Goal: Task Accomplishment & Management: Manage account settings

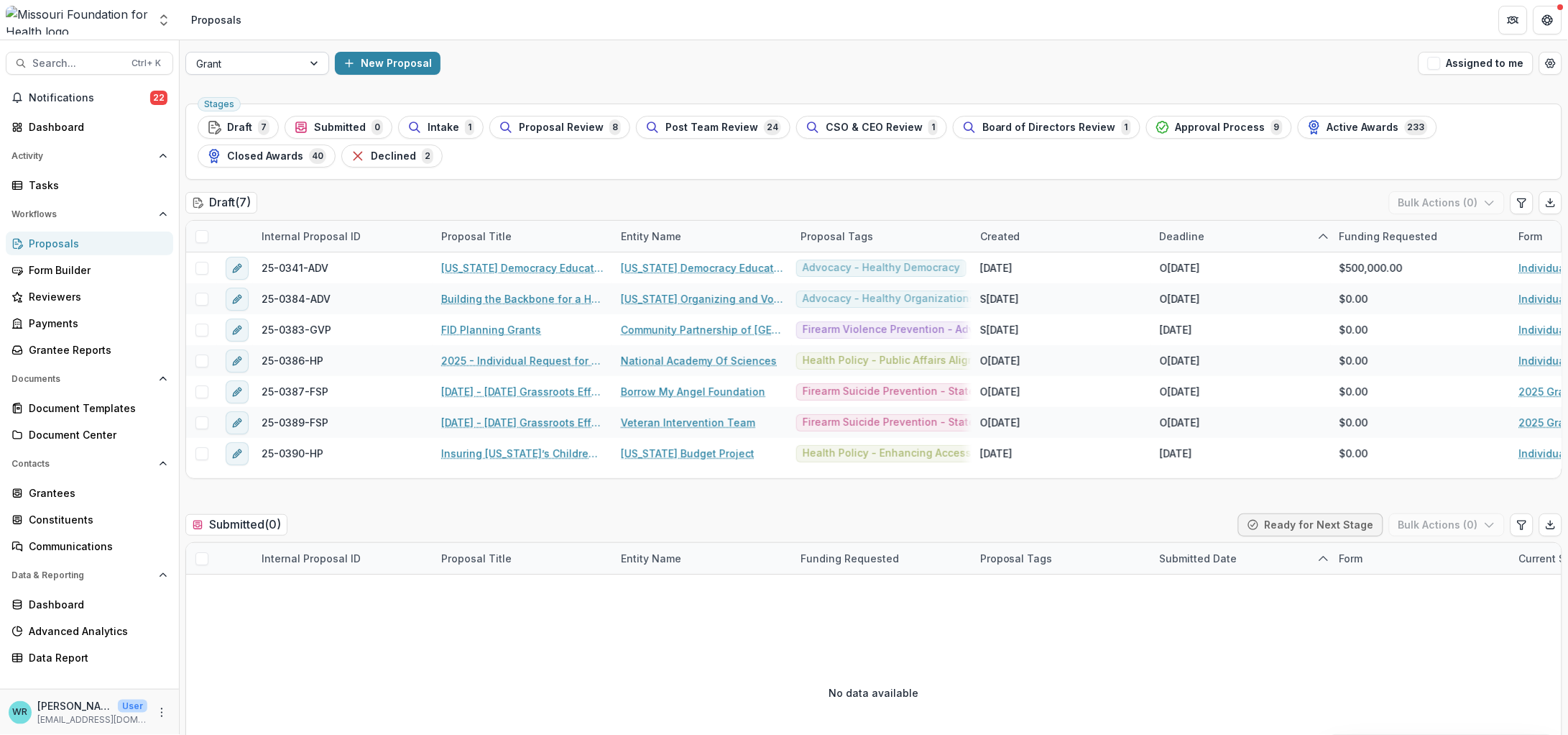
click at [308, 56] on div at bounding box center [315, 64] width 26 height 22
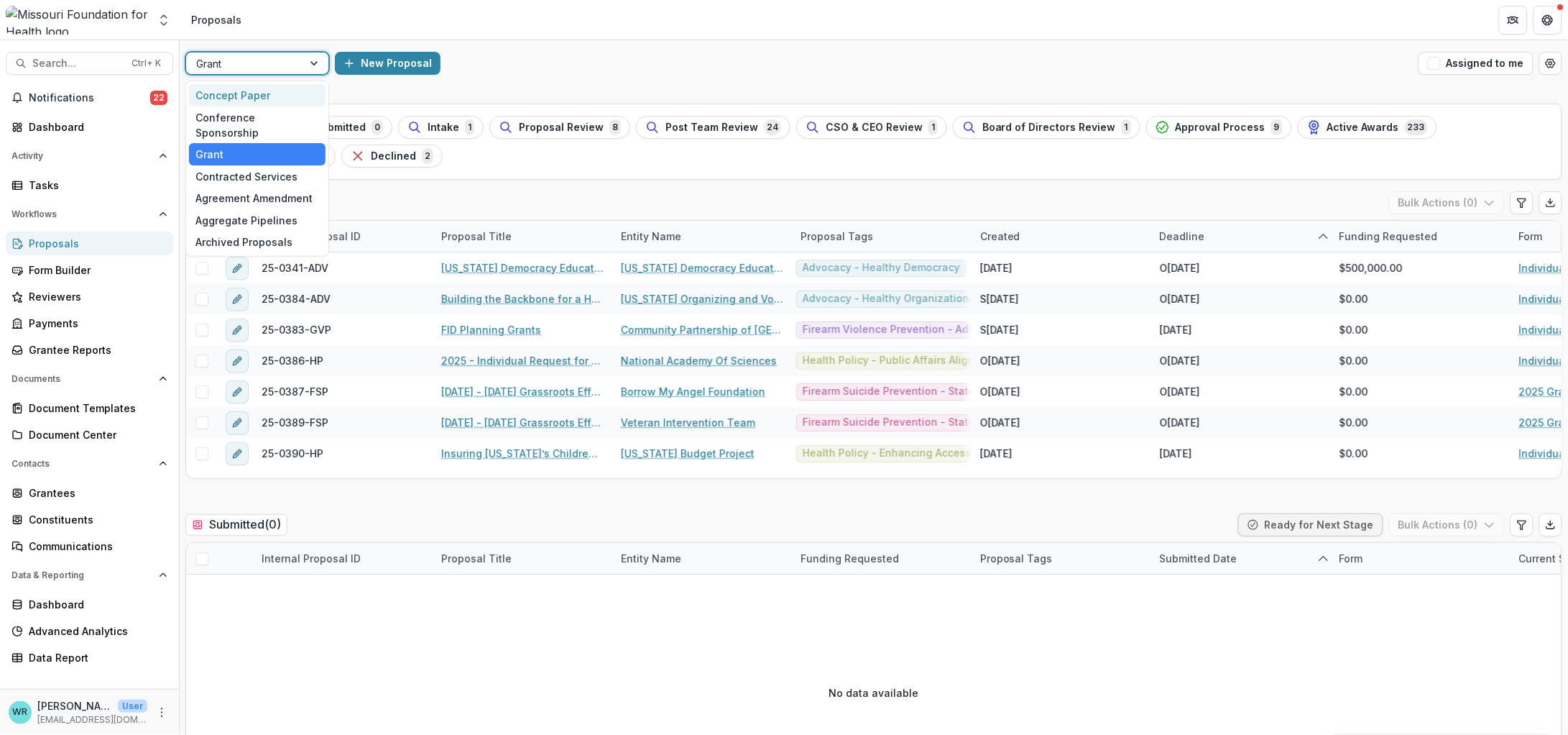
click at [265, 91] on div "Concept Paper" at bounding box center [258, 95] width 137 height 23
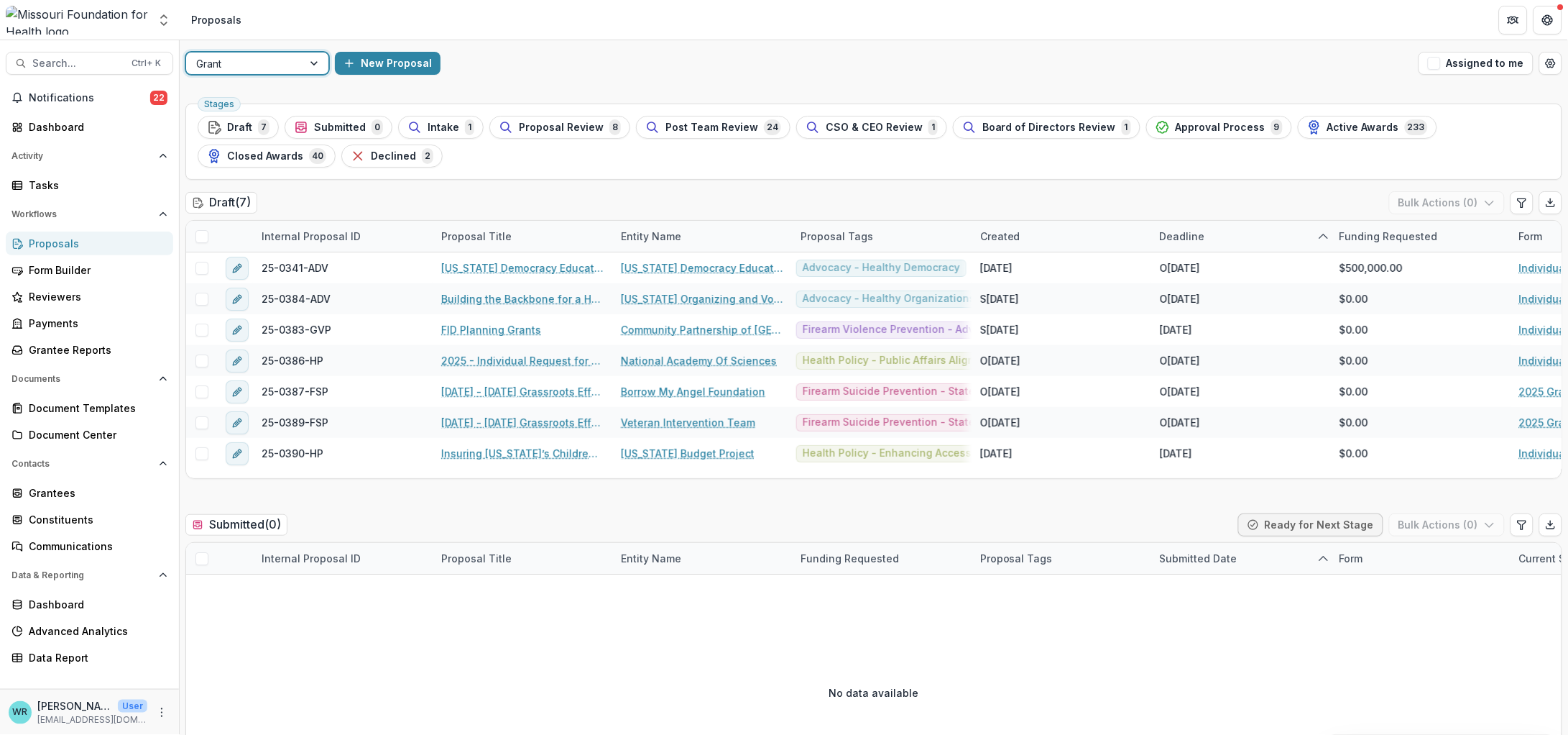
click at [310, 57] on div at bounding box center [315, 64] width 26 height 22
click at [314, 61] on div at bounding box center [315, 64] width 26 height 22
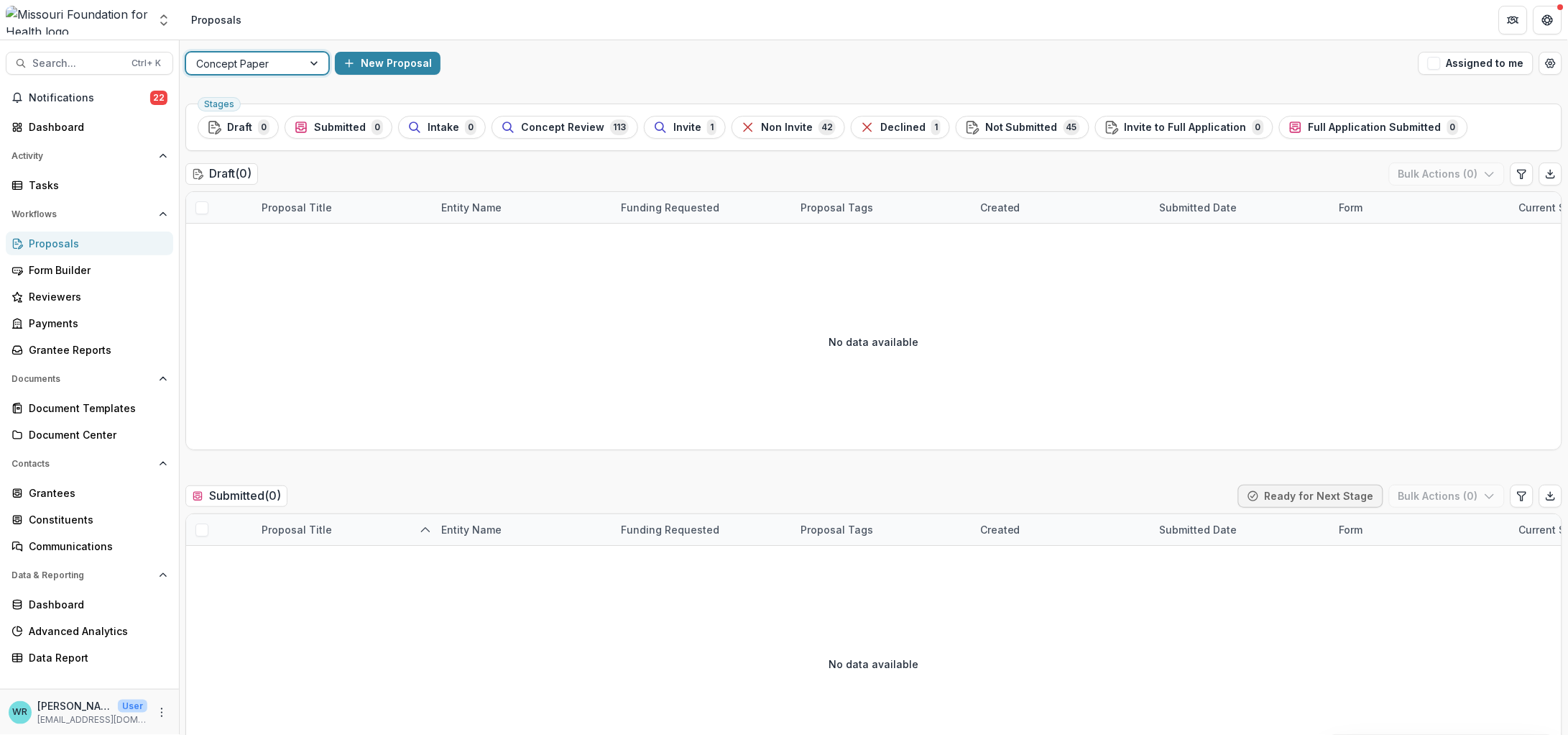
click at [562, 130] on span "Concept Review" at bounding box center [562, 128] width 83 height 12
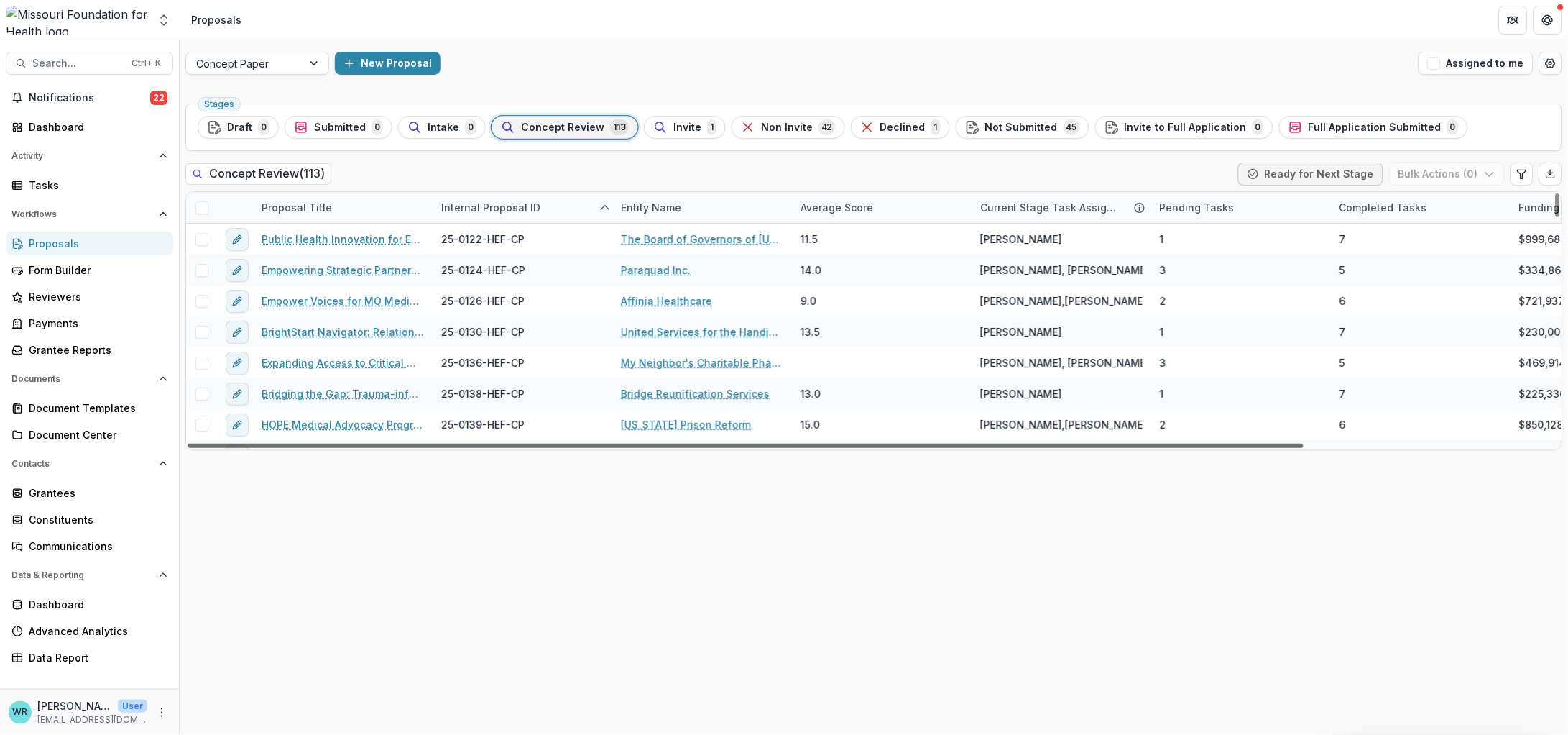
click at [870, 446] on div at bounding box center [746, 446] width 1116 height 5
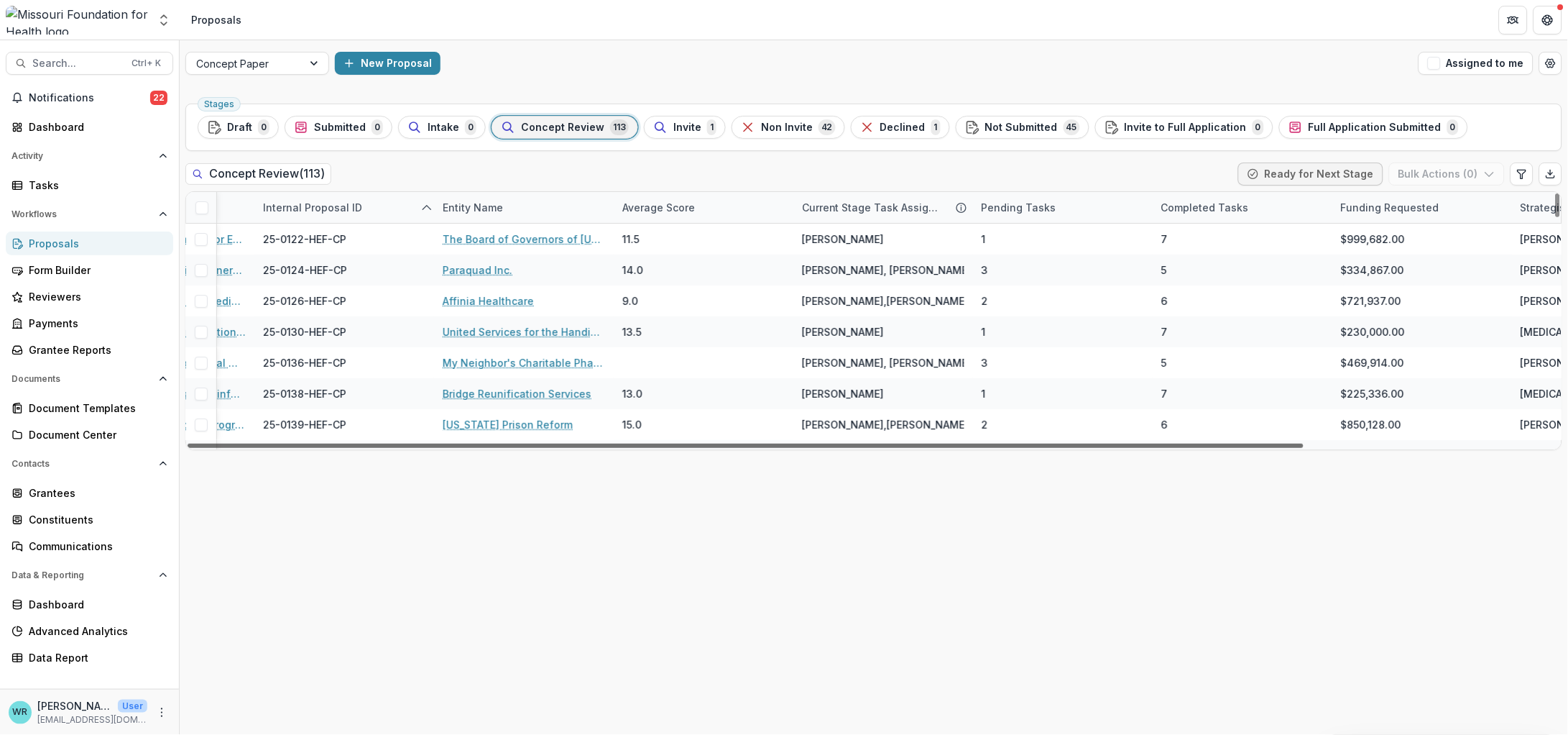
scroll to position [0, 307]
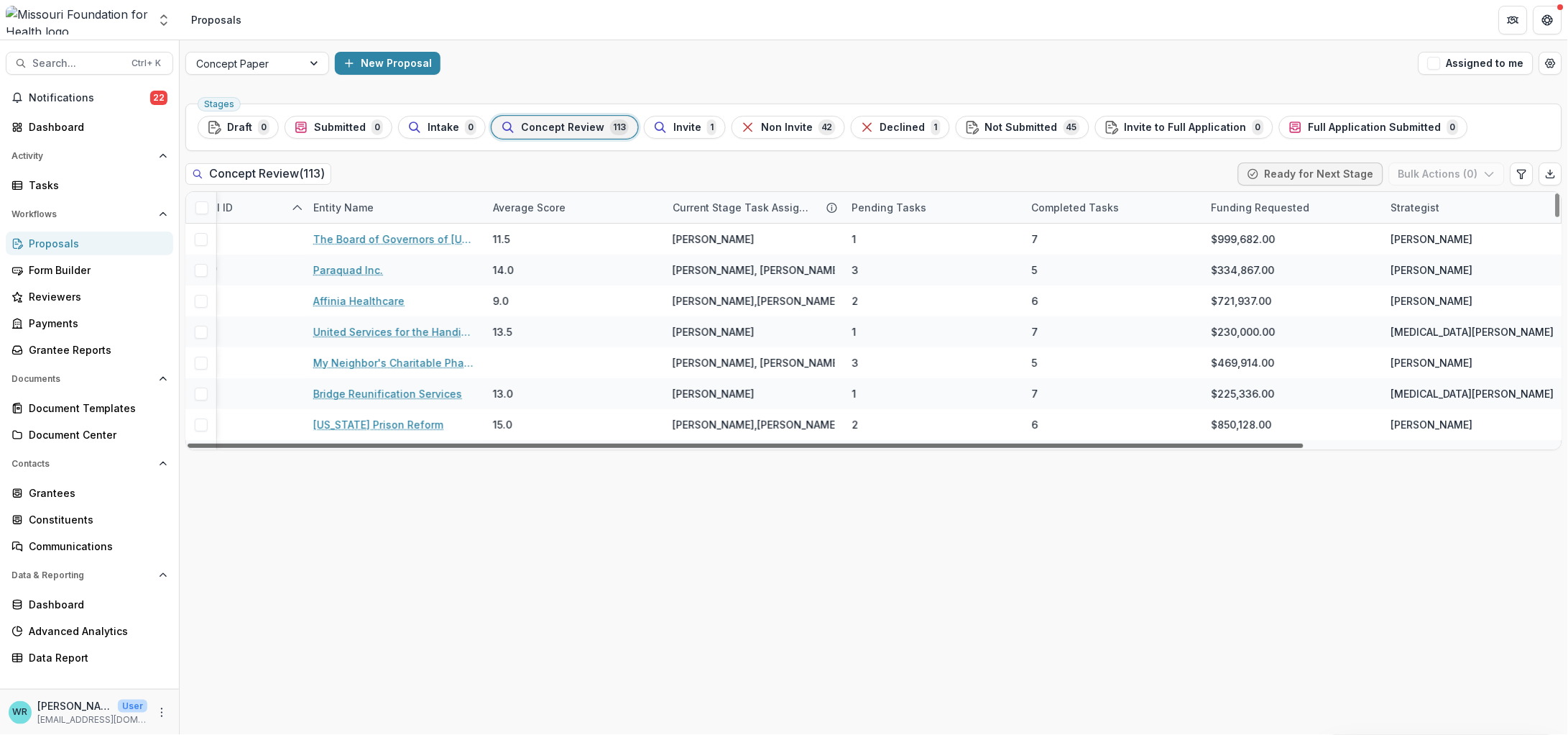
drag, startPoint x: 913, startPoint y: 442, endPoint x: 1168, endPoint y: 446, distance: 255.0
click at [1168, 446] on div at bounding box center [746, 446] width 1116 height 5
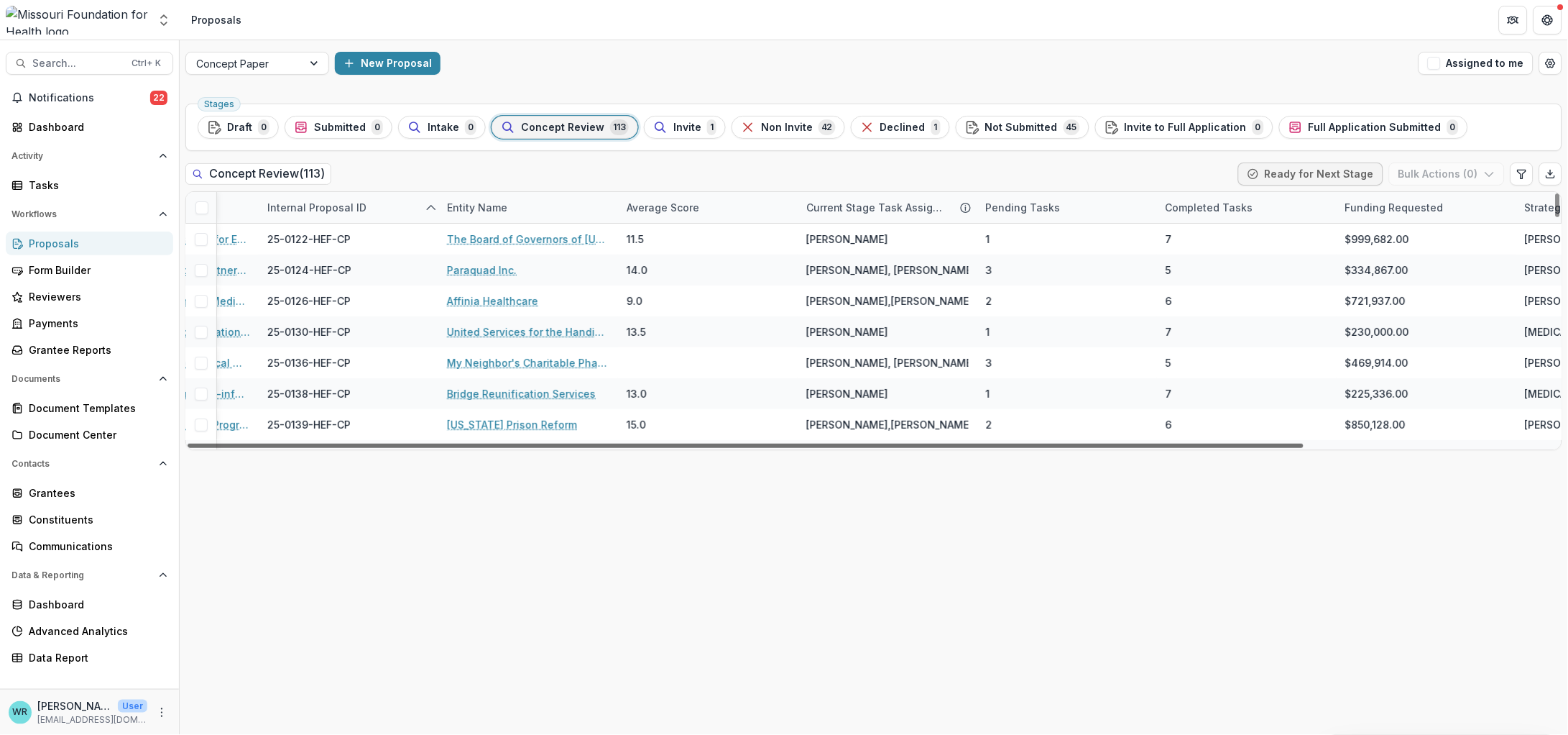
scroll to position [0, 0]
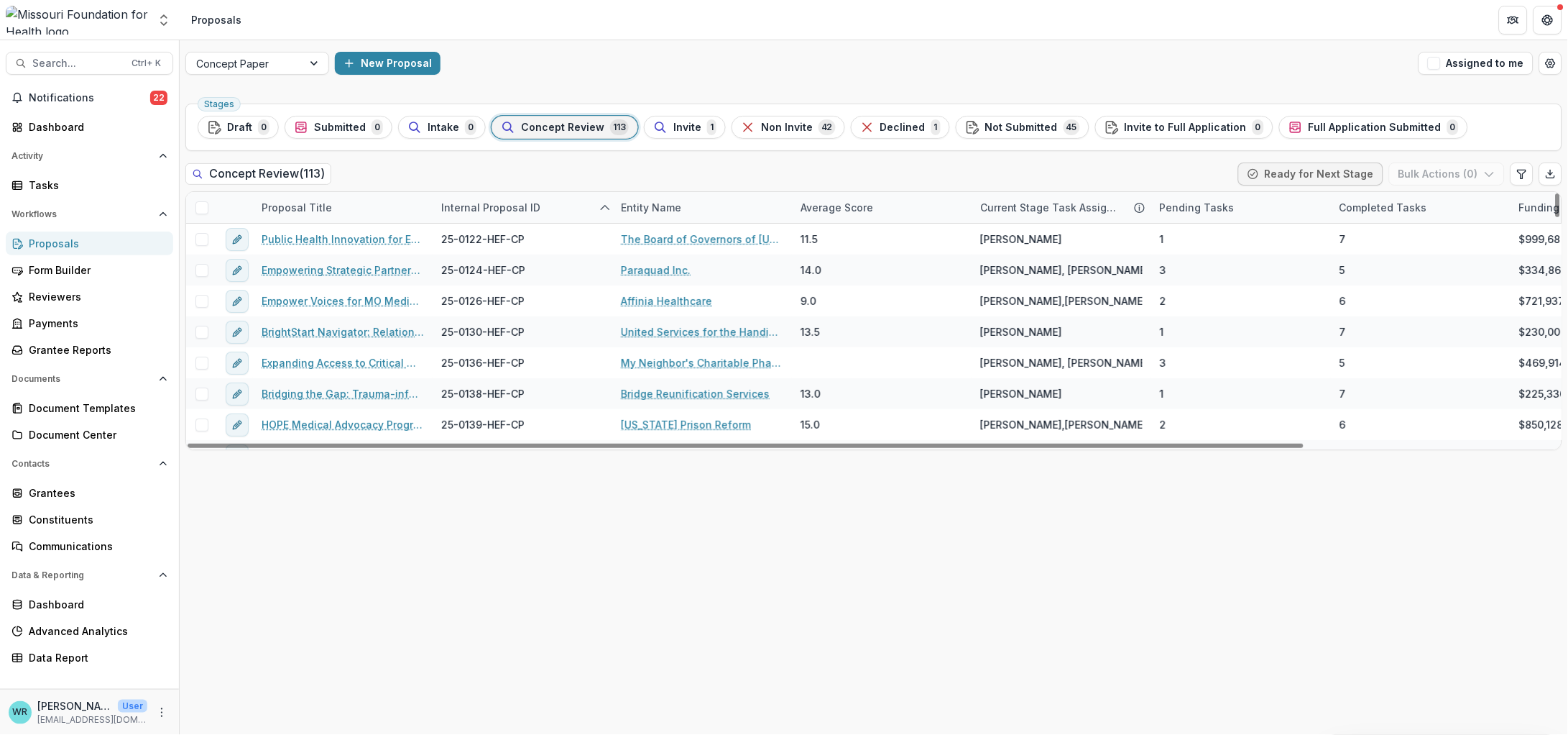
drag, startPoint x: 1384, startPoint y: 444, endPoint x: 809, endPoint y: 461, distance: 575.3
click at [809, 448] on div at bounding box center [746, 446] width 1116 height 5
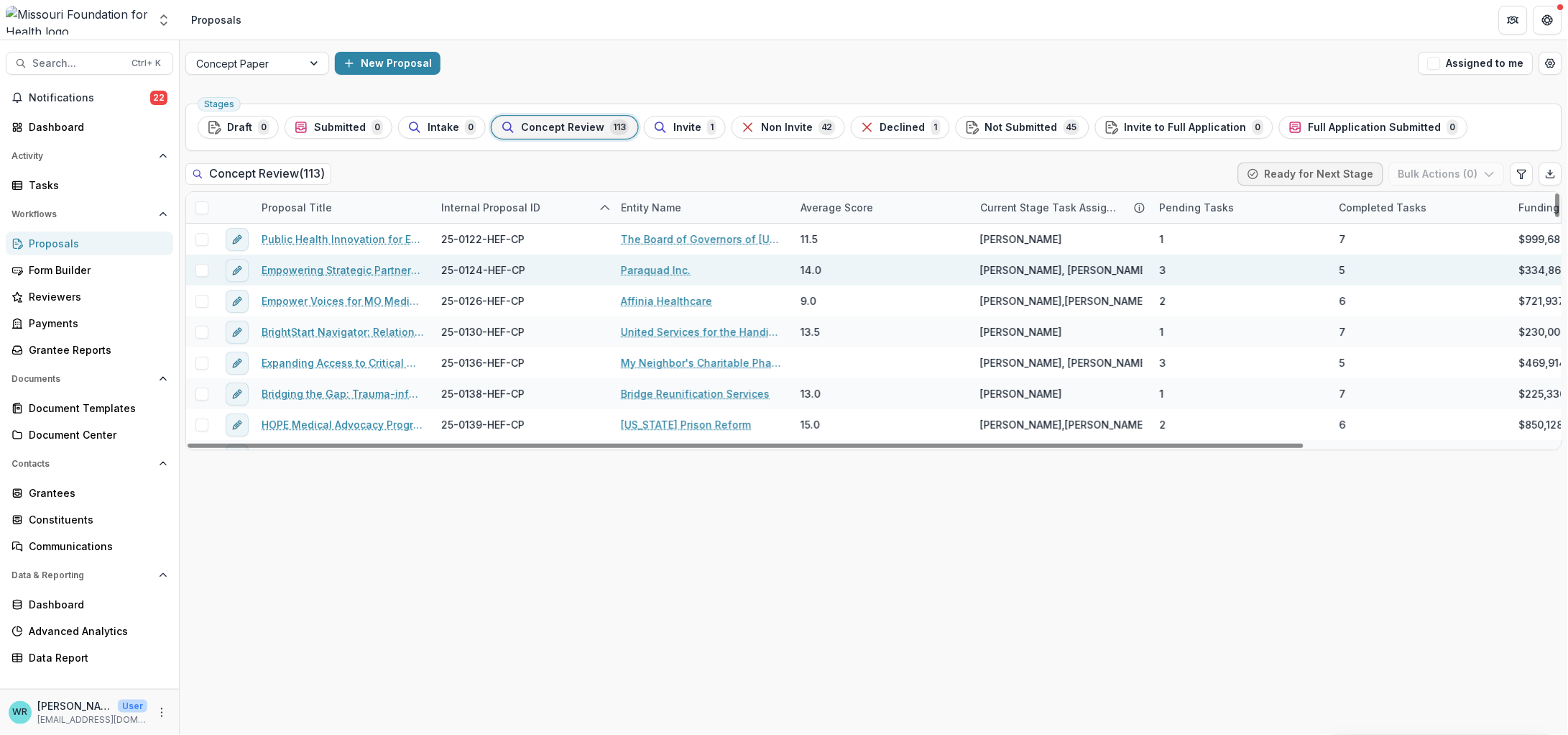
click at [313, 265] on link "Empowering Strategic Partnerships to Advocate for Common Issues of Concern" at bounding box center [342, 269] width 162 height 15
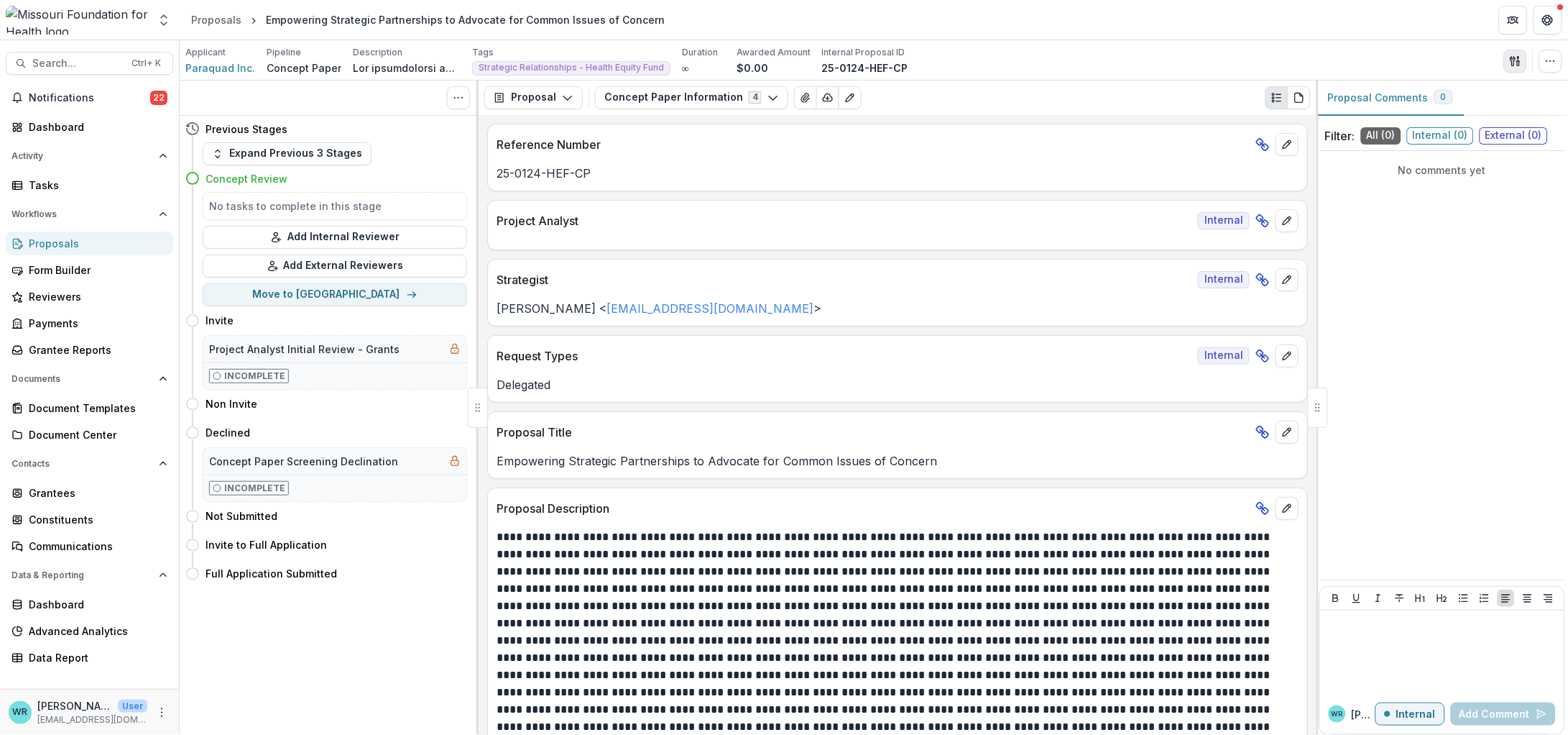
click at [1517, 57] on icon "button" at bounding box center [1515, 61] width 12 height 12
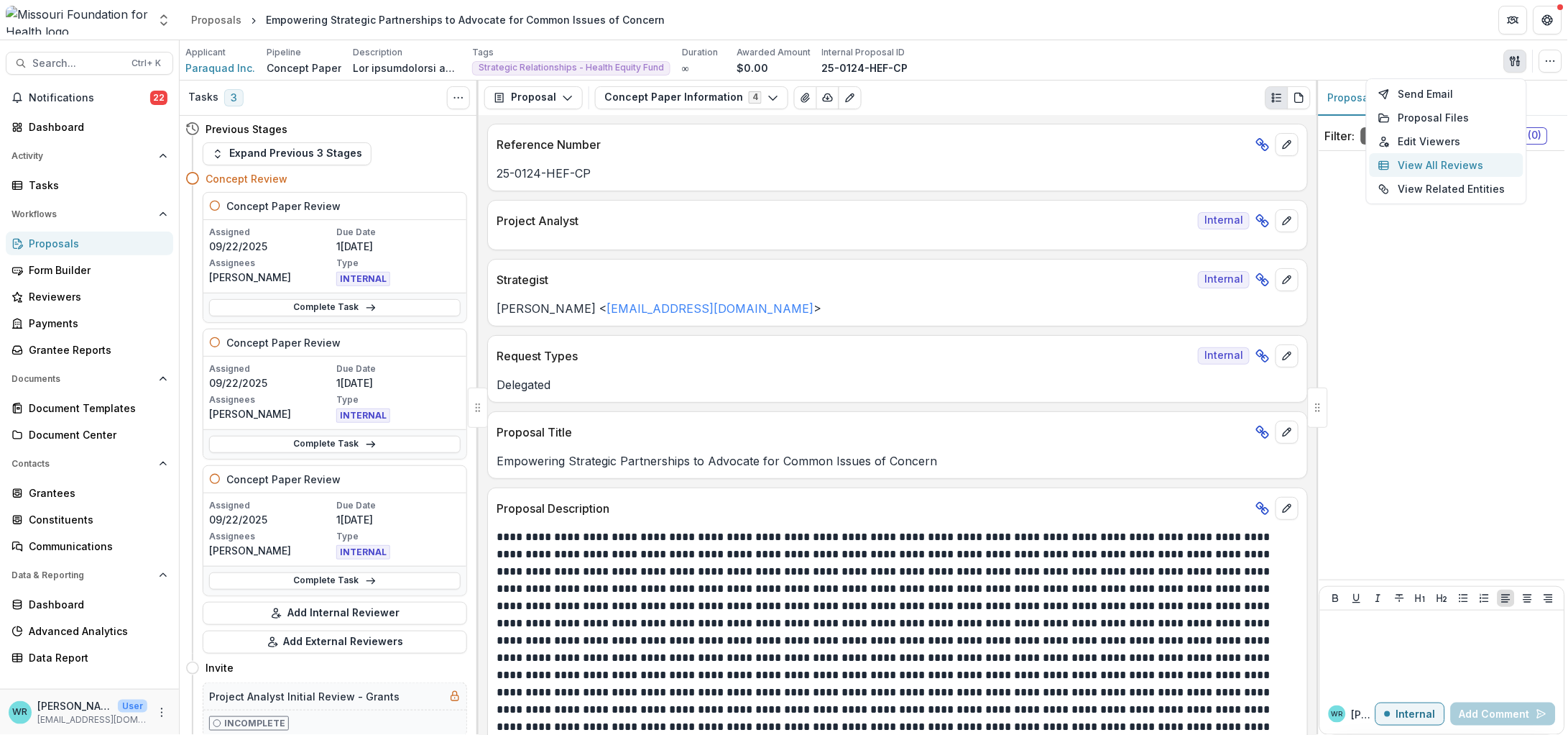
click at [1442, 168] on button "View All Reviews" at bounding box center [1446, 165] width 154 height 24
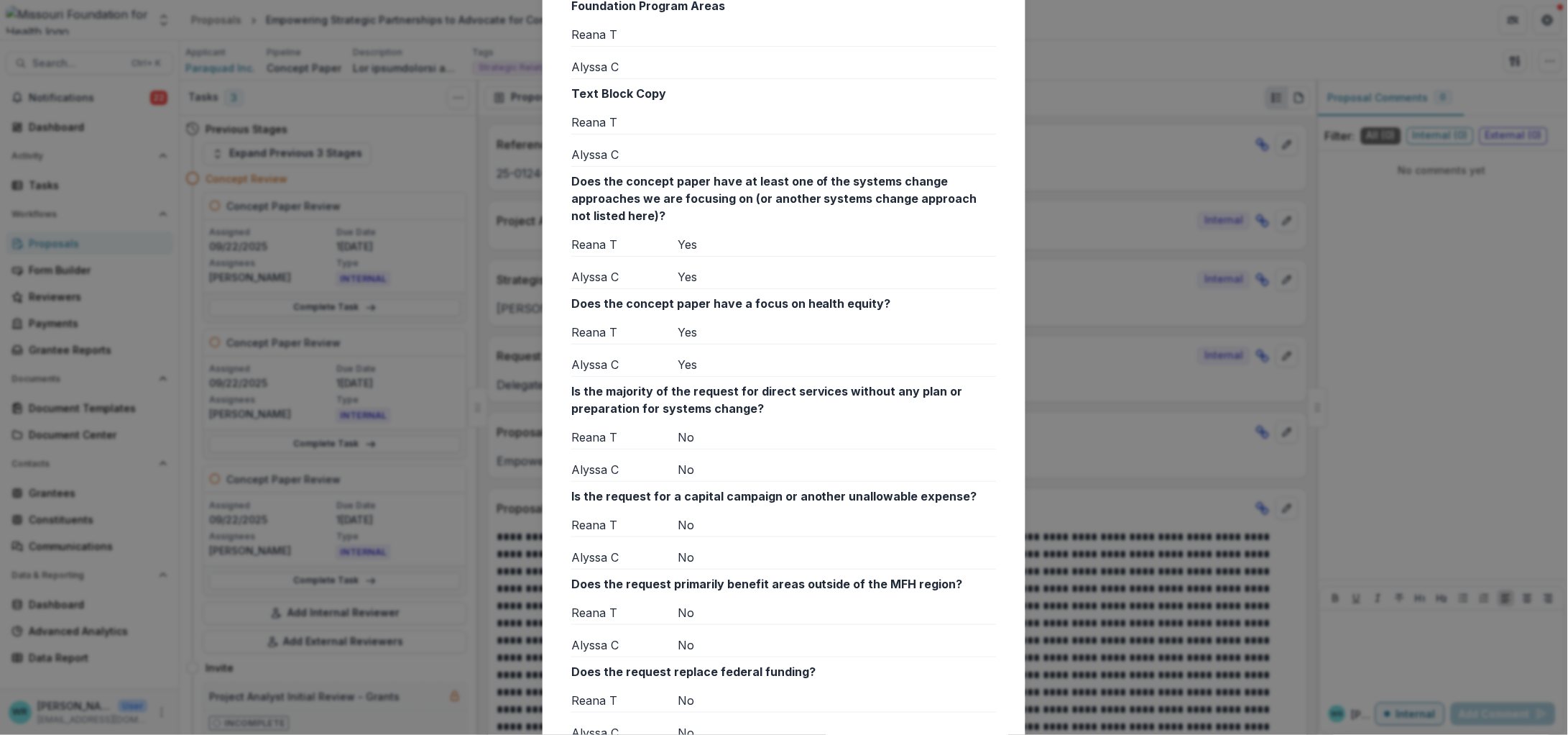
scroll to position [719, 0]
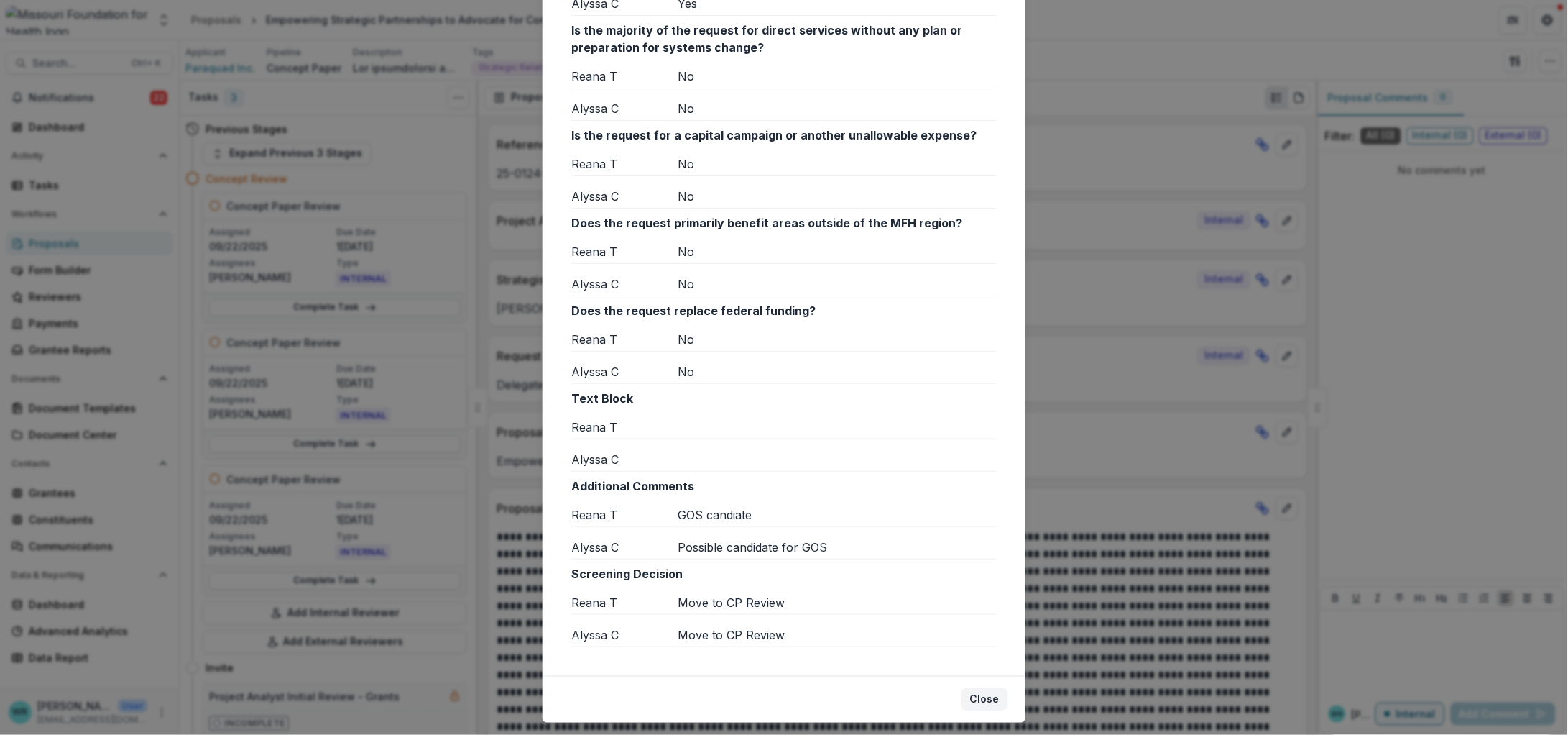
click at [988, 688] on button "Close" at bounding box center [985, 699] width 47 height 23
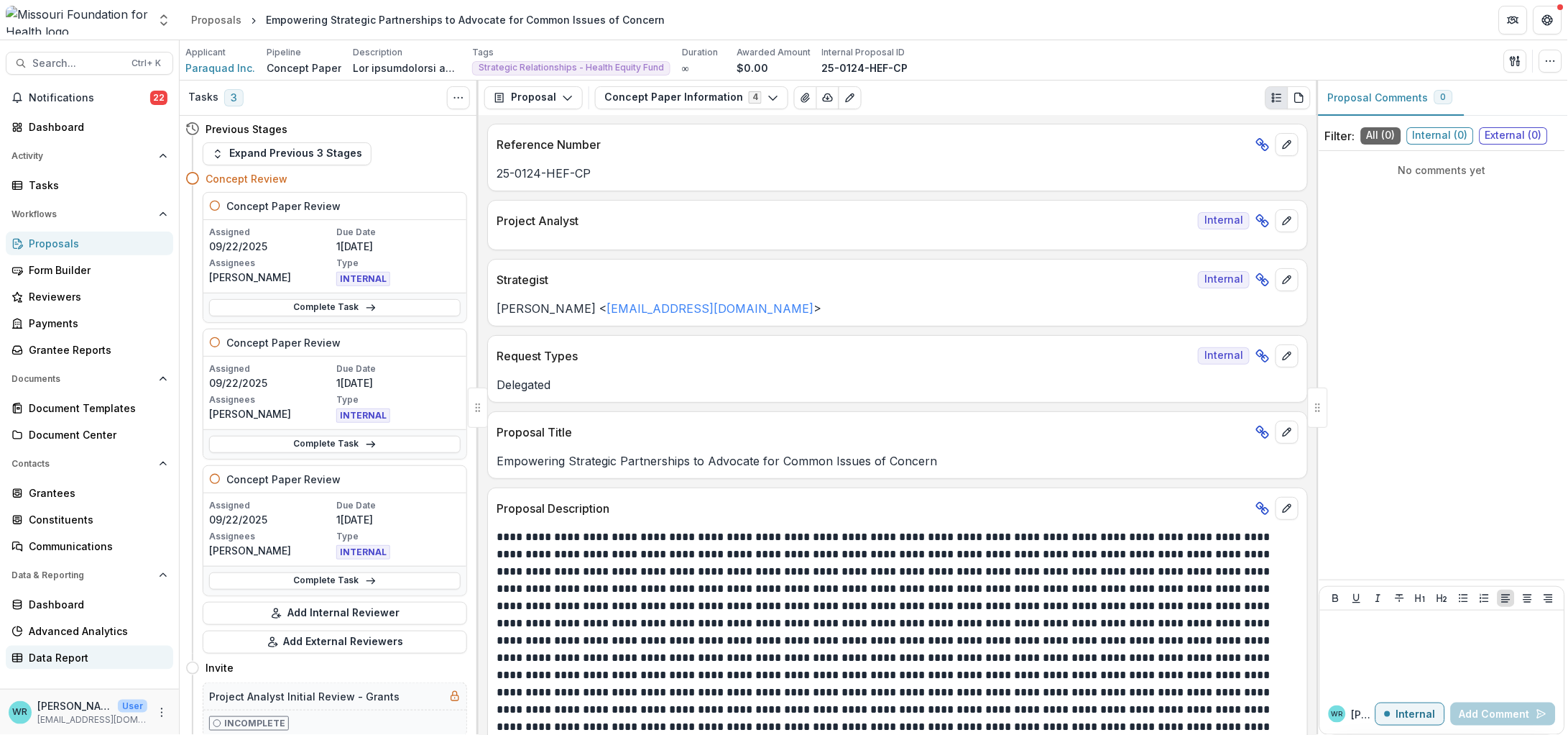
click at [50, 652] on div "Data Report" at bounding box center [95, 657] width 133 height 15
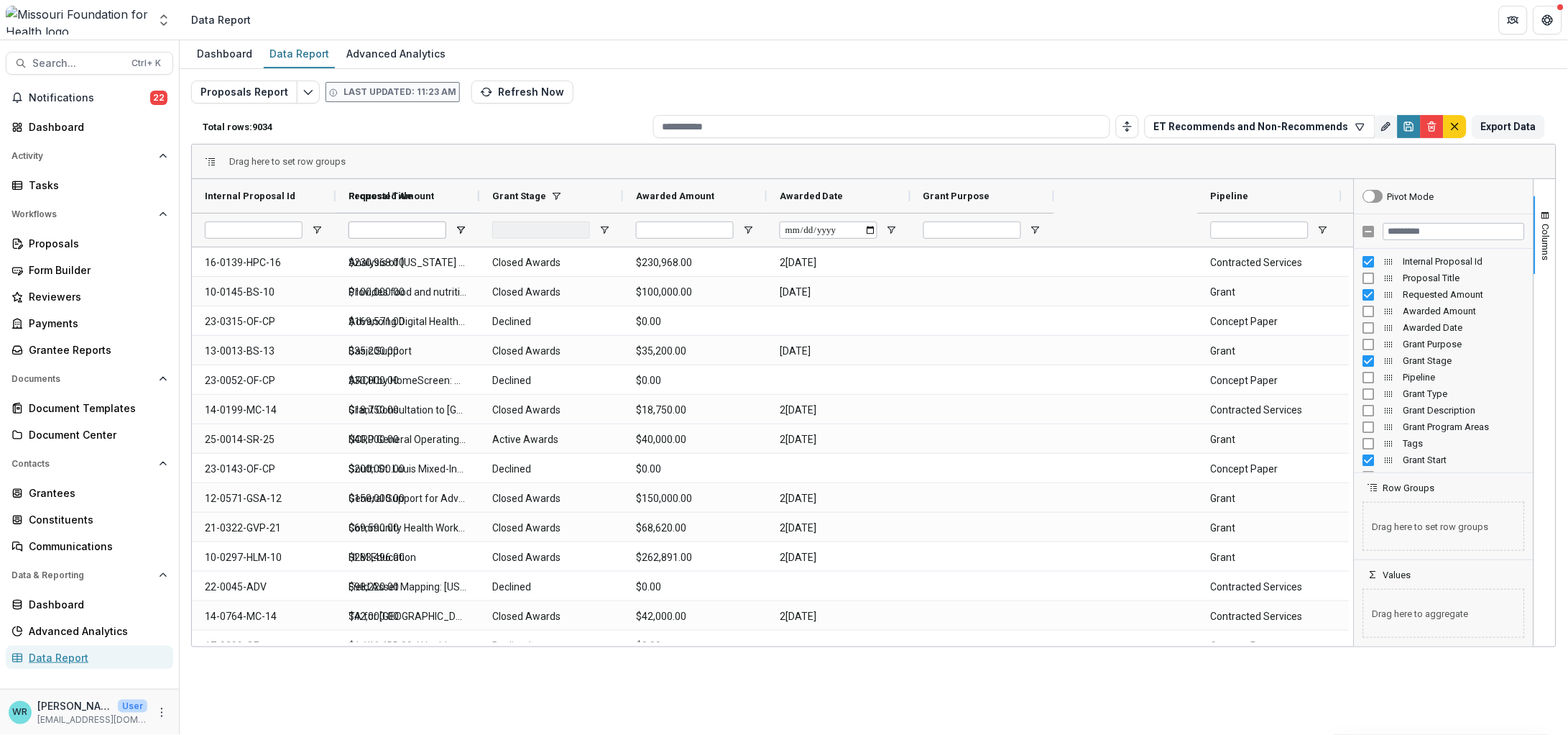
type input "**********"
click at [1365, 133] on button "ET Recommends and Non-Recommends" at bounding box center [1259, 127] width 230 height 23
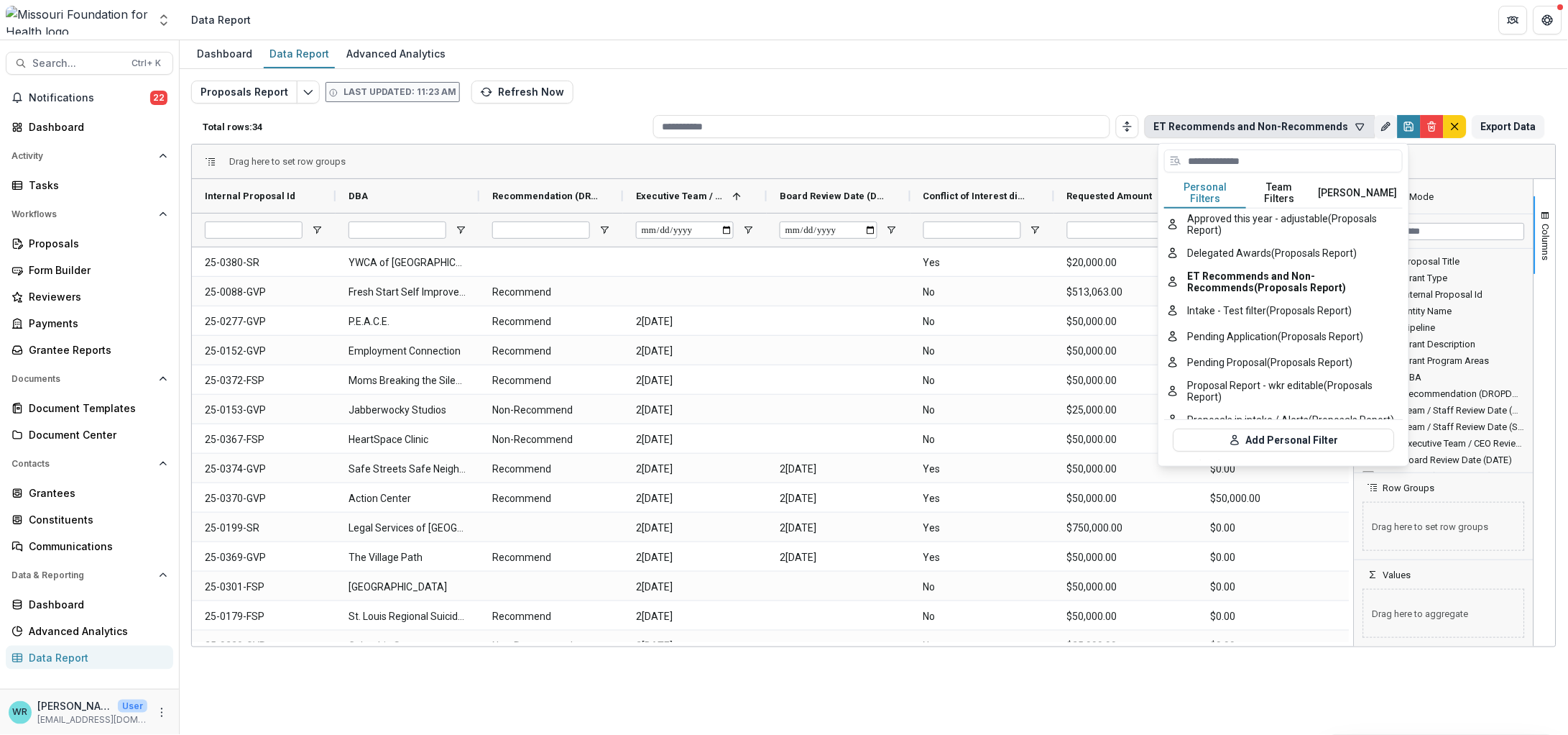
click at [1286, 189] on button "Team Filters" at bounding box center [1279, 193] width 66 height 30
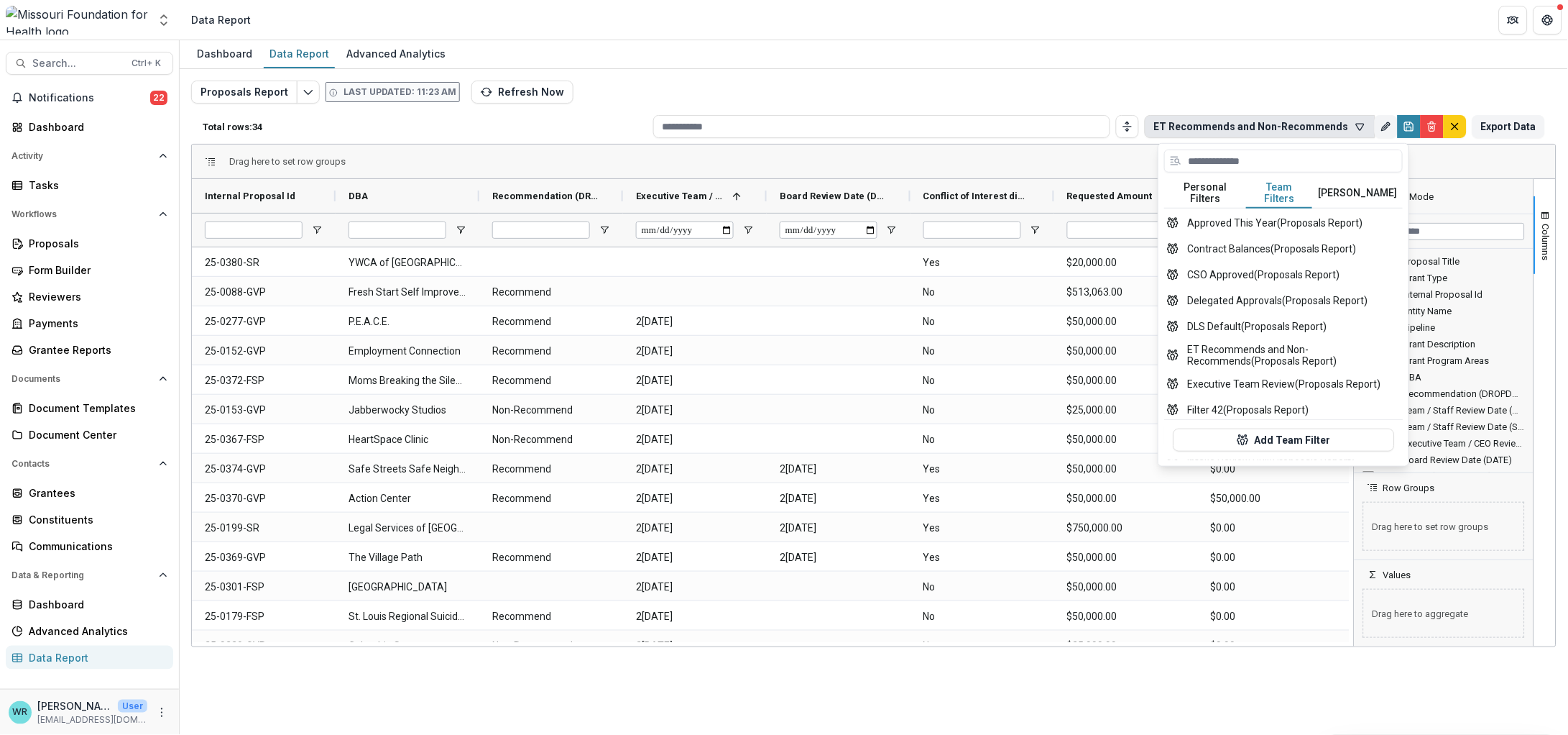
scroll to position [269, 0]
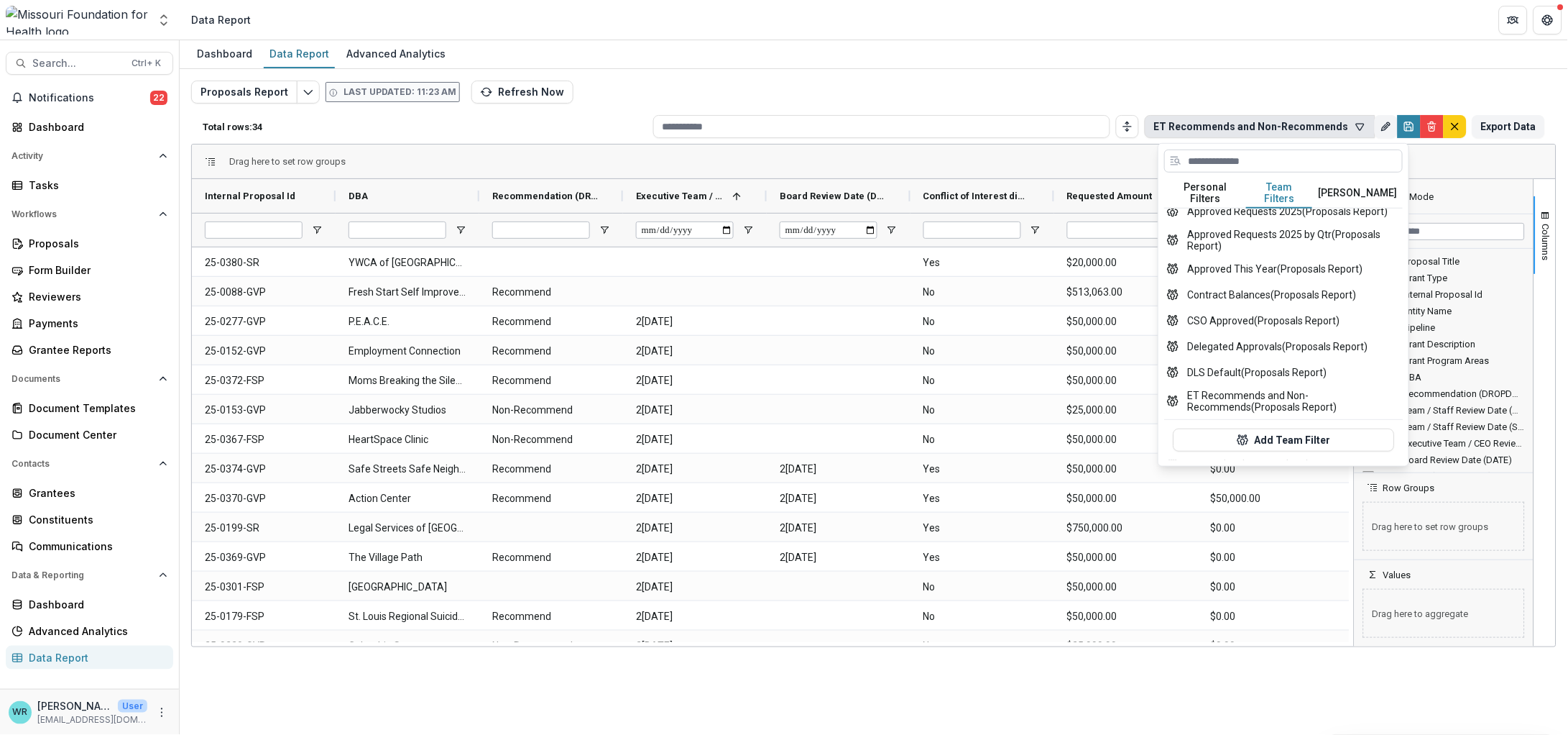
click at [1257, 155] on input at bounding box center [1283, 161] width 239 height 23
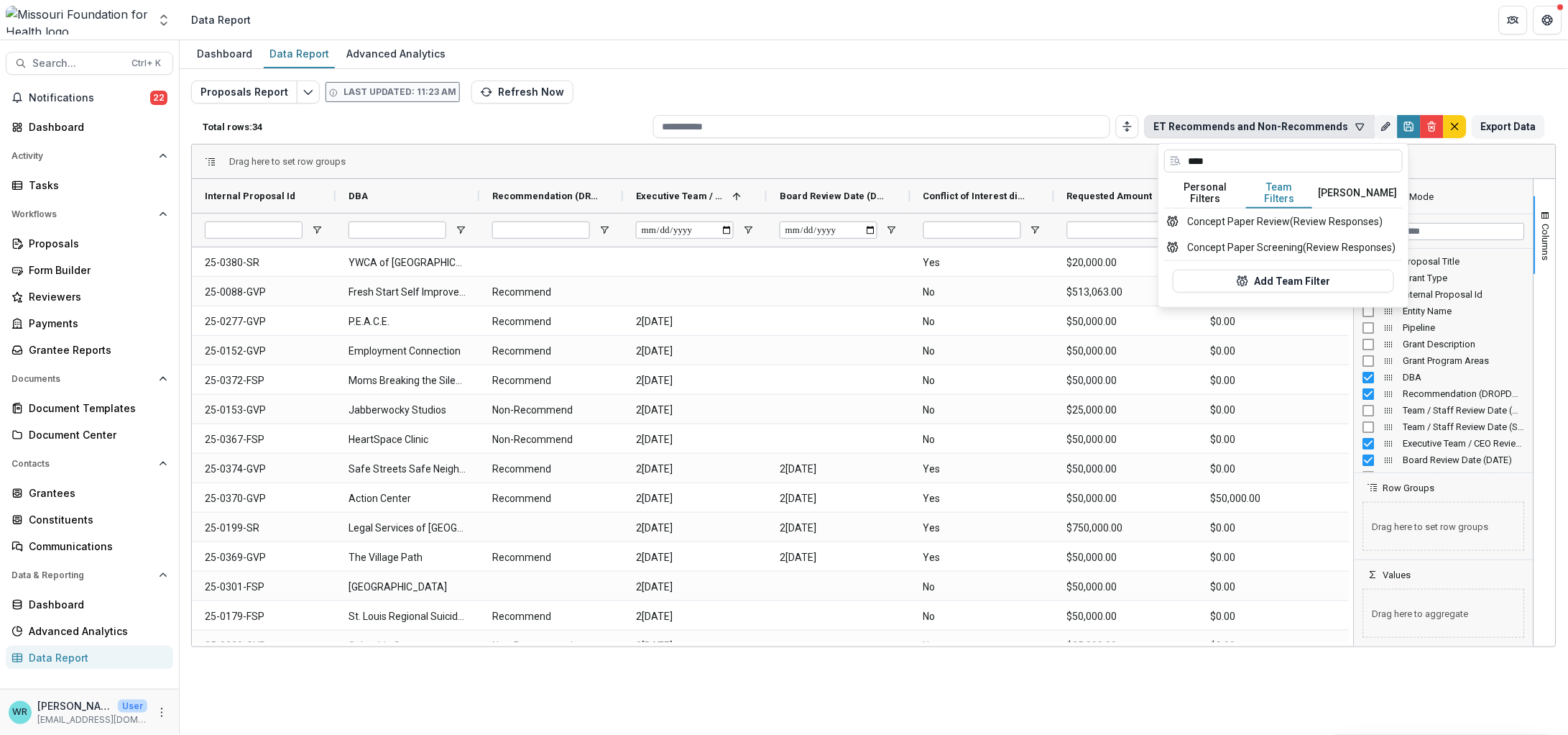
scroll to position [0, 0]
type input "*****"
click at [1288, 218] on button "Concept Paper Review (Review Responses)" at bounding box center [1283, 221] width 239 height 26
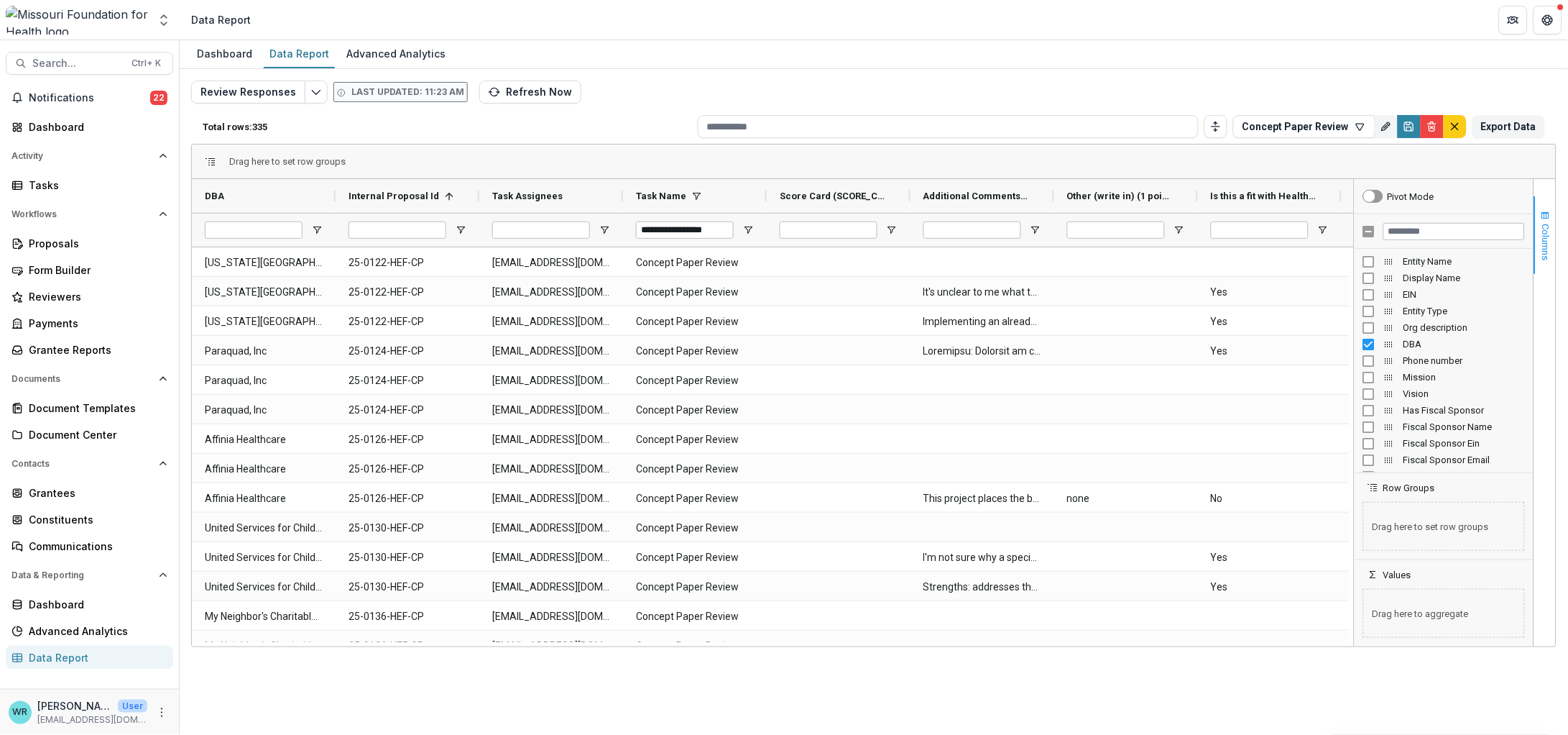
click at [1548, 227] on span "Columns" at bounding box center [1546, 241] width 11 height 36
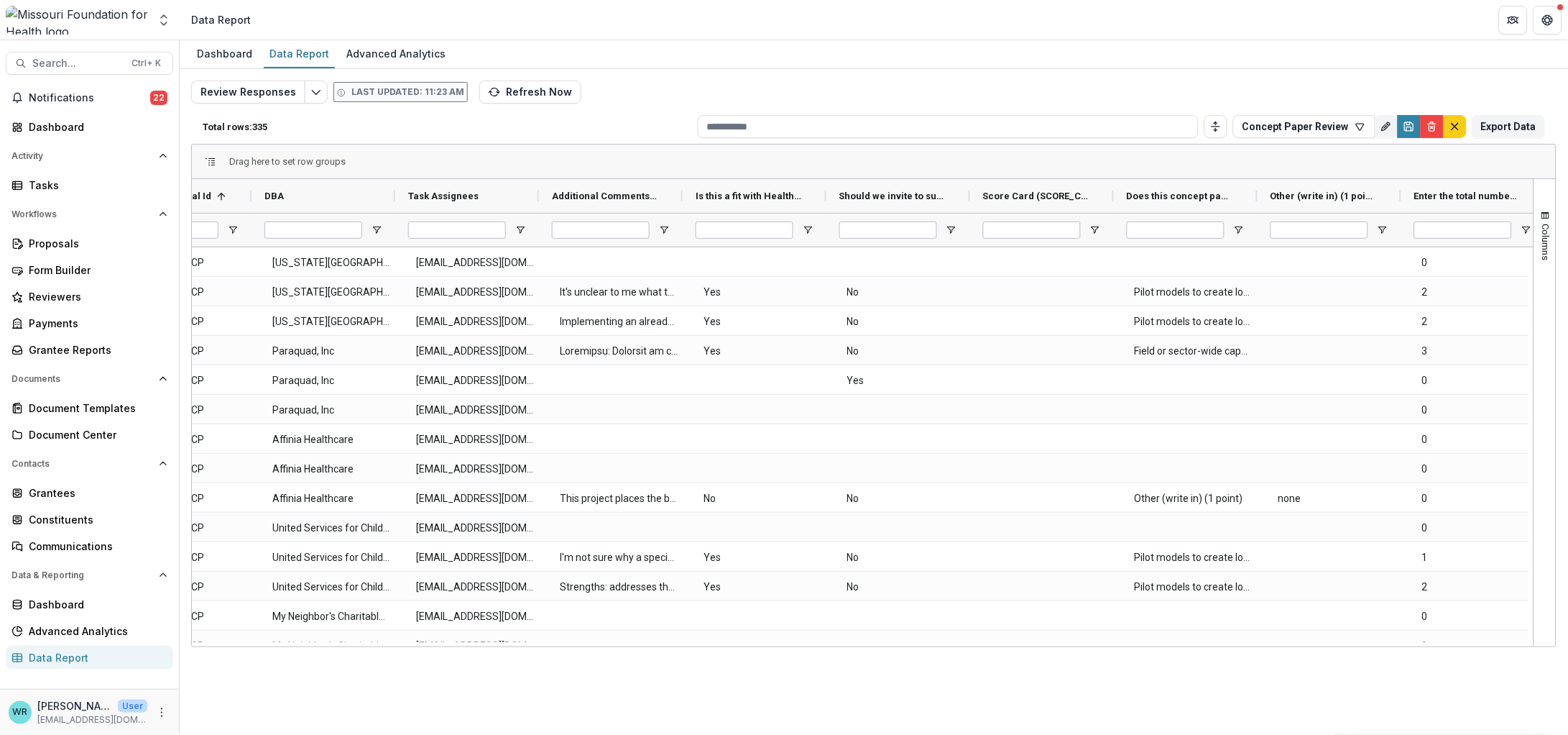
scroll to position [0, 84]
click at [895, 648] on div "Dashboard Data Report Advanced Analytics Review Responses Last updated: 11:23 A…" at bounding box center [874, 387] width 1388 height 695
drag, startPoint x: 901, startPoint y: 645, endPoint x: 1193, endPoint y: 651, distance: 292.1
click at [1193, 651] on div "Dashboard Data Report Advanced Analytics Review Responses Last updated: 11:23 A…" at bounding box center [874, 387] width 1388 height 695
drag, startPoint x: 901, startPoint y: 645, endPoint x: 1127, endPoint y: 648, distance: 226.0
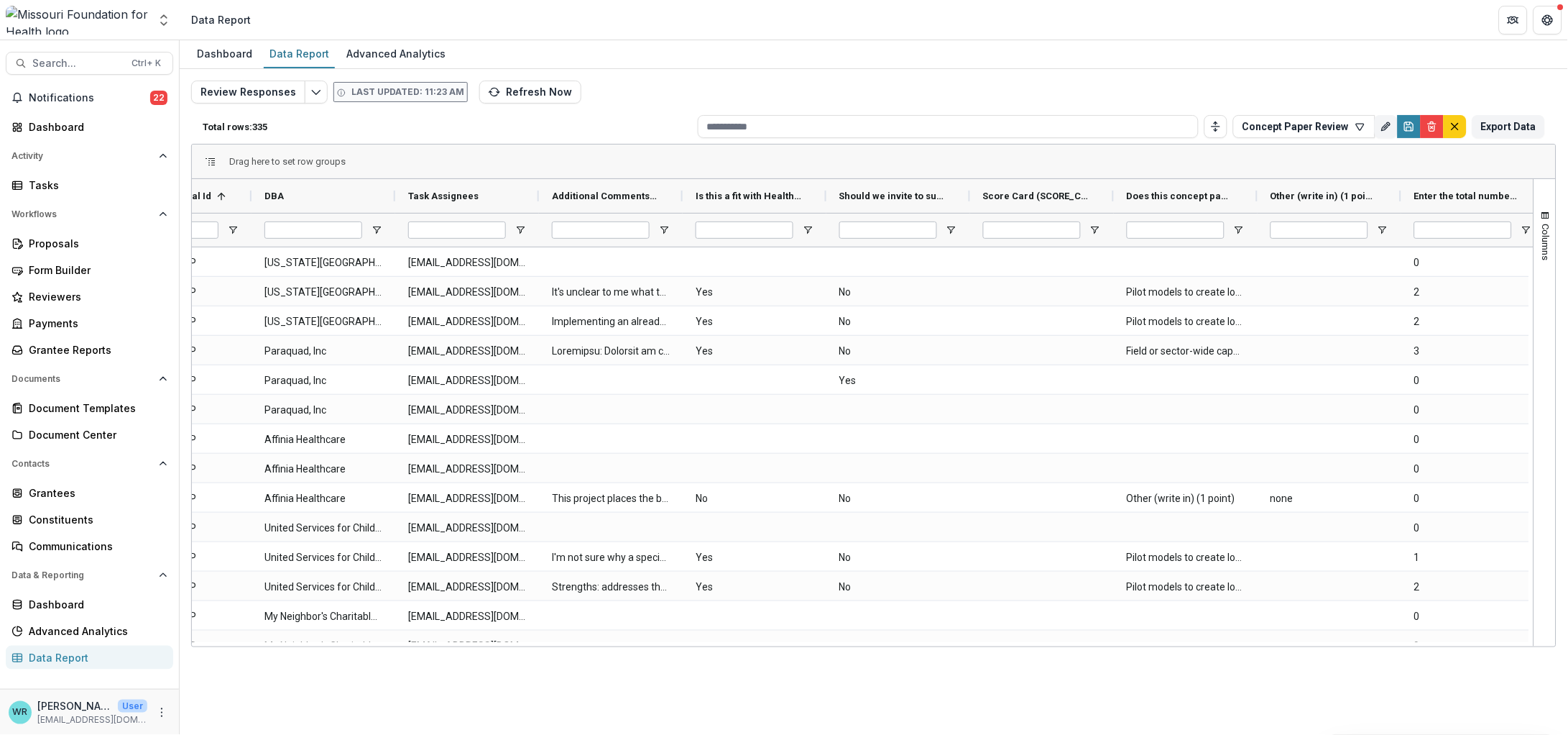
click at [1130, 648] on div "Dashboard Data Report Advanced Analytics Review Responses Last updated: 11:23 A…" at bounding box center [874, 387] width 1388 height 695
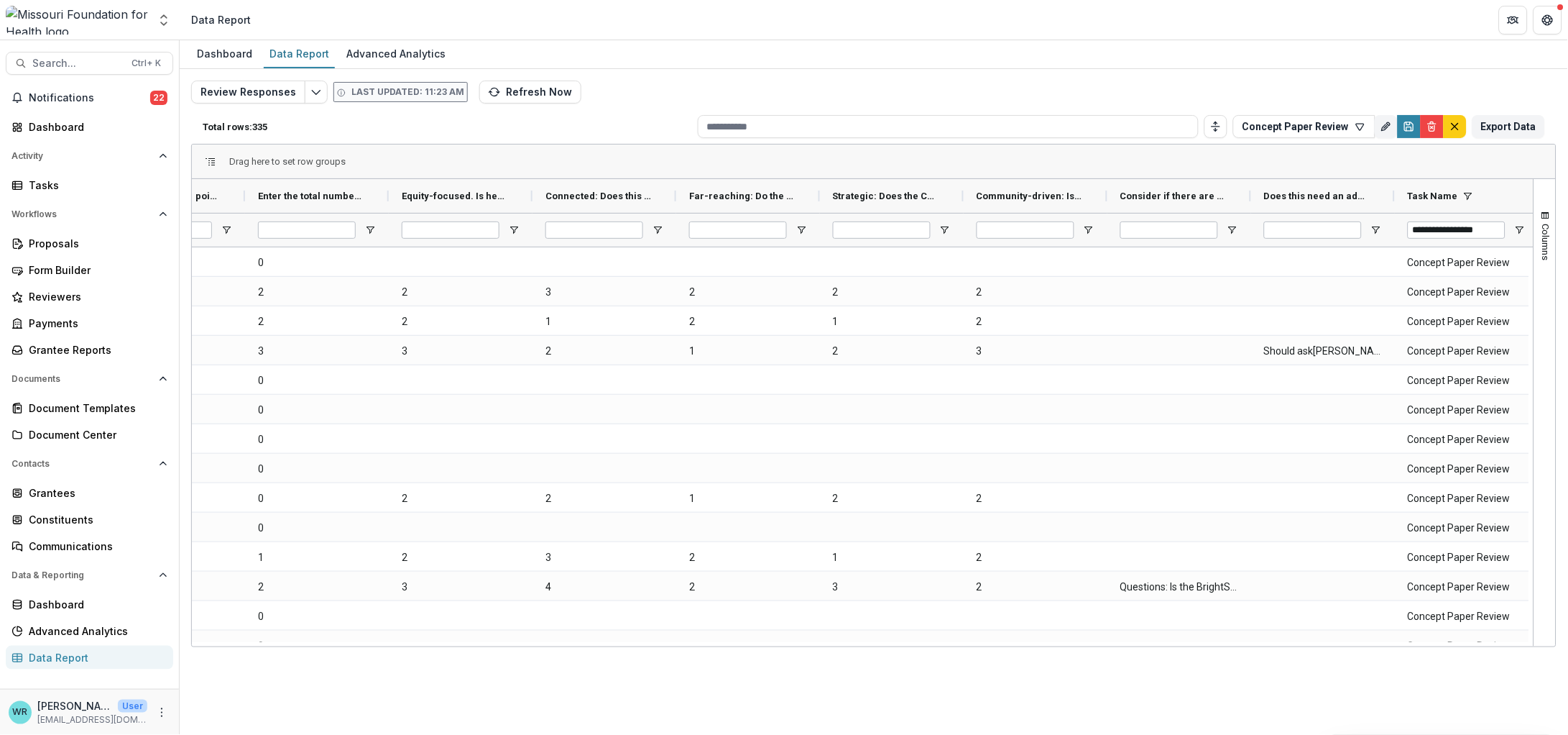
scroll to position [0, 1249]
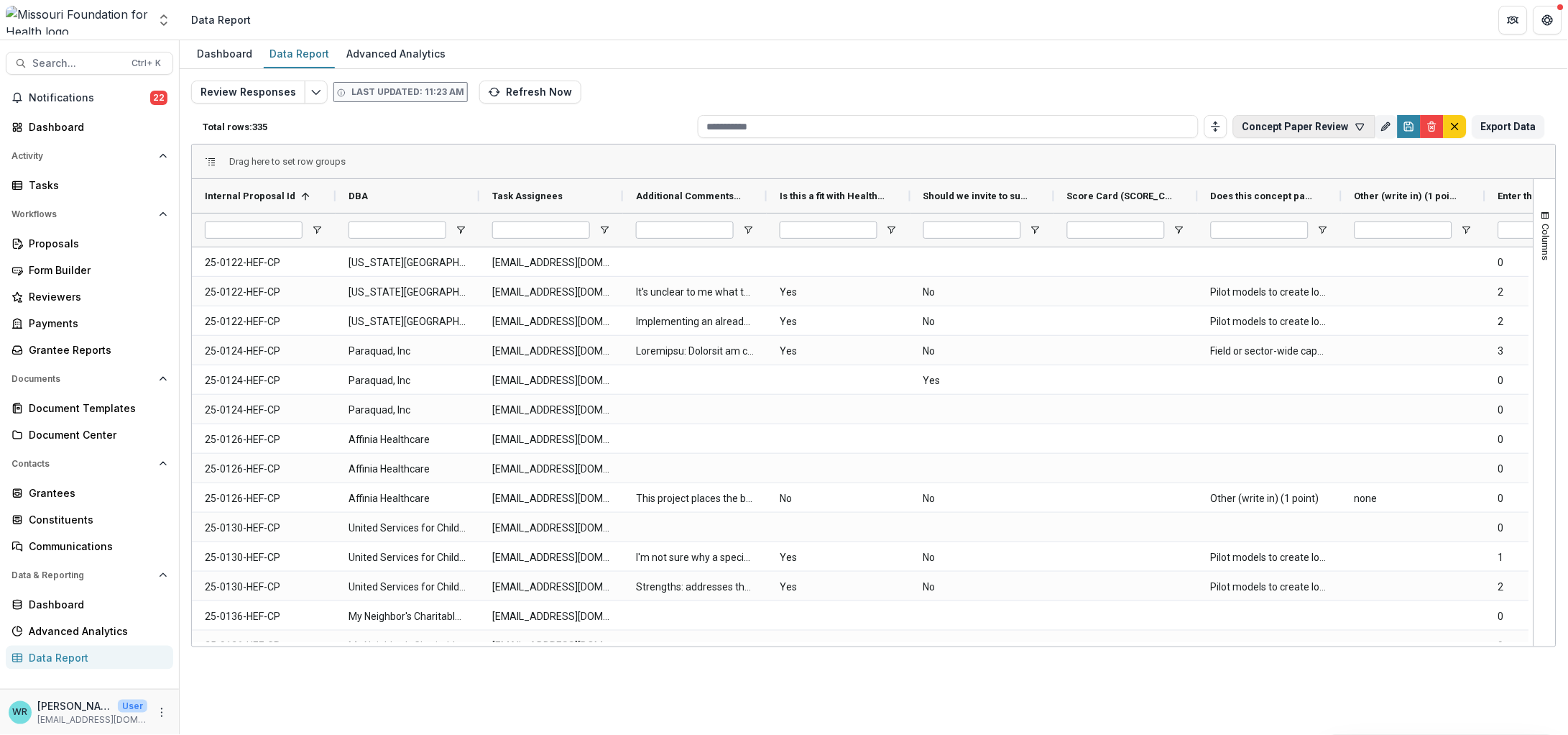
click at [1346, 125] on button "Concept Paper Review" at bounding box center [1303, 127] width 142 height 23
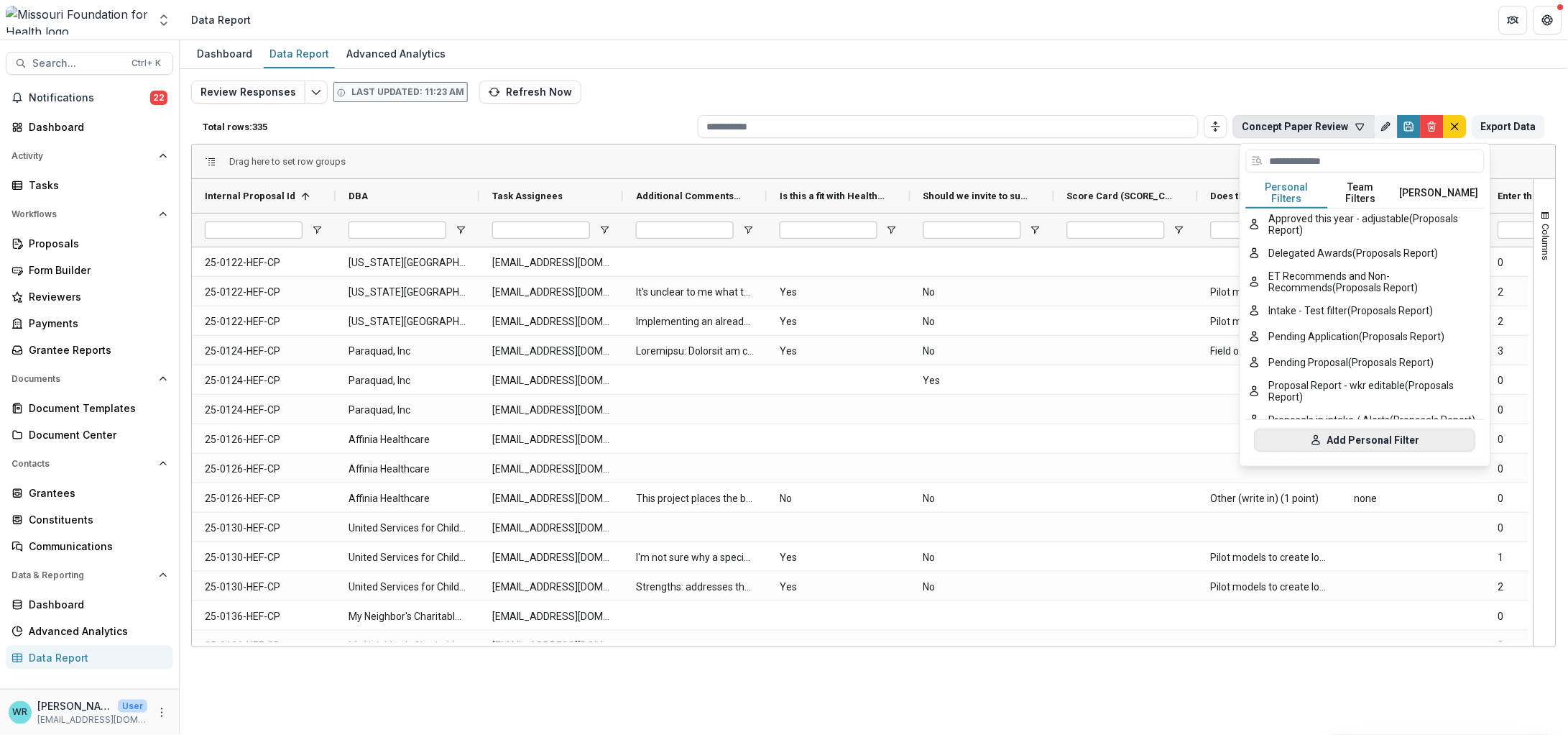
click at [1334, 434] on button "Add Personal Filter" at bounding box center [1365, 440] width 221 height 23
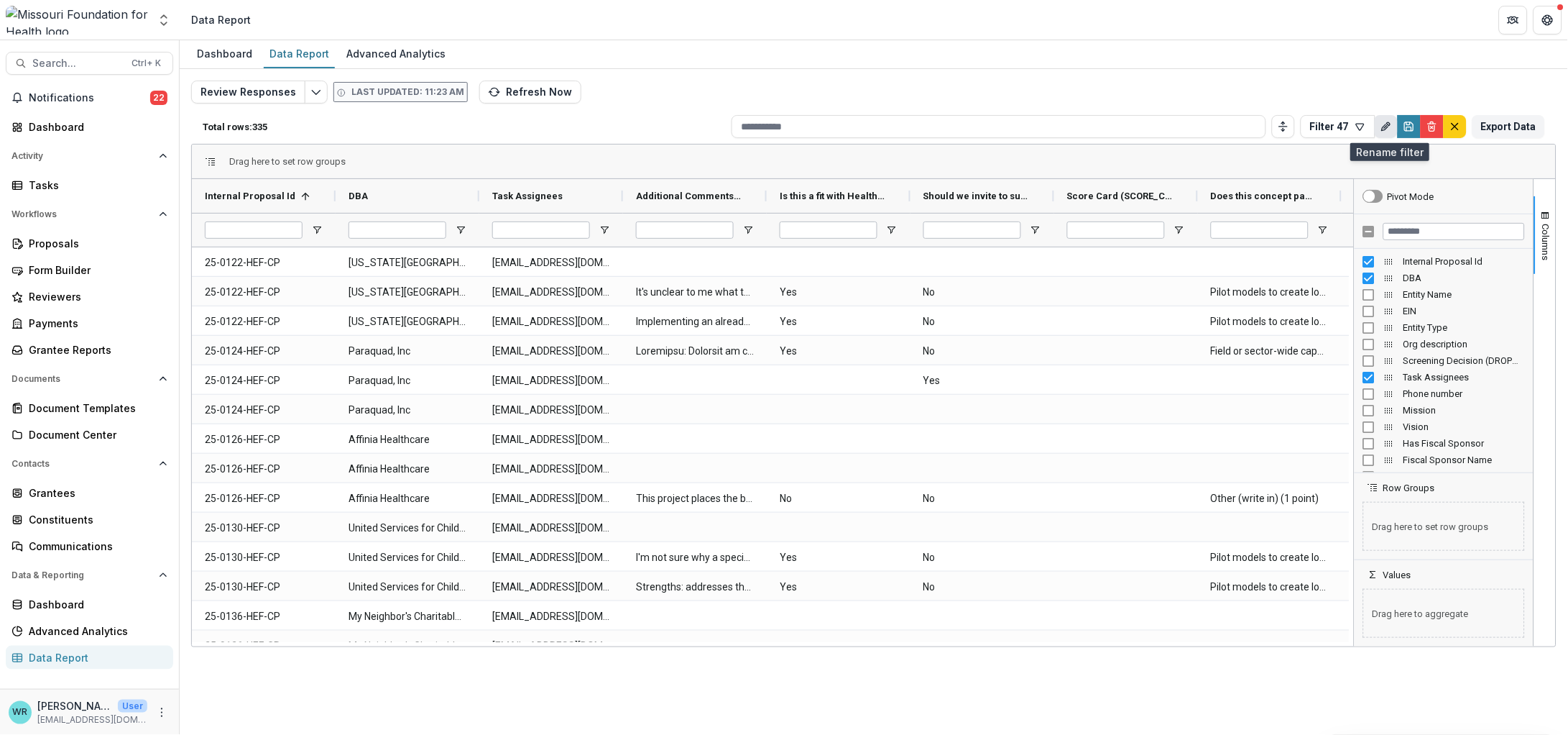
click at [1386, 127] on icon "Rename" at bounding box center [1386, 127] width 12 height 12
drag, startPoint x: 1358, startPoint y: 183, endPoint x: 1282, endPoint y: 184, distance: 76.0
click at [1282, 184] on input "*********" at bounding box center [1388, 186] width 211 height 29
type input "**********"
click at [1462, 213] on button "Save" at bounding box center [1474, 219] width 40 height 23
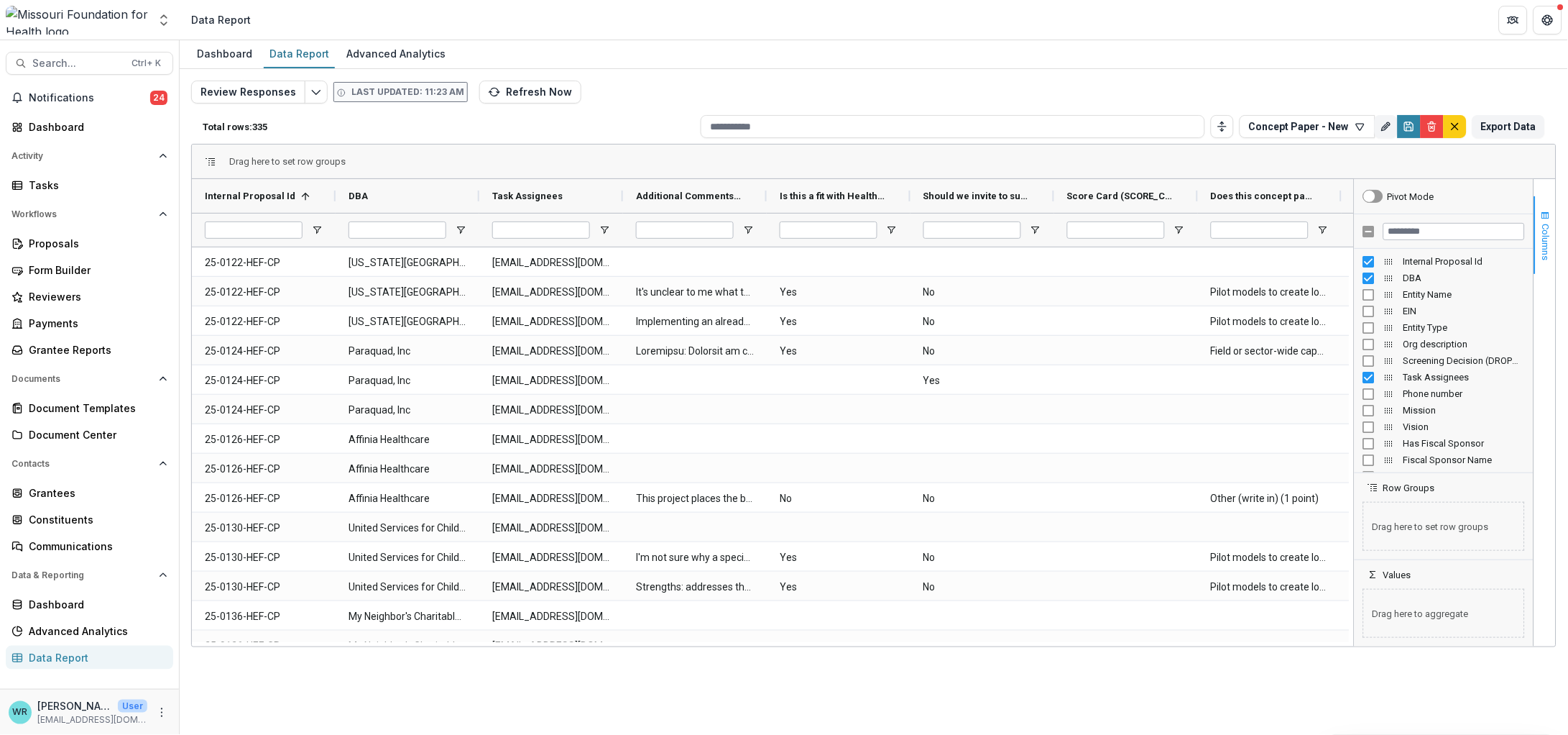
click at [1552, 229] on button "Columns" at bounding box center [1545, 235] width 22 height 78
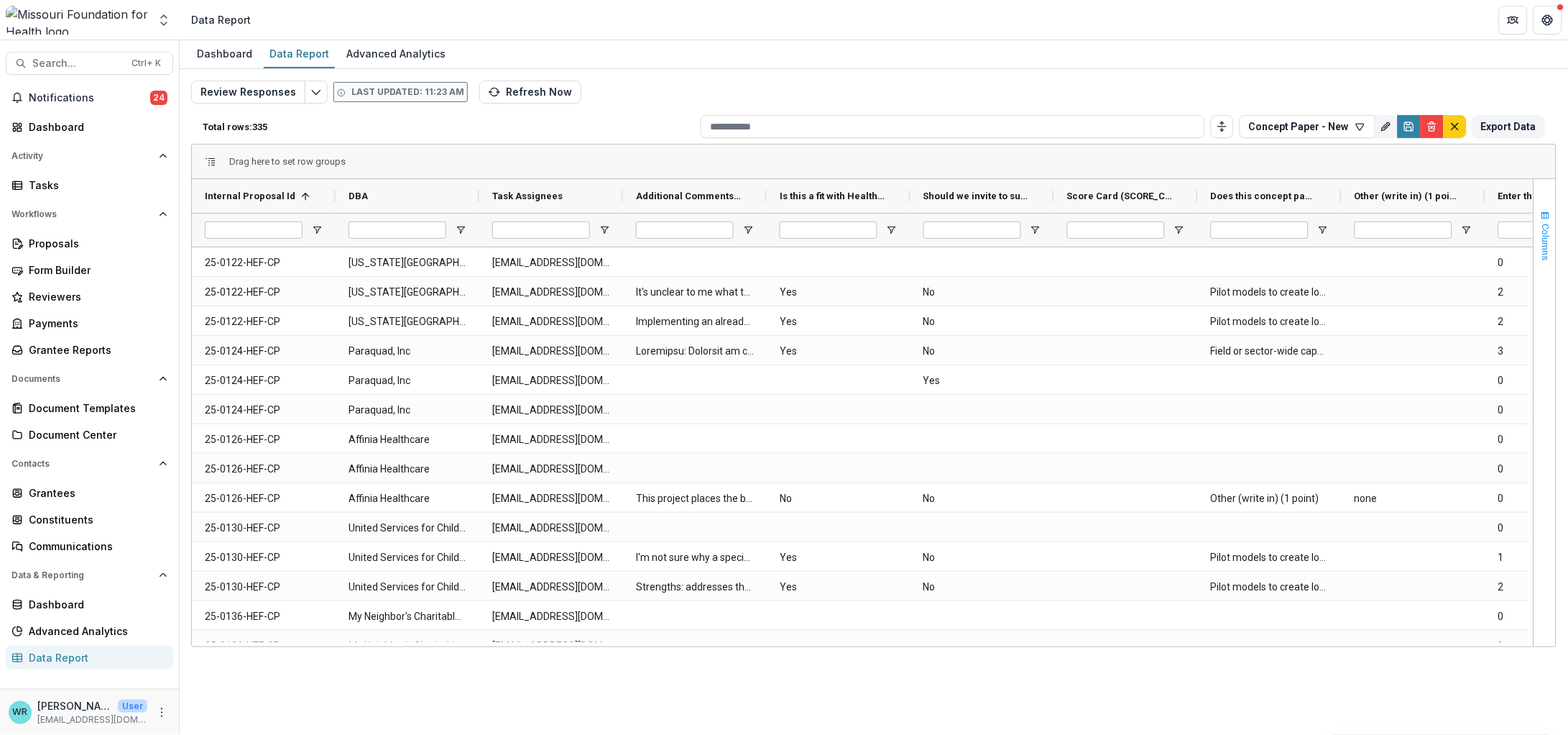
click at [1546, 229] on span "Columns" at bounding box center [1546, 241] width 11 height 36
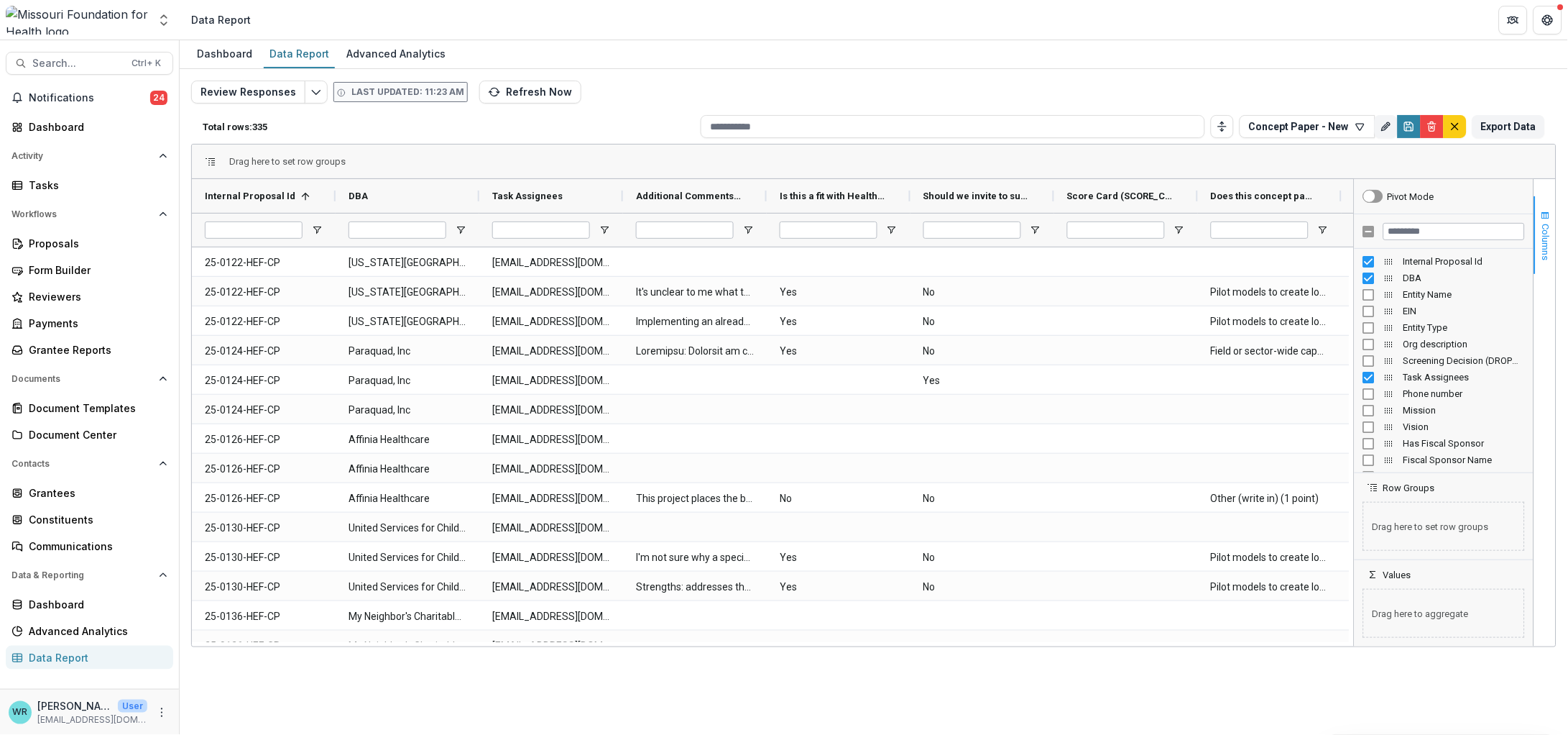
click at [1546, 229] on span "Columns" at bounding box center [1546, 241] width 11 height 36
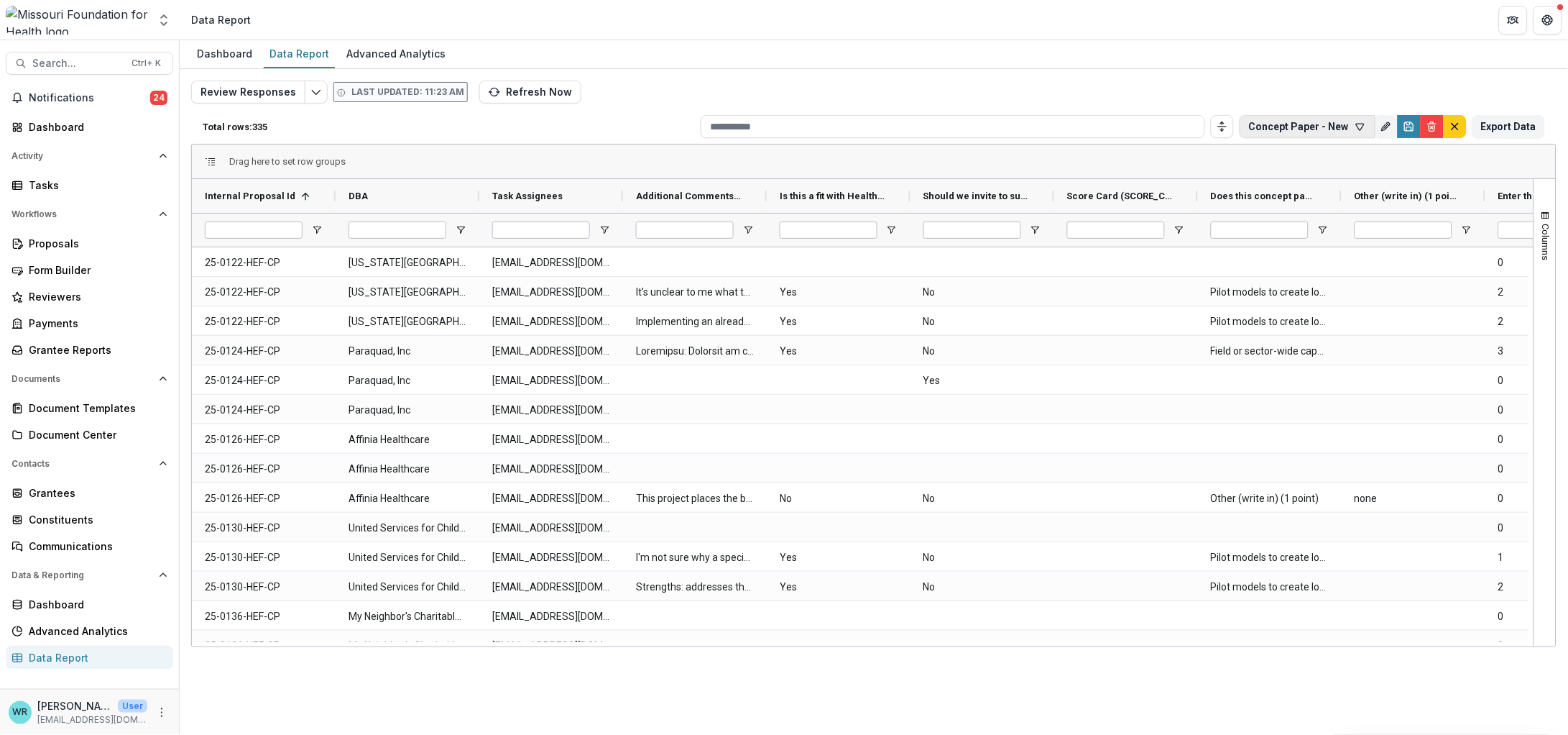
click at [1369, 127] on button "Concept Paper - New" at bounding box center [1307, 127] width 136 height 23
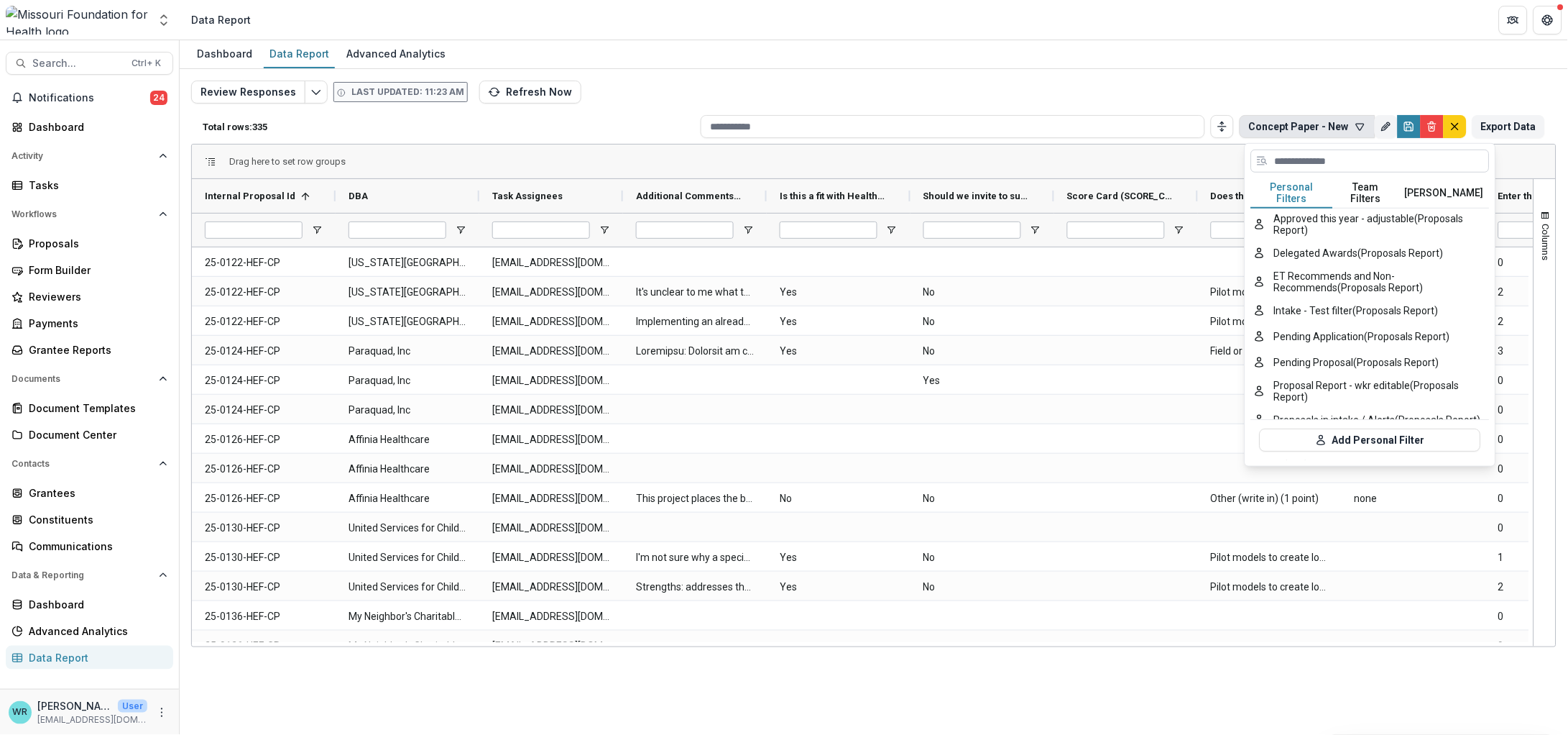
click at [1315, 158] on input at bounding box center [1371, 161] width 239 height 23
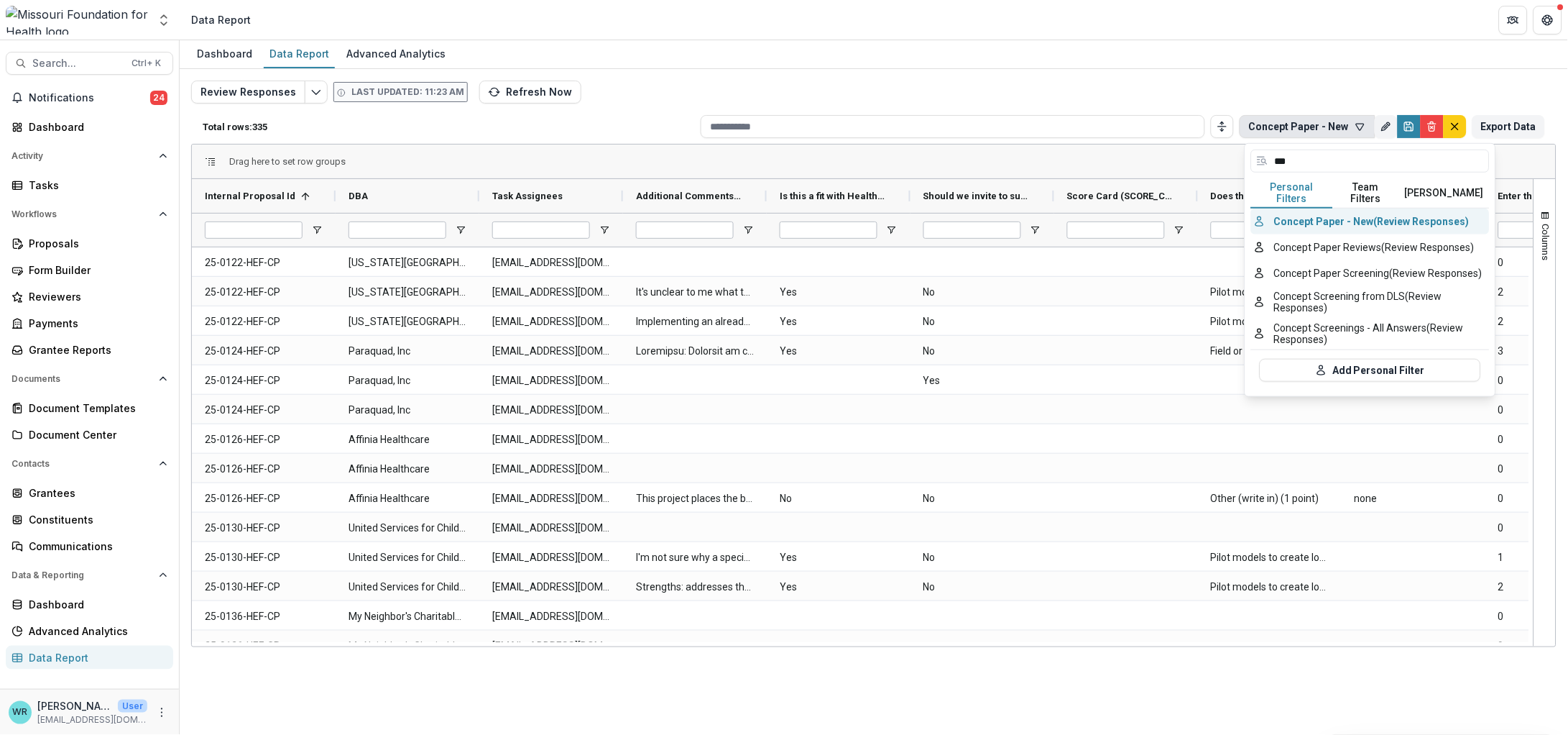
type input "***"
click at [1336, 63] on div "Dashboard Data Report Advanced Analytics" at bounding box center [874, 54] width 1388 height 29
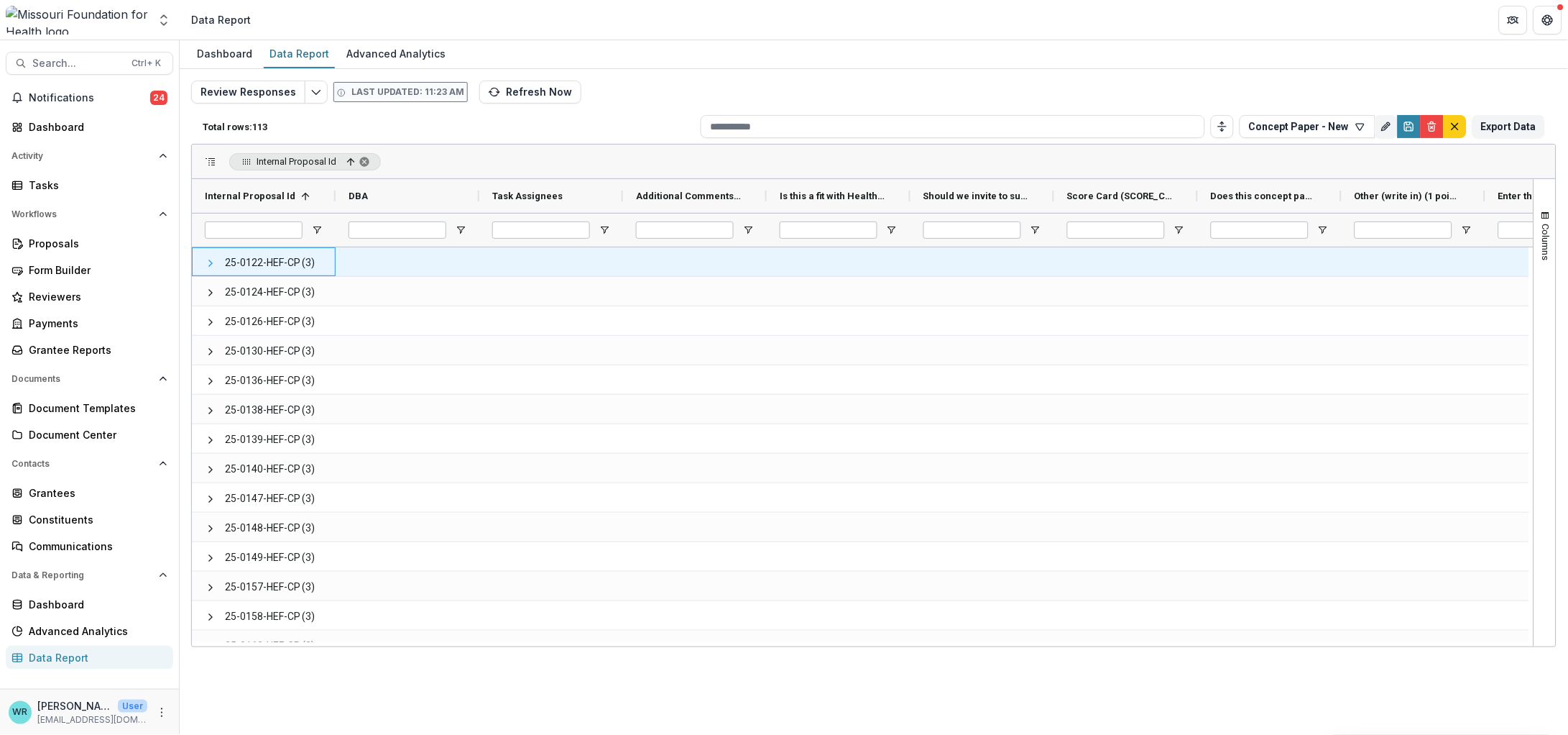
click at [208, 263] on span at bounding box center [210, 263] width 12 height 12
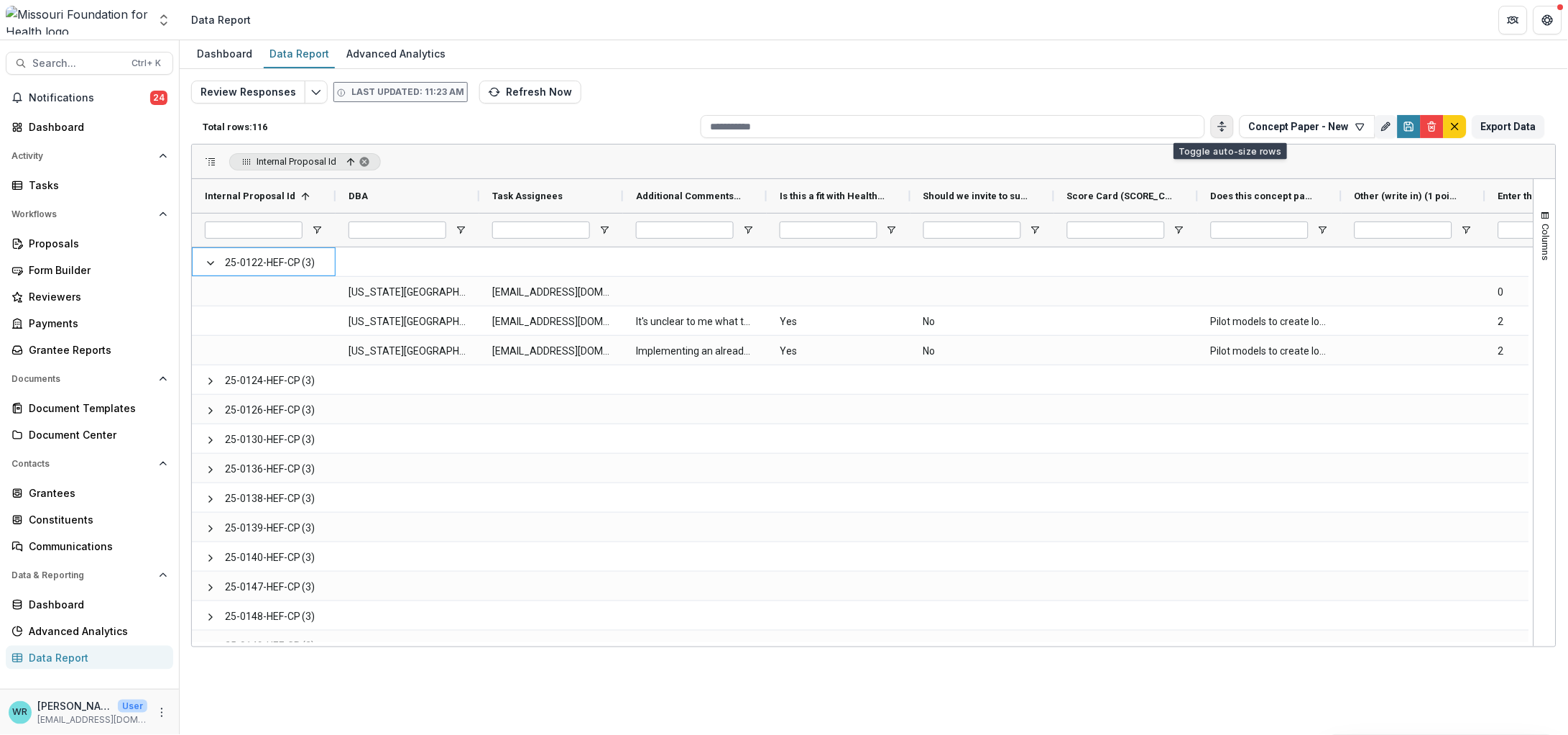
click at [1225, 127] on icon "Toggle auto height" at bounding box center [1222, 127] width 12 height 12
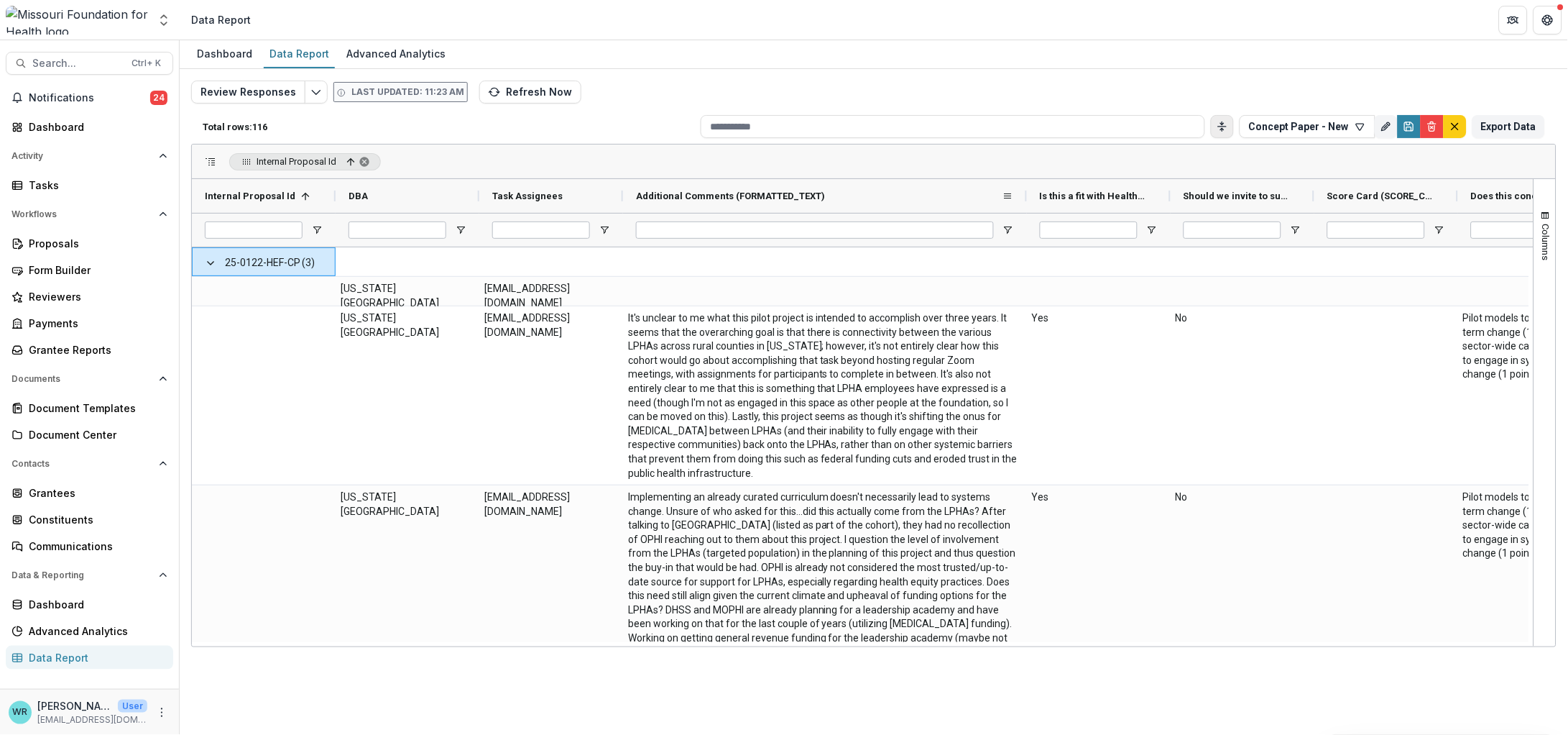
drag, startPoint x: 983, startPoint y: 190, endPoint x: 1029, endPoint y: 187, distance: 46.1
click at [1029, 187] on div at bounding box center [1026, 196] width 5 height 34
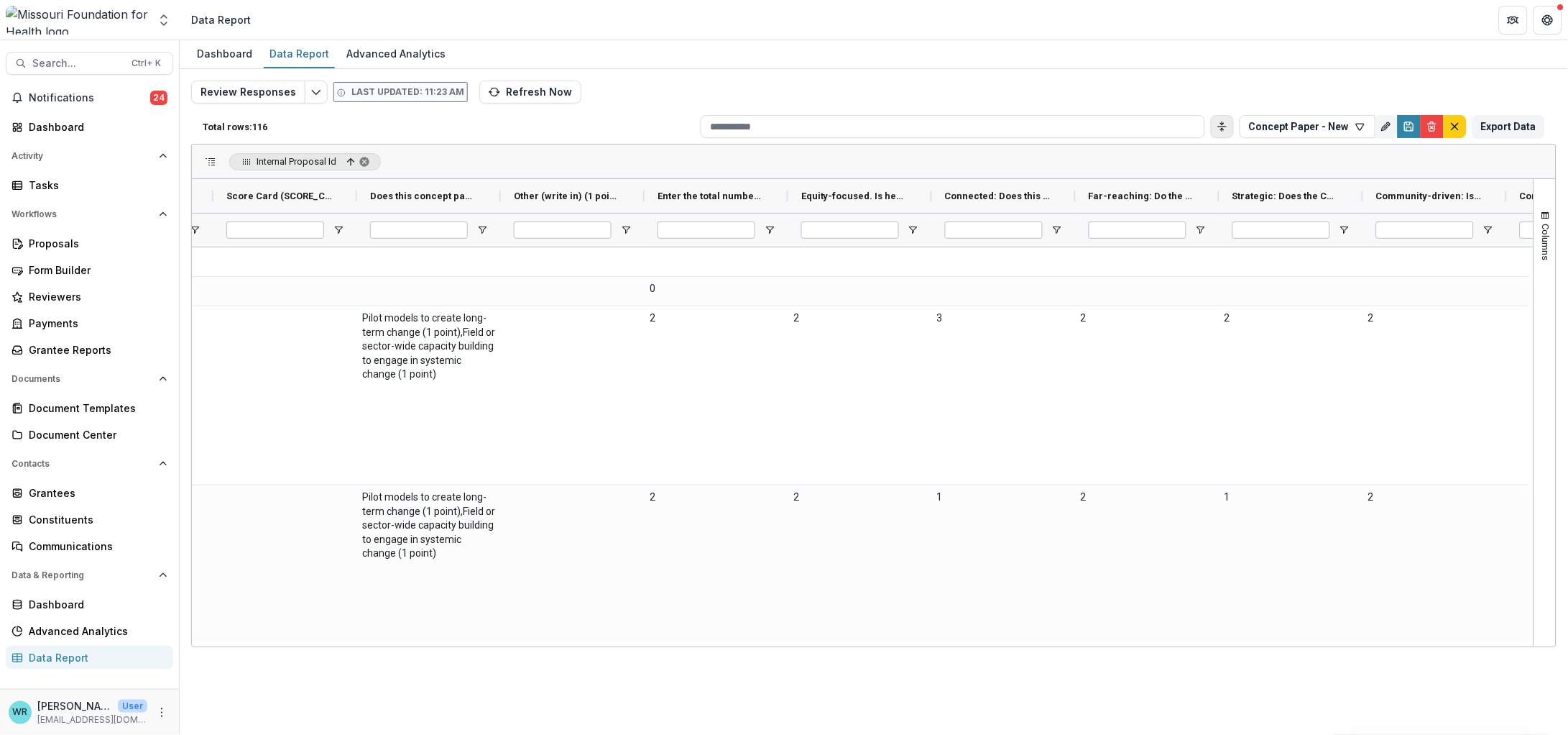
scroll to position [0, 1146]
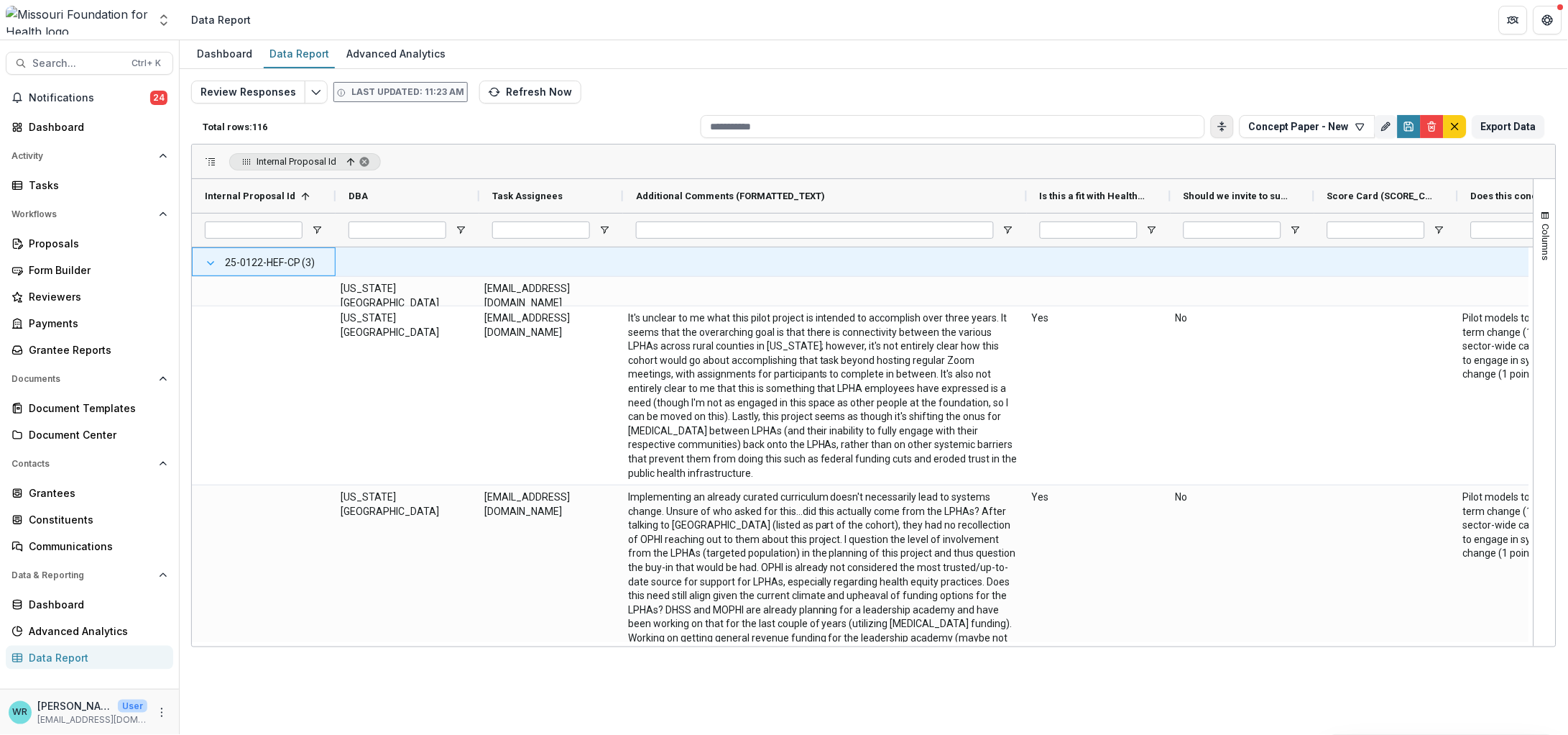
click at [208, 259] on span at bounding box center [210, 263] width 12 height 12
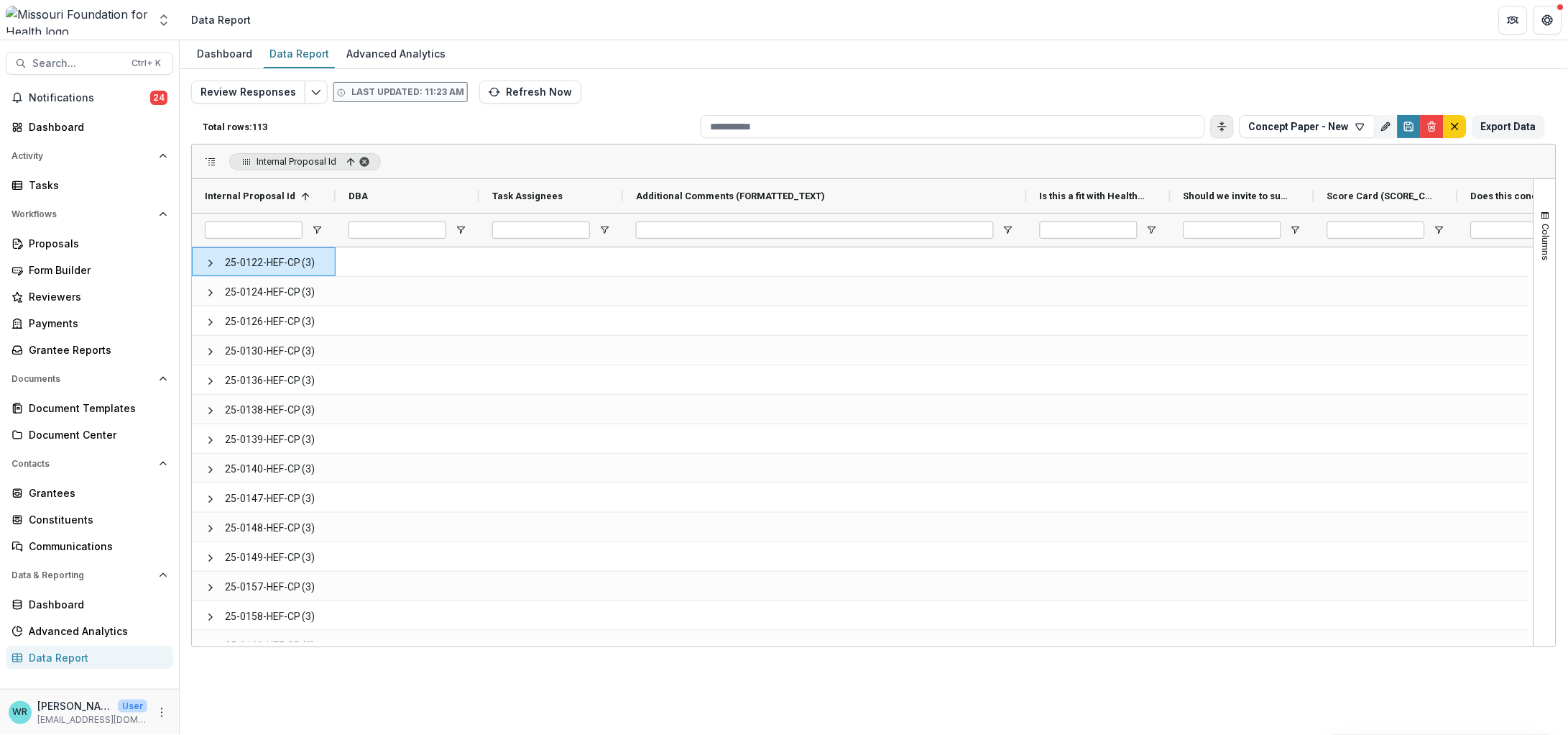
click at [362, 156] on span "Internal Proposal Id, ascending. Press ENTER to sort. Press DELETE to remove" at bounding box center [364, 161] width 12 height 12
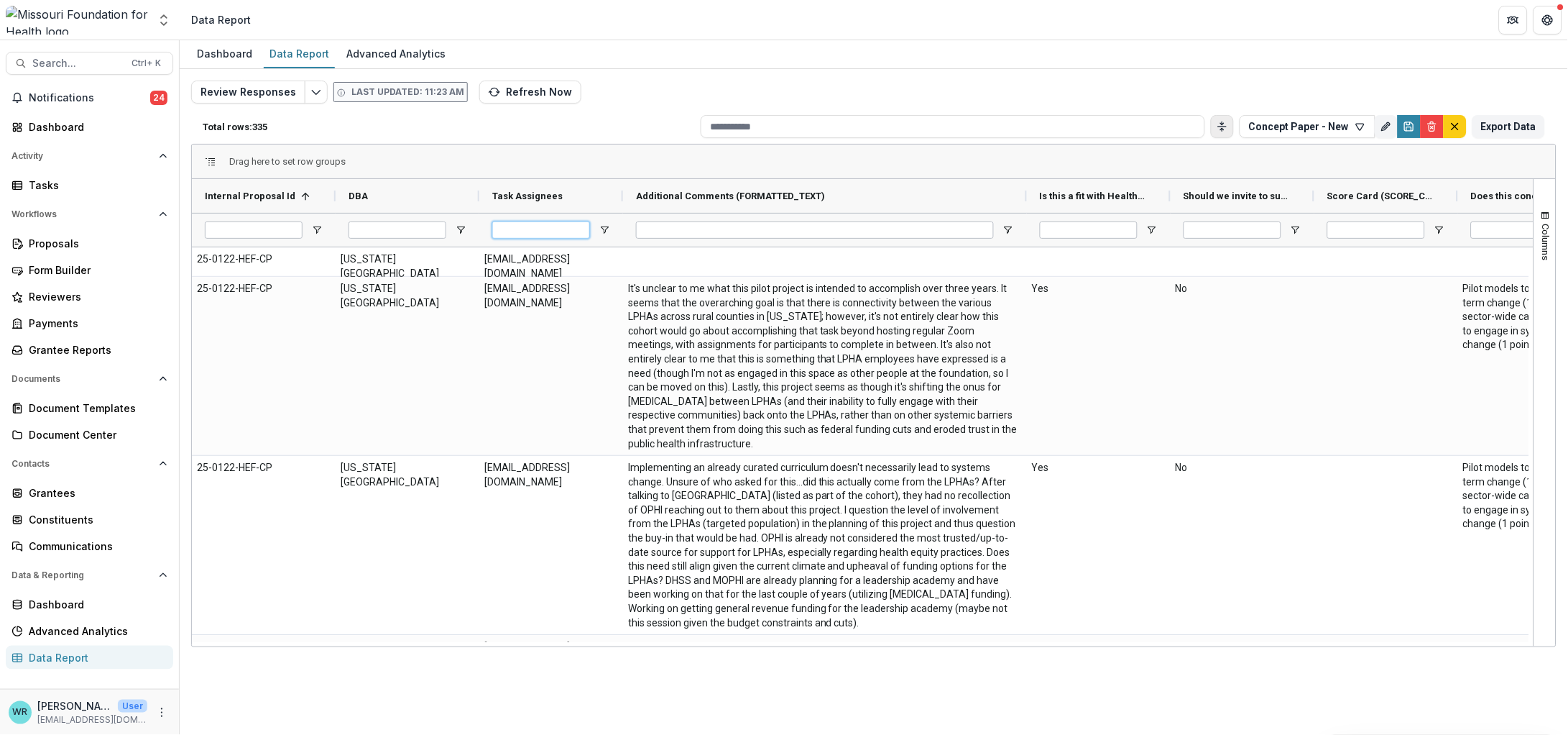
click at [531, 227] on input "Task Assignees Filter Input" at bounding box center [541, 230] width 98 height 17
type input "***"
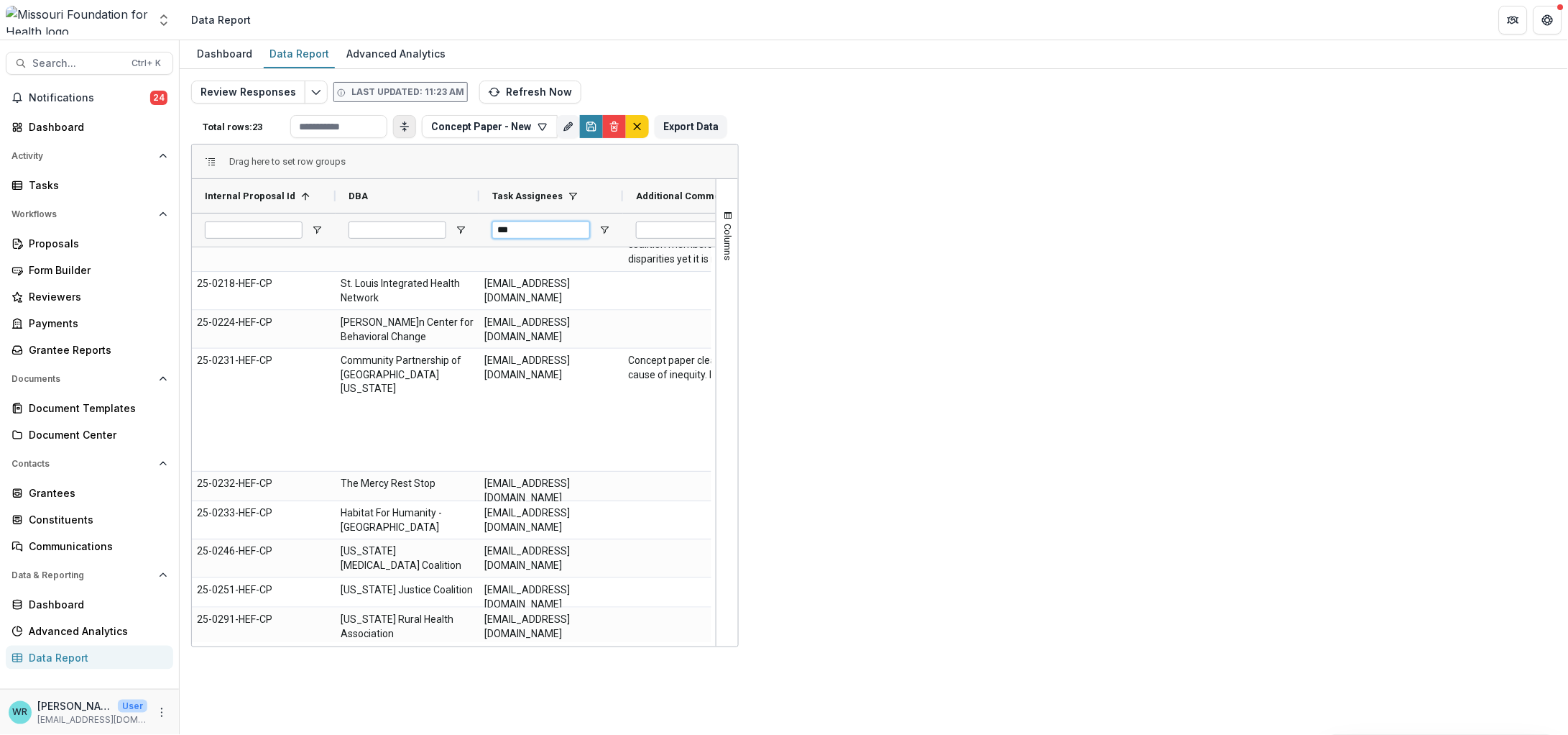
drag, startPoint x: 534, startPoint y: 233, endPoint x: 479, endPoint y: 226, distance: 55.4
click at [479, 226] on div "***" at bounding box center [551, 230] width 144 height 34
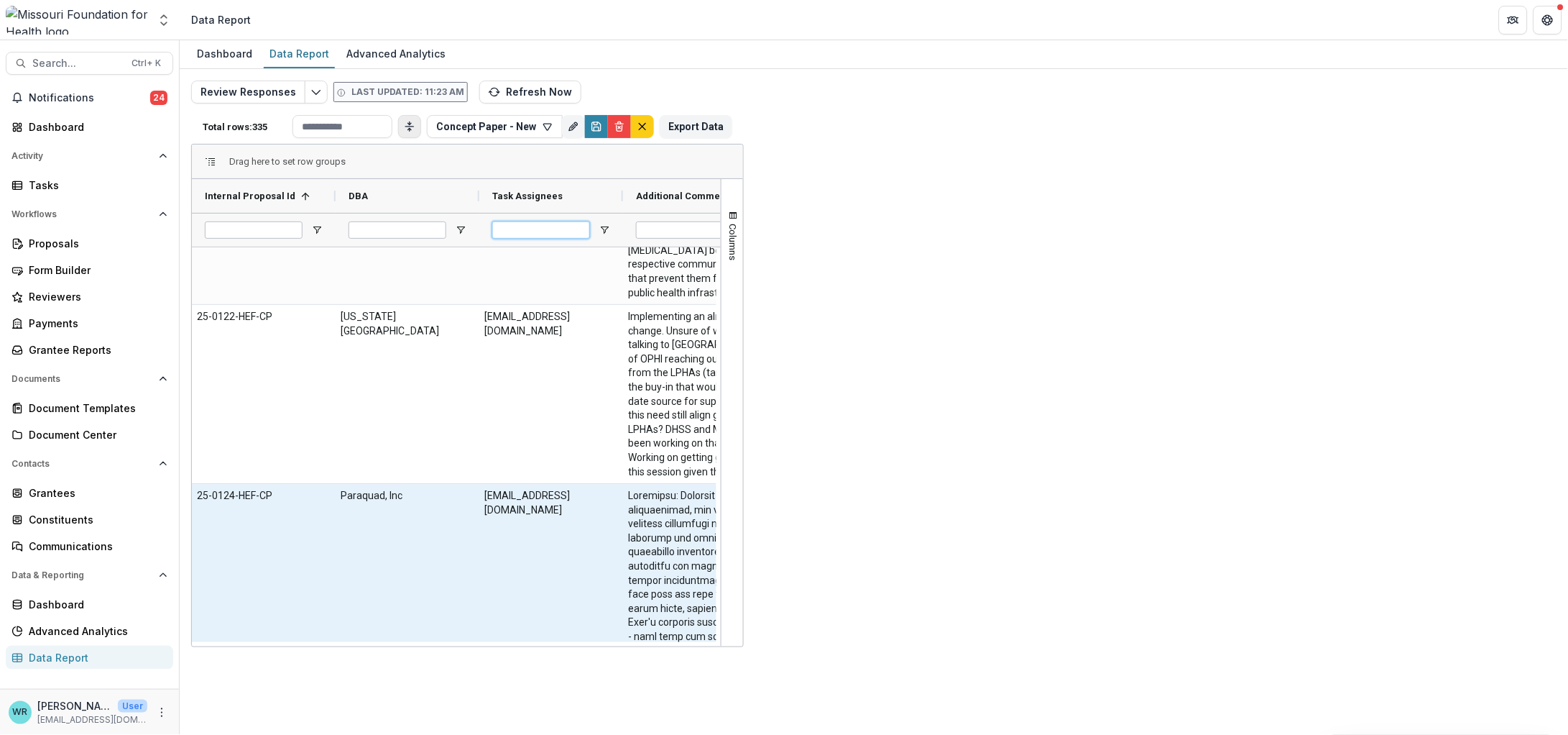
scroll to position [0, 0]
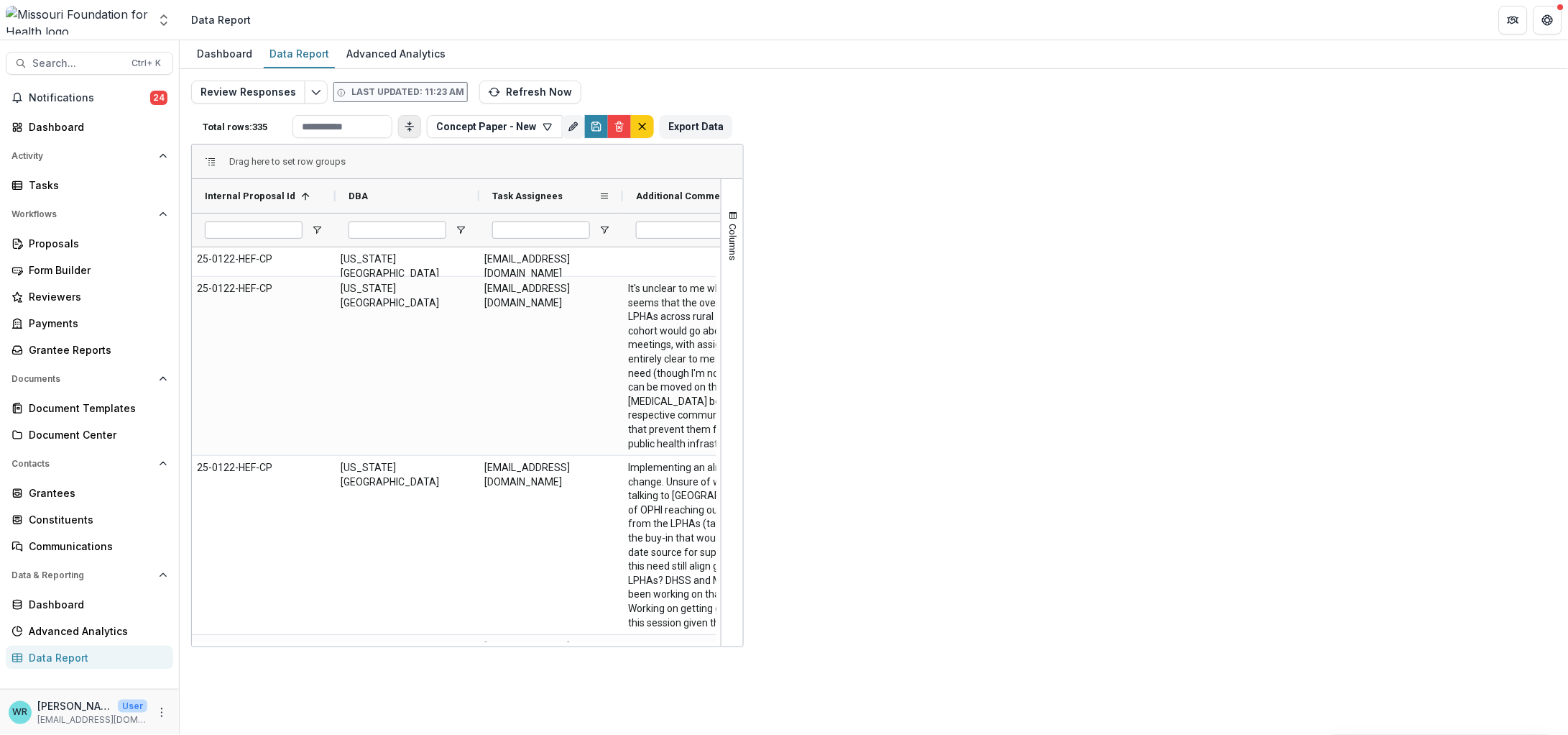
click at [531, 196] on span "Task Assignees" at bounding box center [527, 196] width 71 height 11
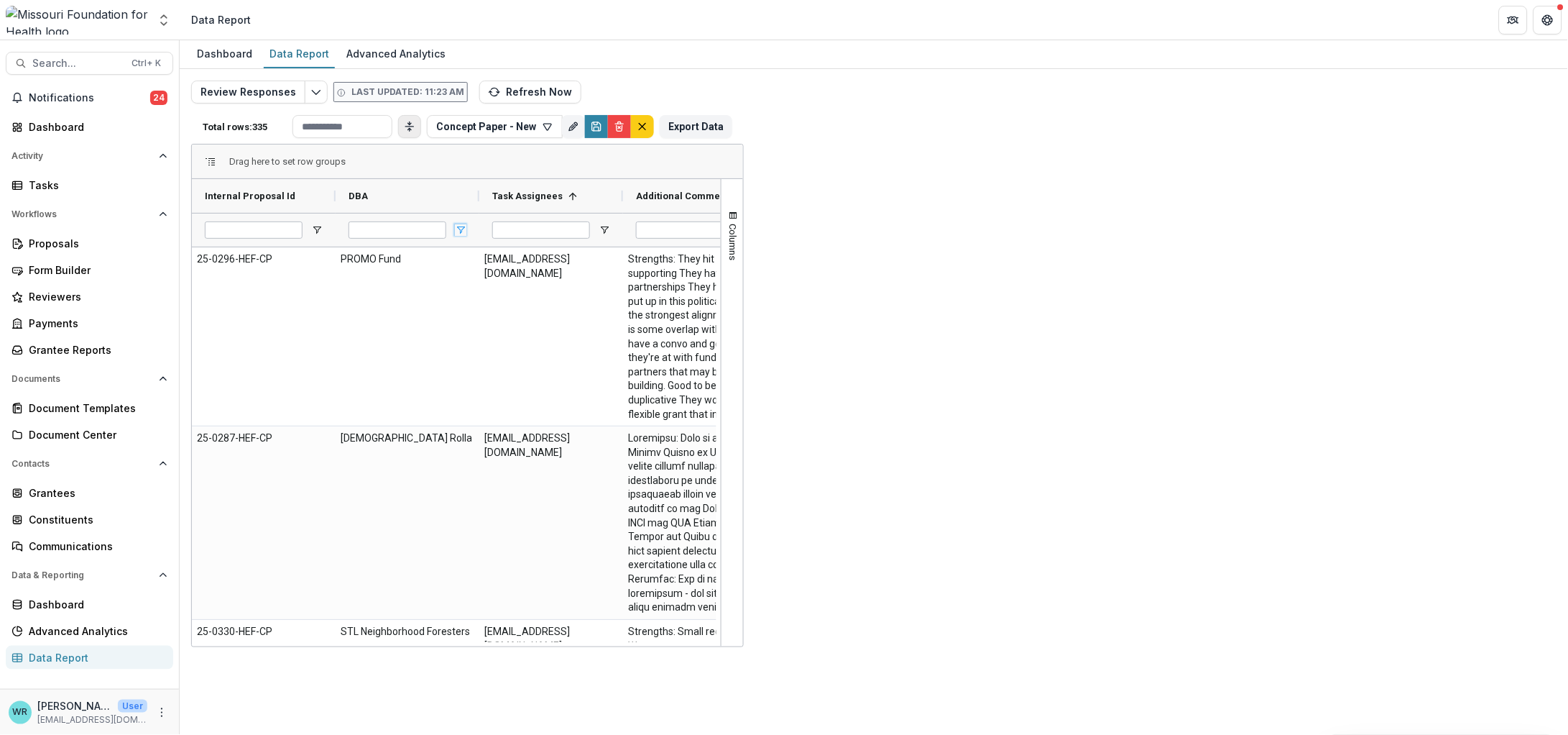
click at [459, 232] on span "Open Filter Menu" at bounding box center [460, 230] width 12 height 12
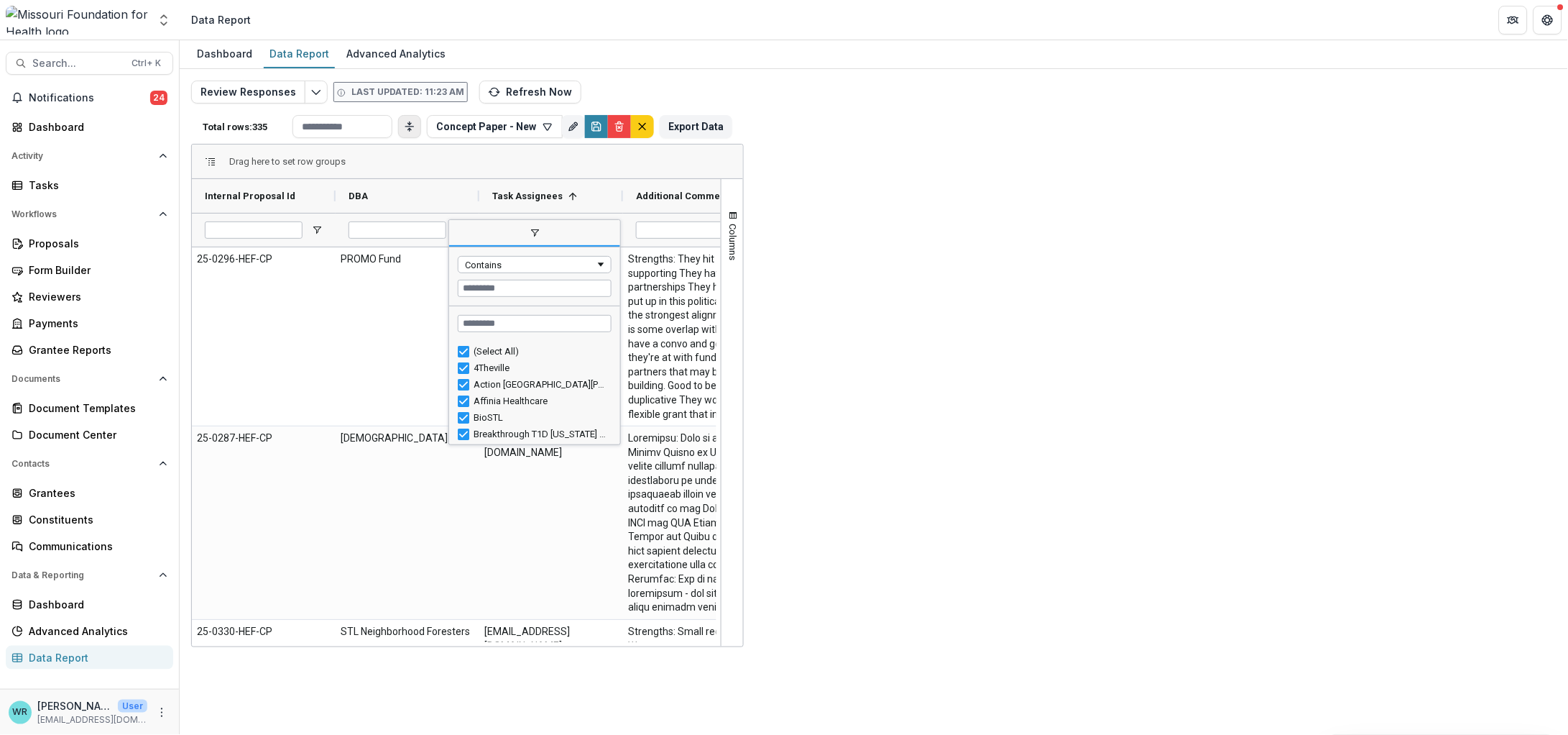
click at [438, 177] on div "Drag here to set row groups" at bounding box center [467, 161] width 551 height 34
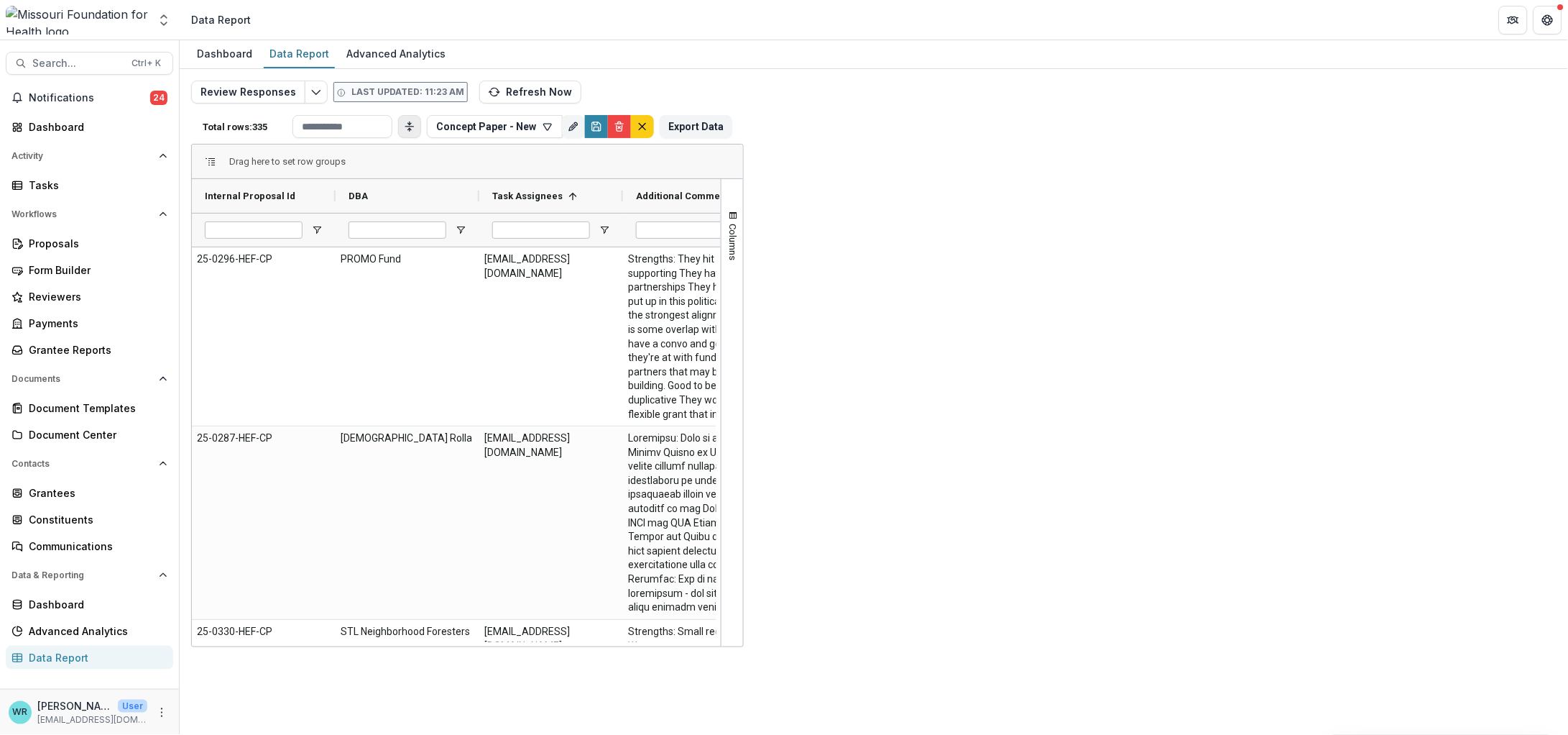
click at [1151, 226] on span "Open Filter Menu" at bounding box center [1151, 230] width 12 height 12
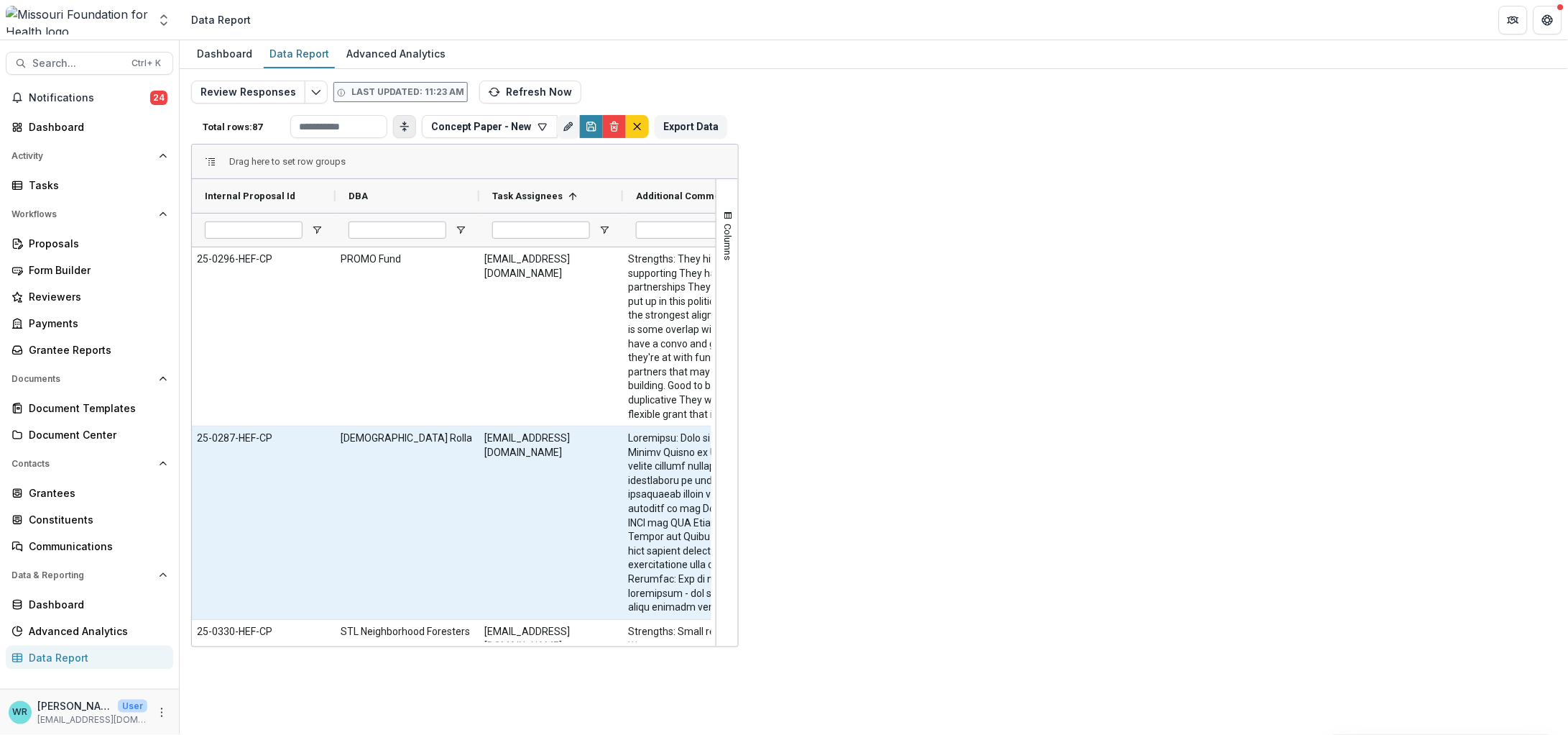
click at [1312, 483] on div "Yes" at bounding box center [1242, 522] width 144 height 192
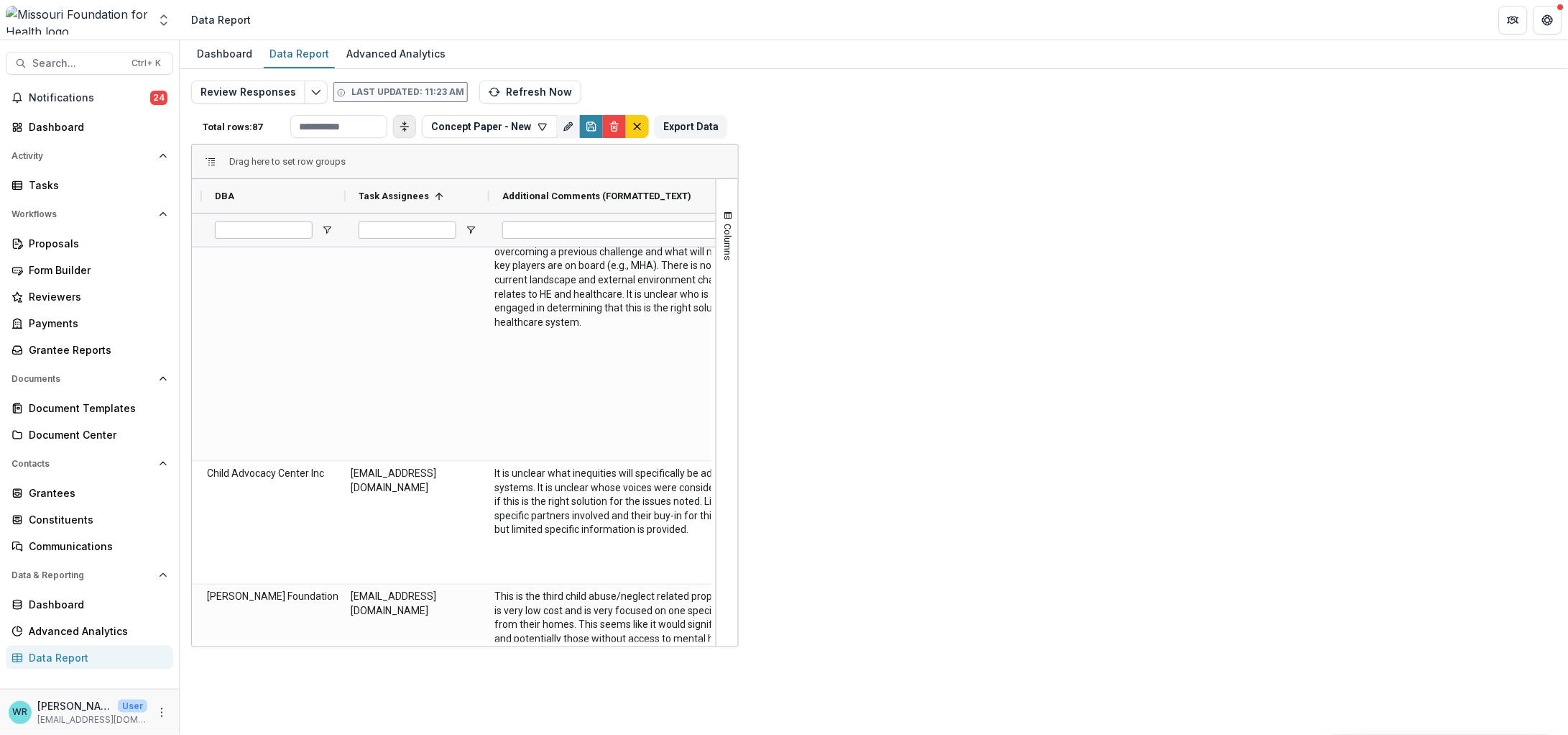
scroll to position [0, 257]
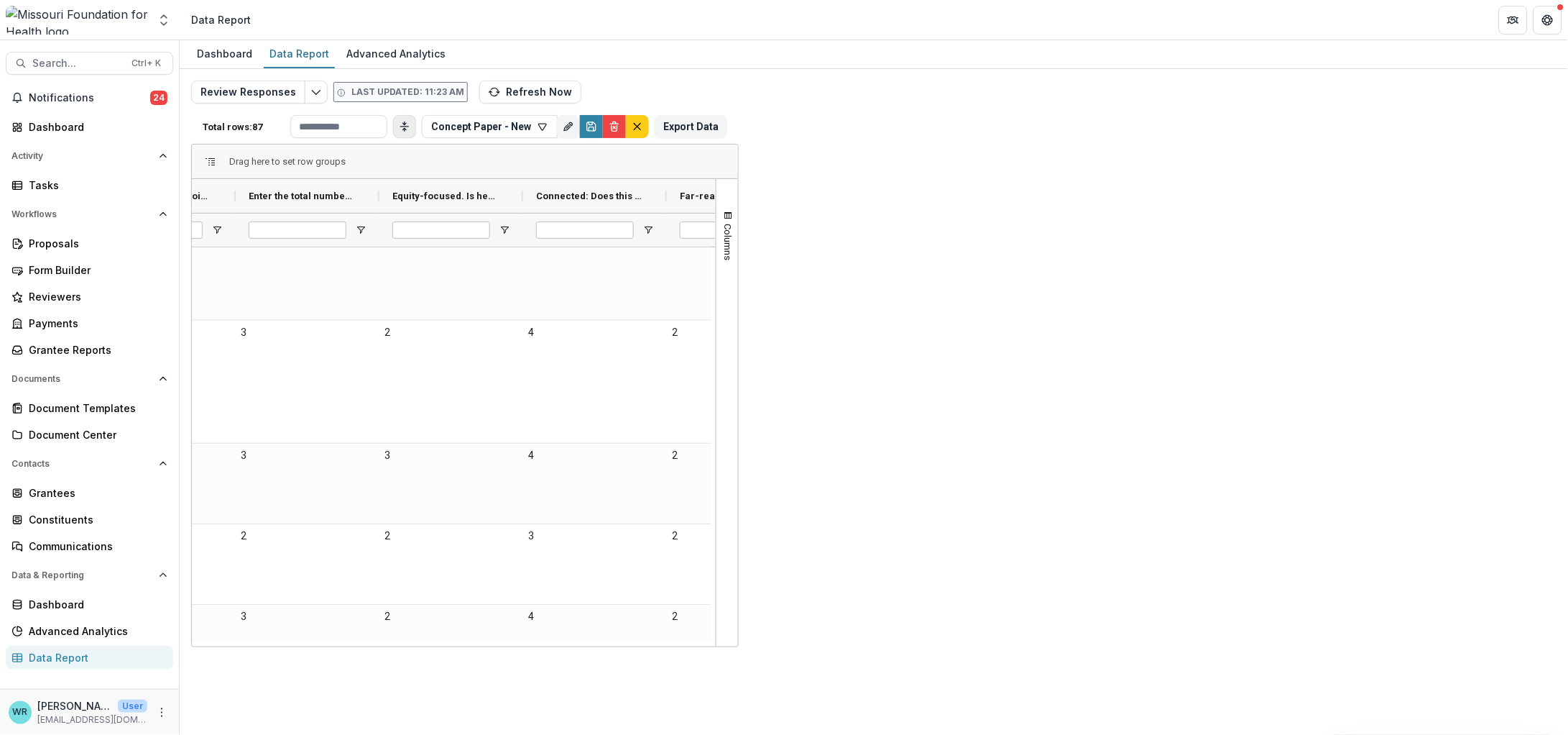
drag, startPoint x: 1242, startPoint y: 190, endPoint x: 1422, endPoint y: 199, distance: 180.2
click at [1422, 199] on div at bounding box center [1421, 196] width 5 height 34
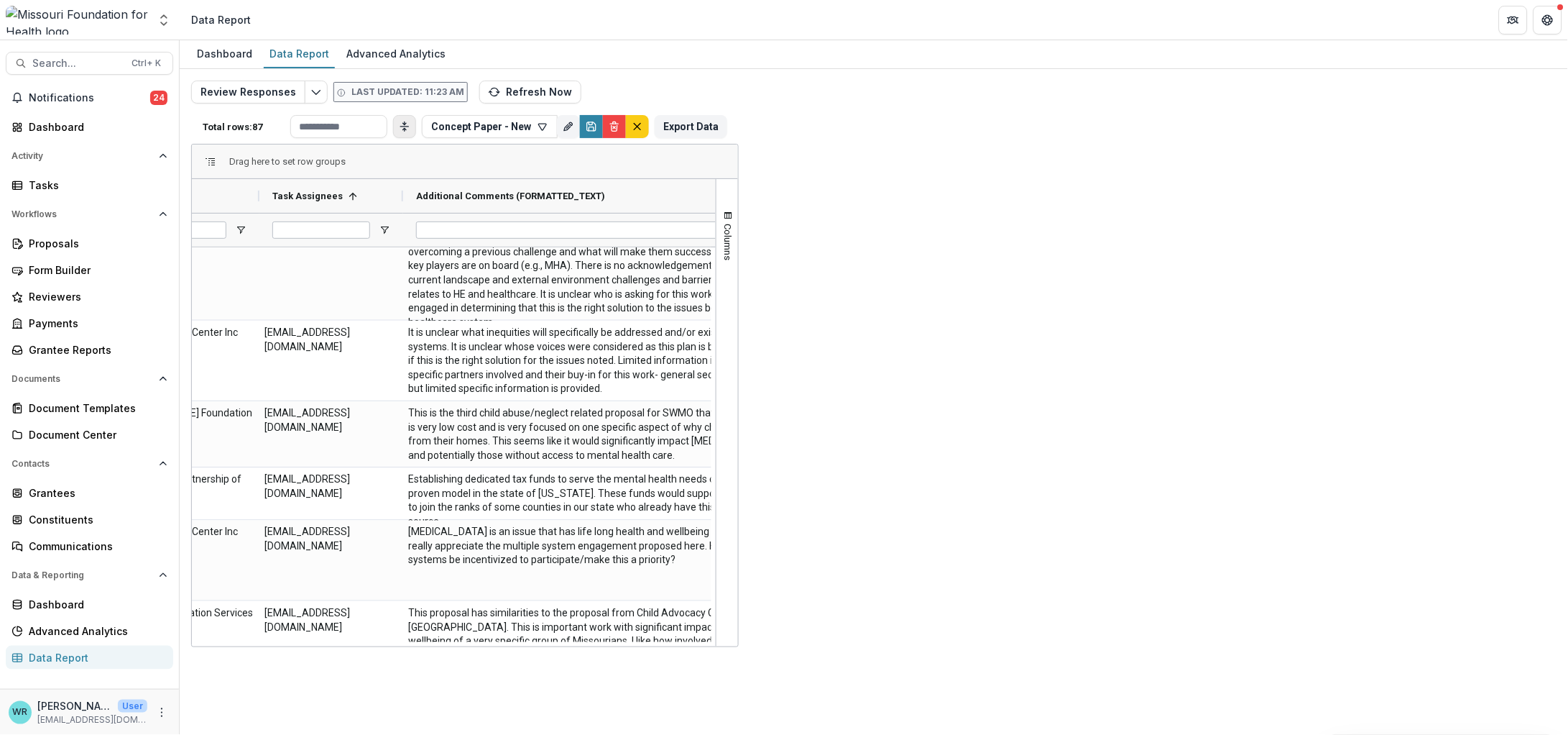
drag, startPoint x: 1407, startPoint y: 193, endPoint x: 1446, endPoint y: 191, distance: 39.1
click at [1446, 191] on div at bounding box center [1448, 196] width 5 height 34
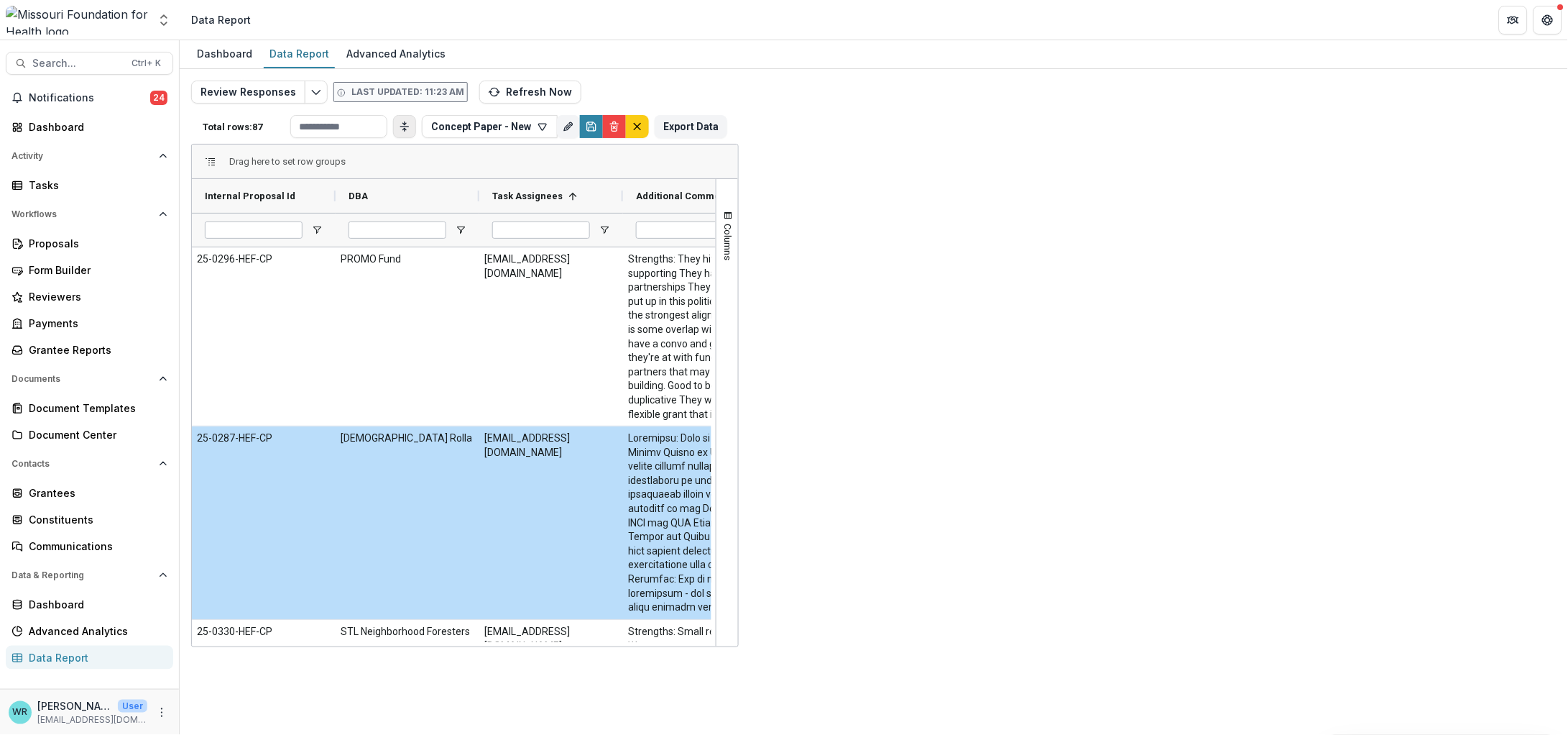
click at [1151, 229] on span "Open Filter Menu" at bounding box center [1151, 230] width 12 height 12
click at [743, 162] on div "Drag here to set row groups" at bounding box center [467, 161] width 551 height 34
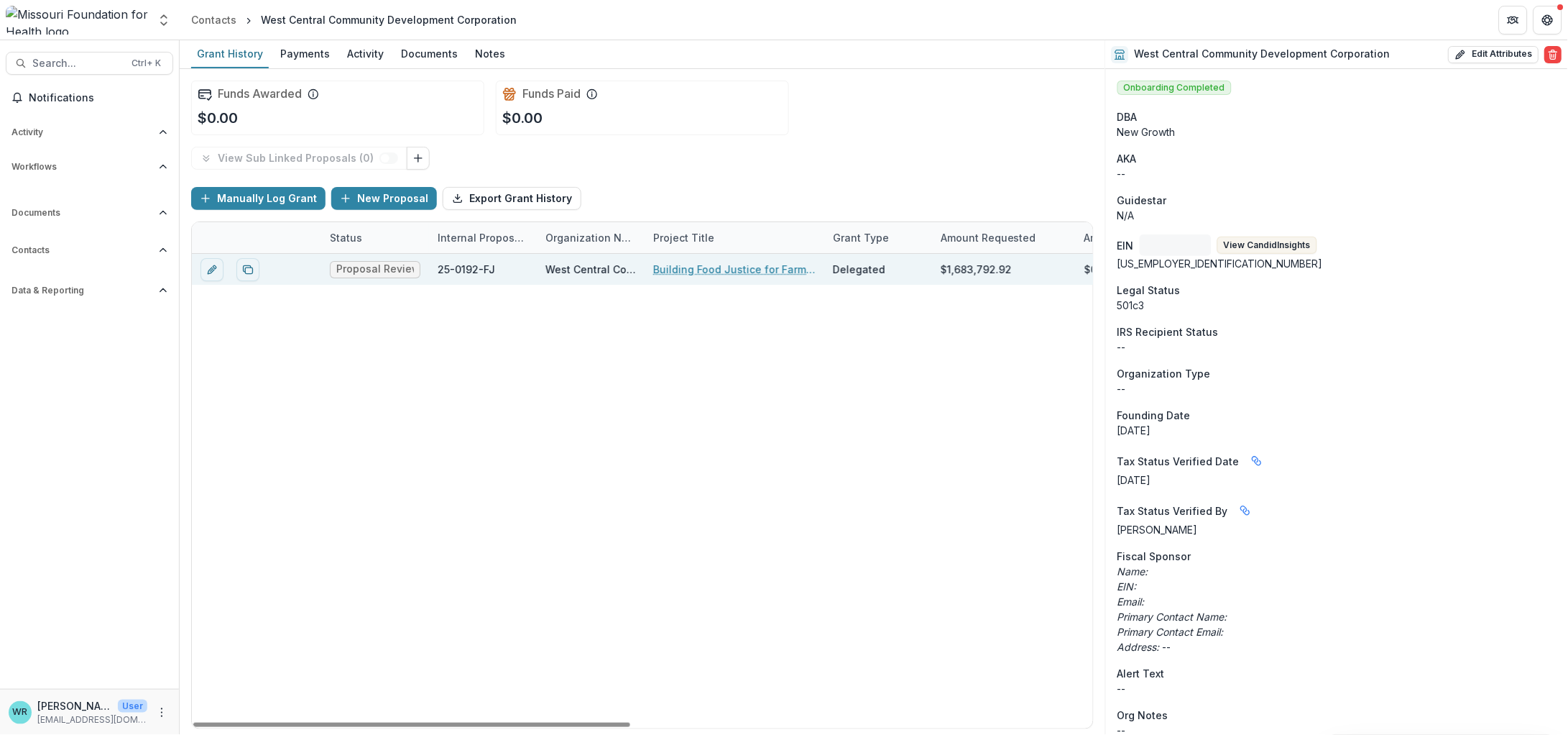
click at [702, 268] on link "Building Food Justice for Farmers and Food Producers" at bounding box center [734, 269] width 162 height 15
click at [701, 273] on link "Building Food Justice for Farmers and Food Producers" at bounding box center [734, 269] width 162 height 15
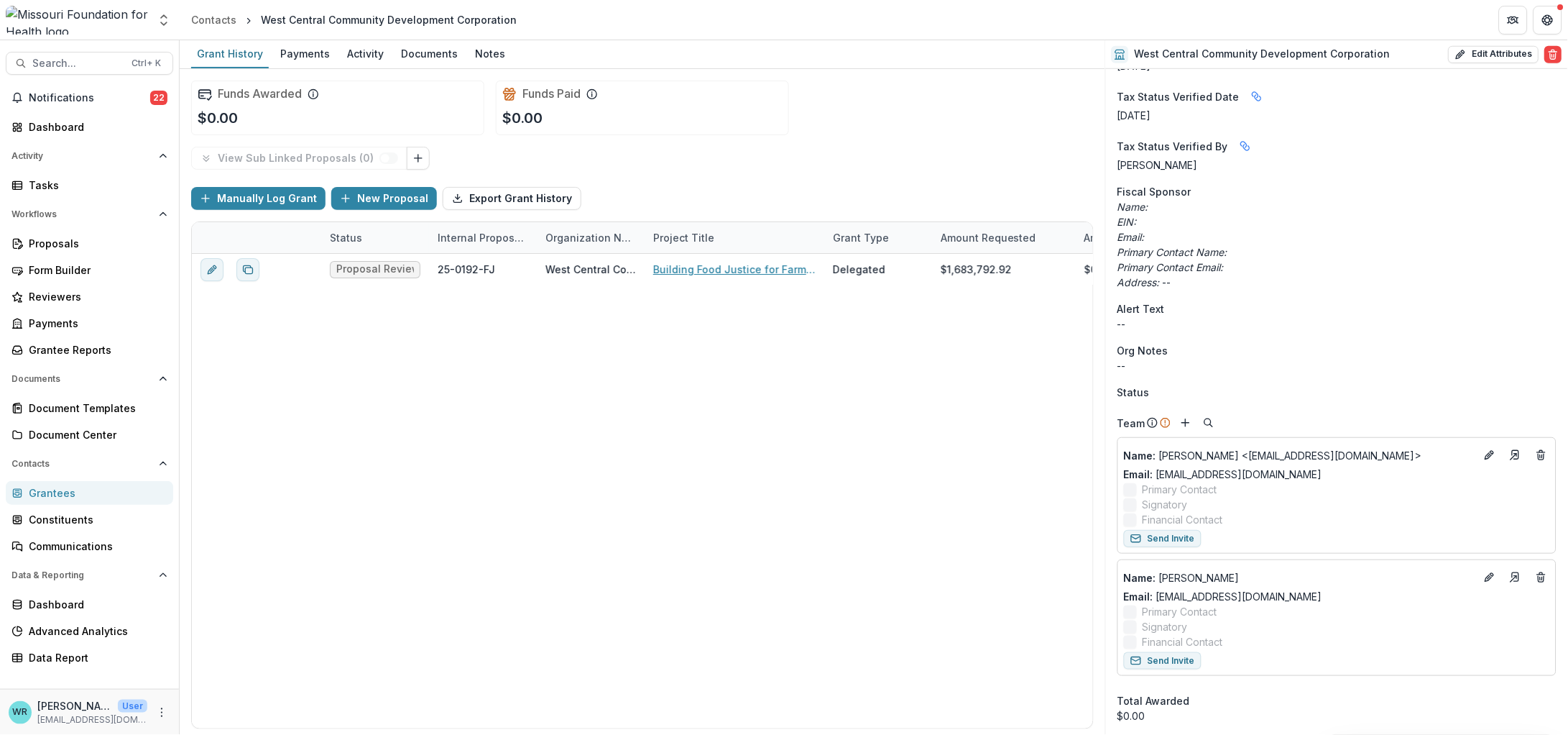
scroll to position [539, 0]
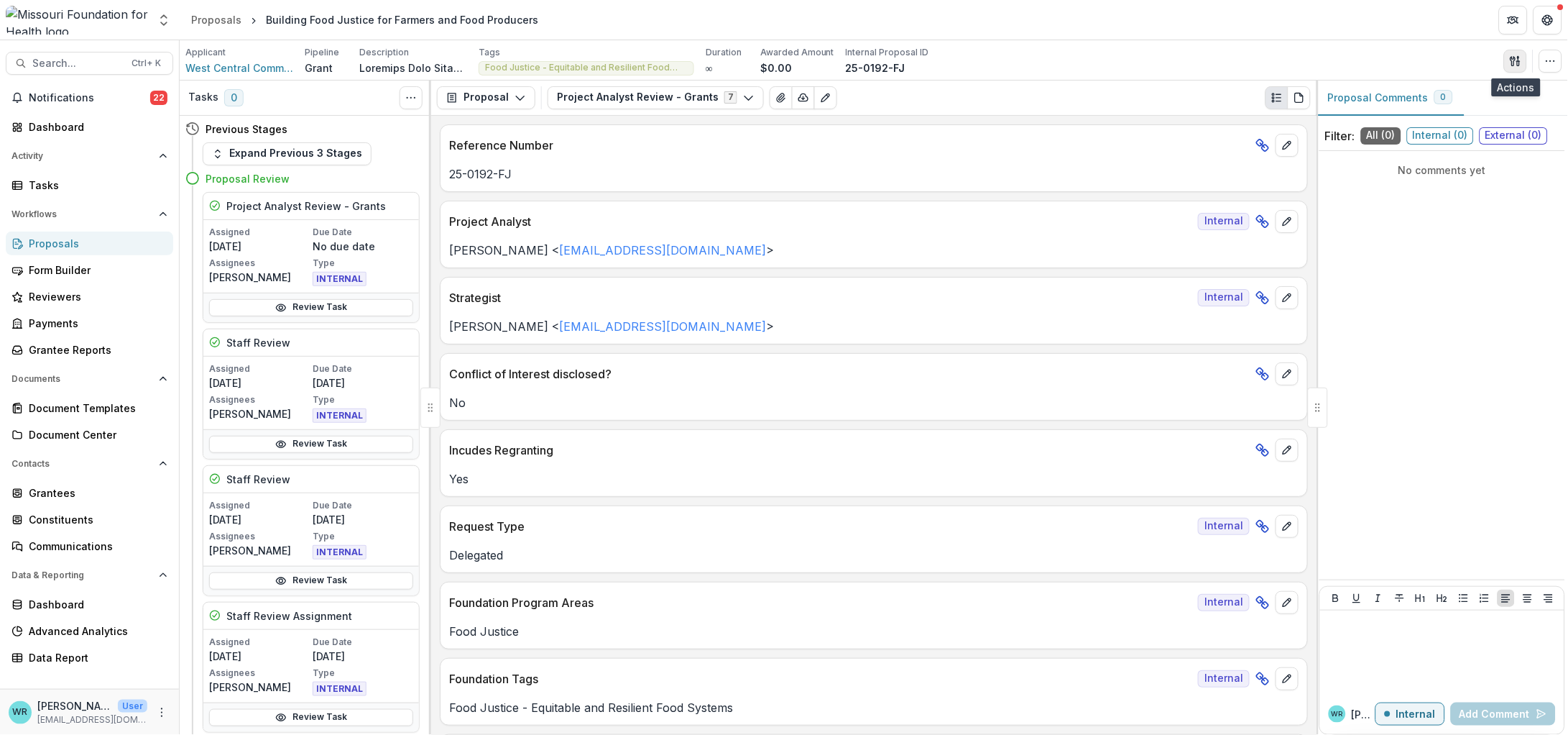
click at [1518, 63] on icon "button" at bounding box center [1515, 61] width 12 height 12
click at [1417, 109] on button "Proposal Files" at bounding box center [1446, 117] width 154 height 24
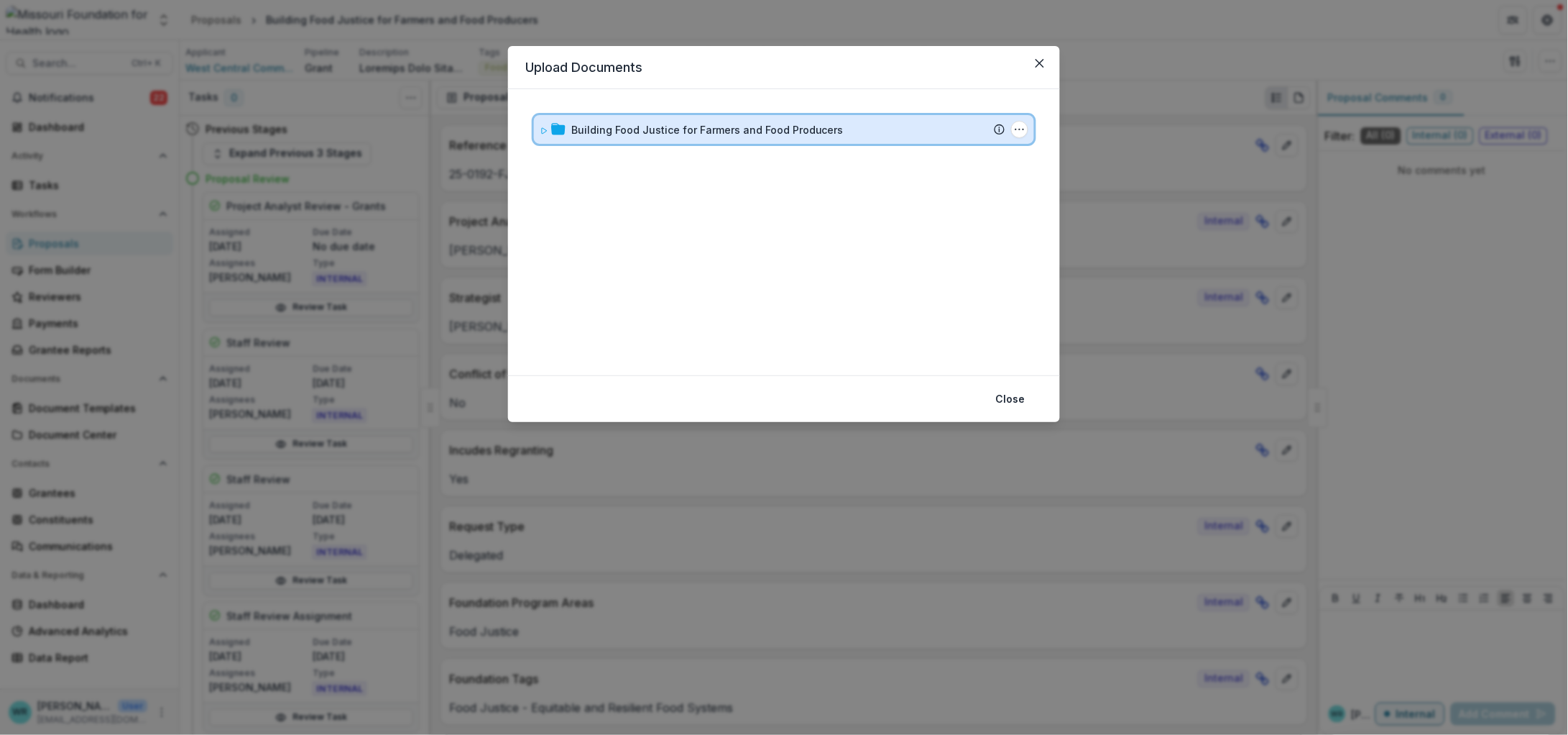
click at [538, 127] on div "Building Food Justice for Farmers and Food Producers Submission Temelio Proposa…" at bounding box center [784, 129] width 500 height 29
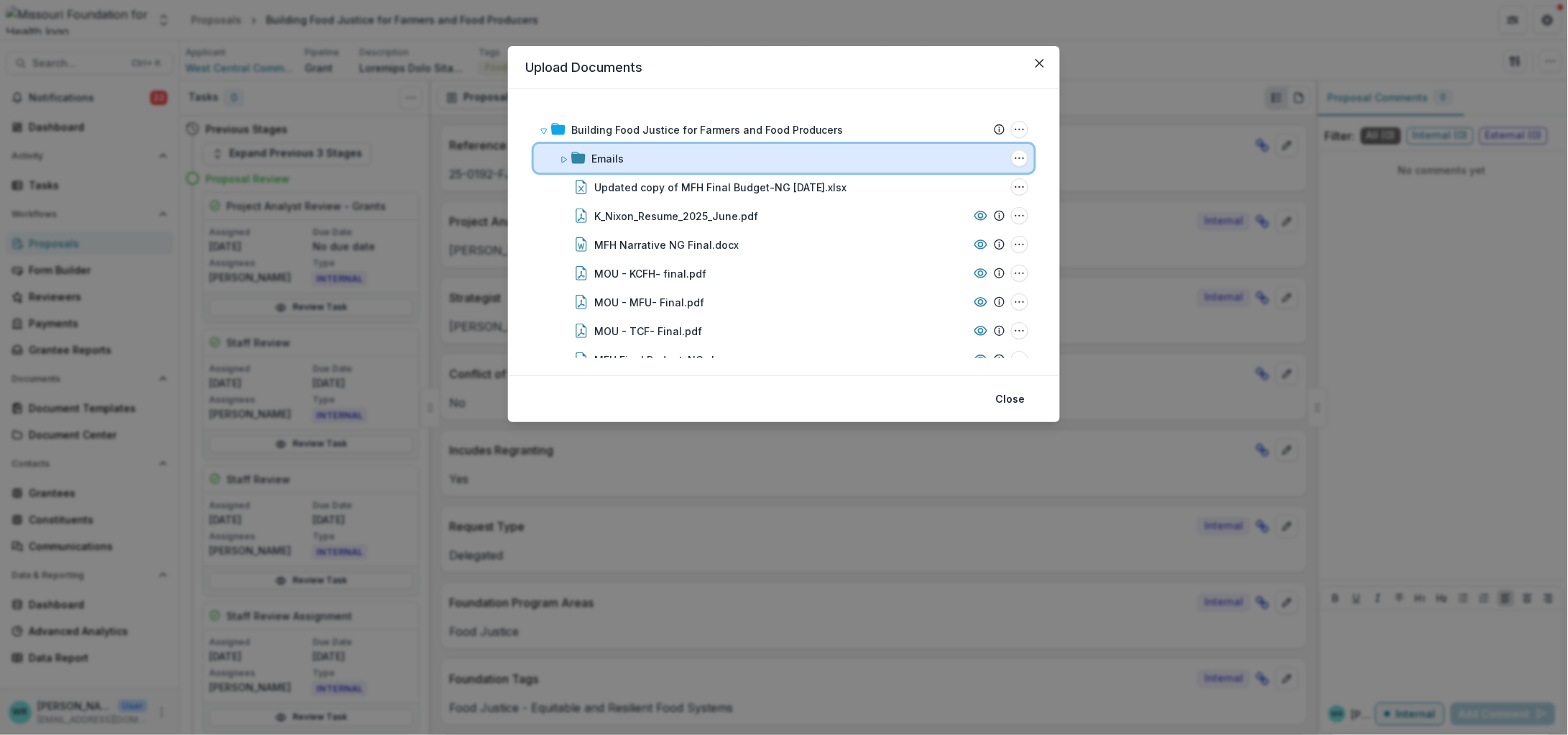
click at [561, 158] on icon at bounding box center [564, 159] width 9 height 9
click at [563, 158] on icon at bounding box center [564, 159] width 9 height 9
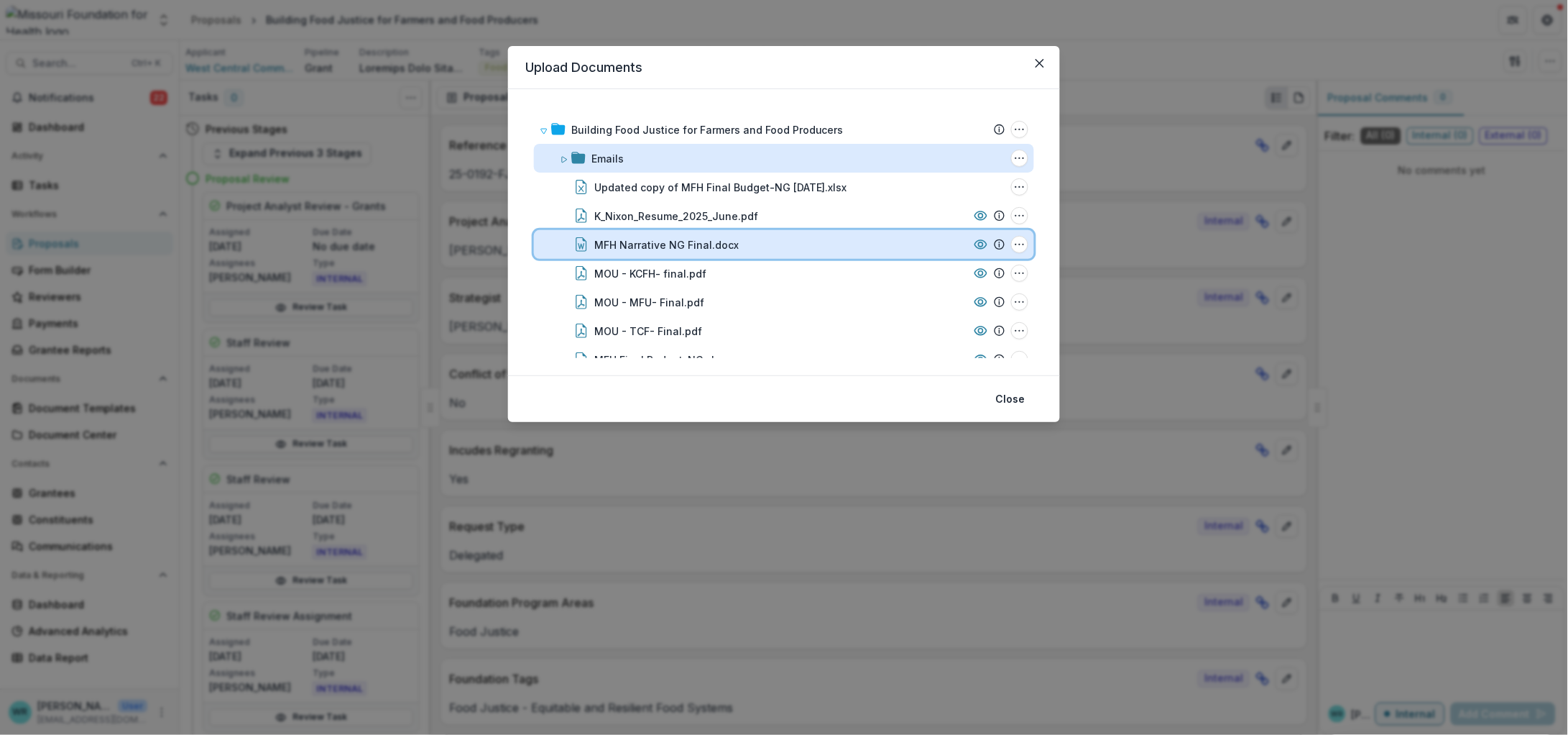
click at [980, 243] on icon at bounding box center [981, 244] width 15 height 15
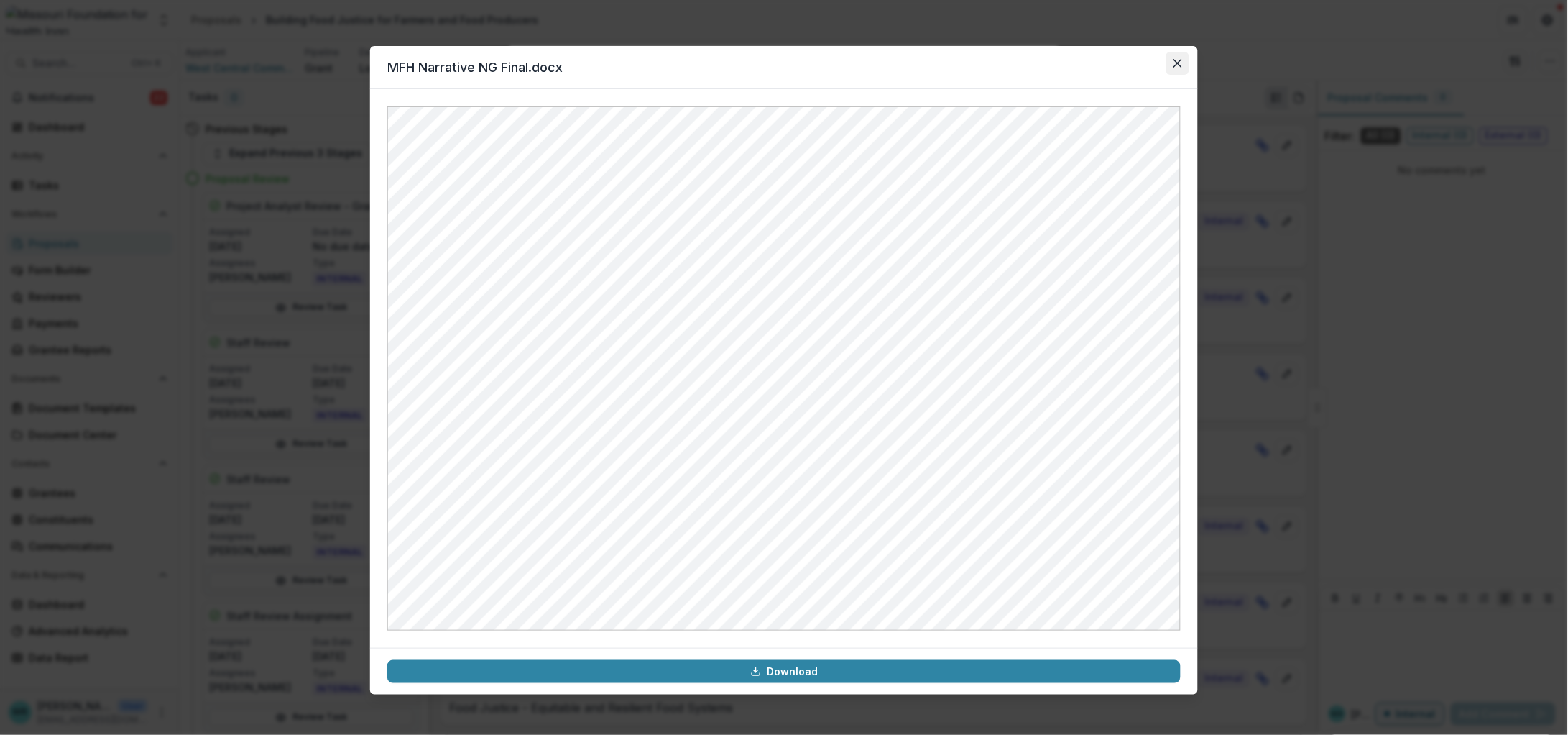
click at [1178, 64] on icon "Close" at bounding box center [1178, 63] width 9 height 9
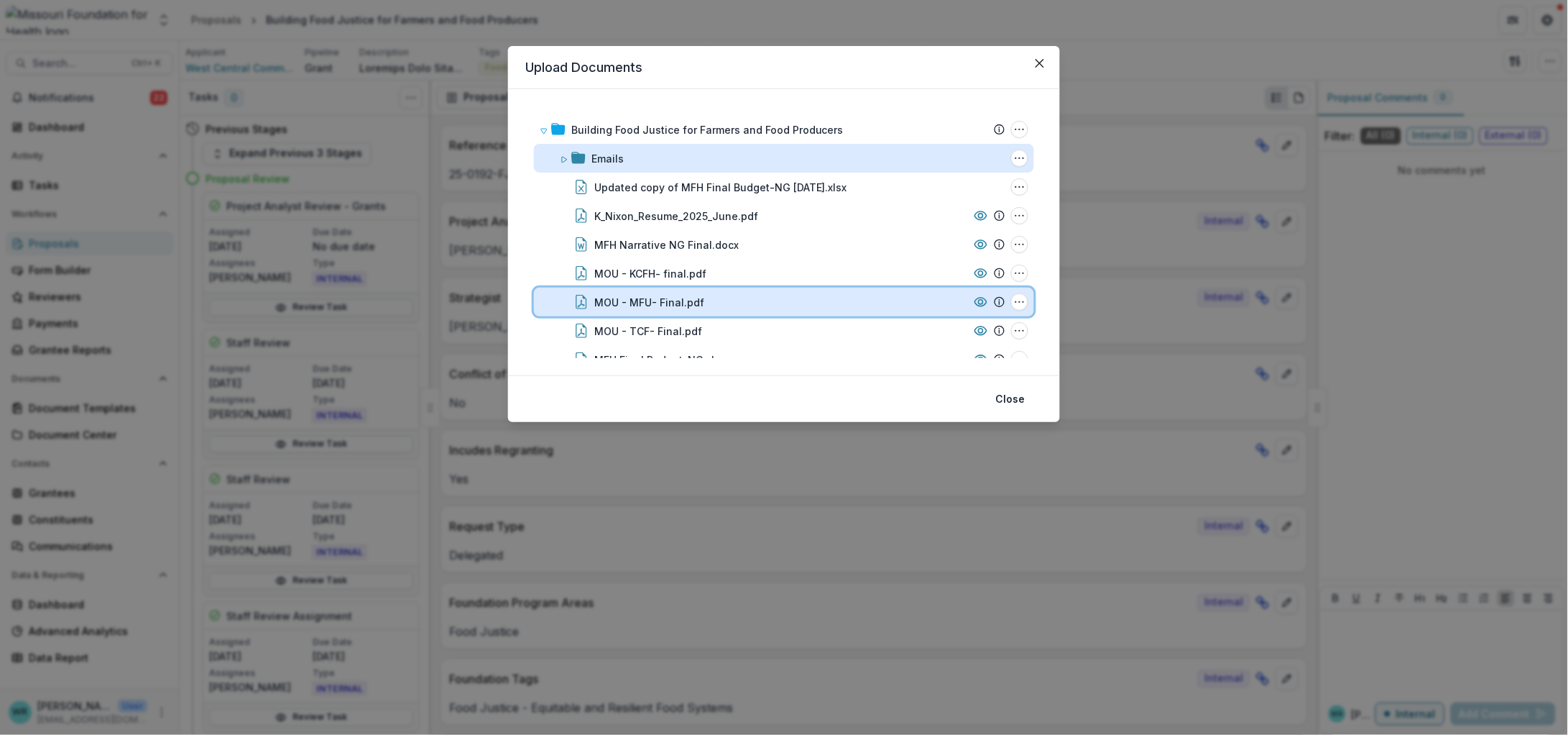
click at [977, 302] on icon at bounding box center [981, 302] width 15 height 15
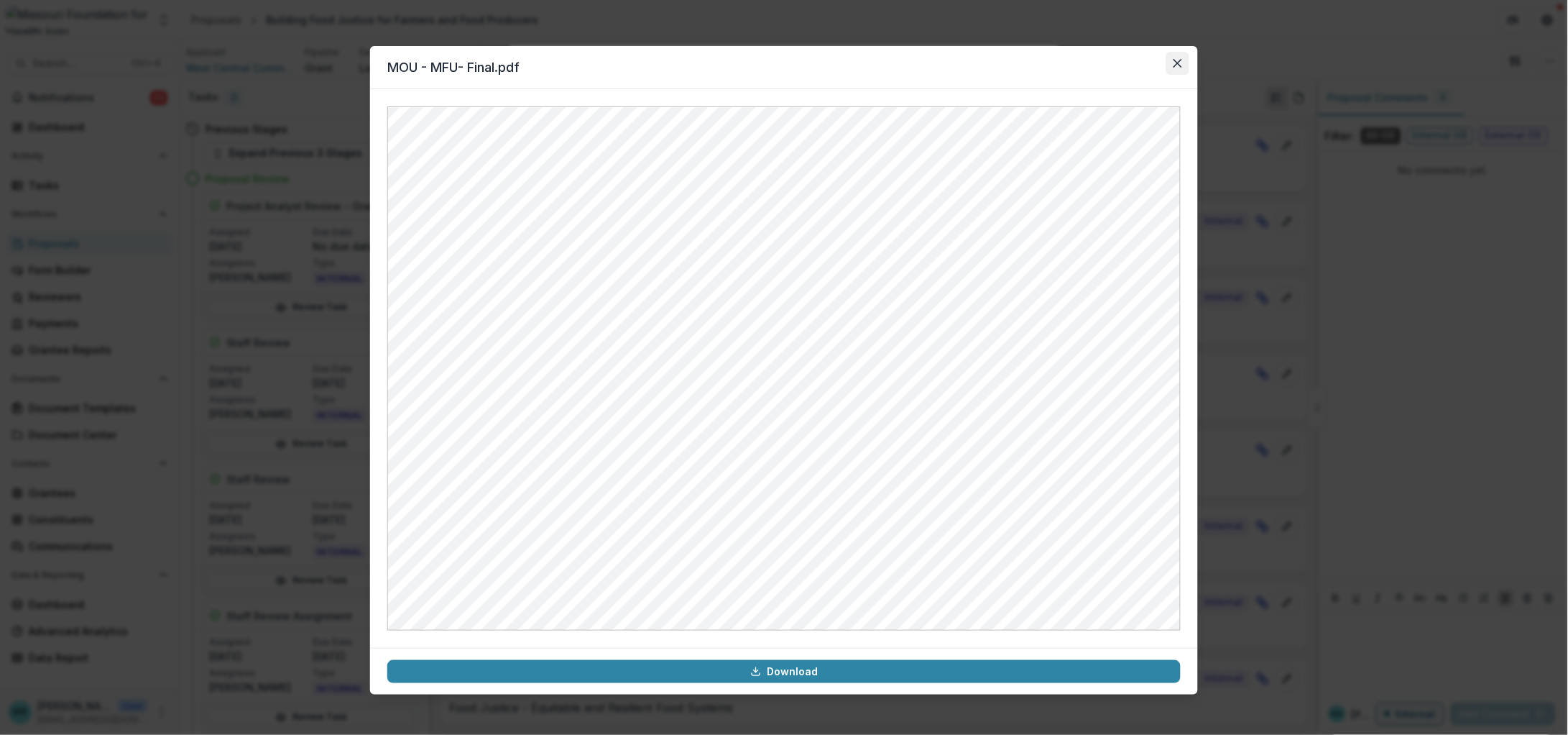
click at [1172, 67] on button "Close" at bounding box center [1178, 64] width 23 height 23
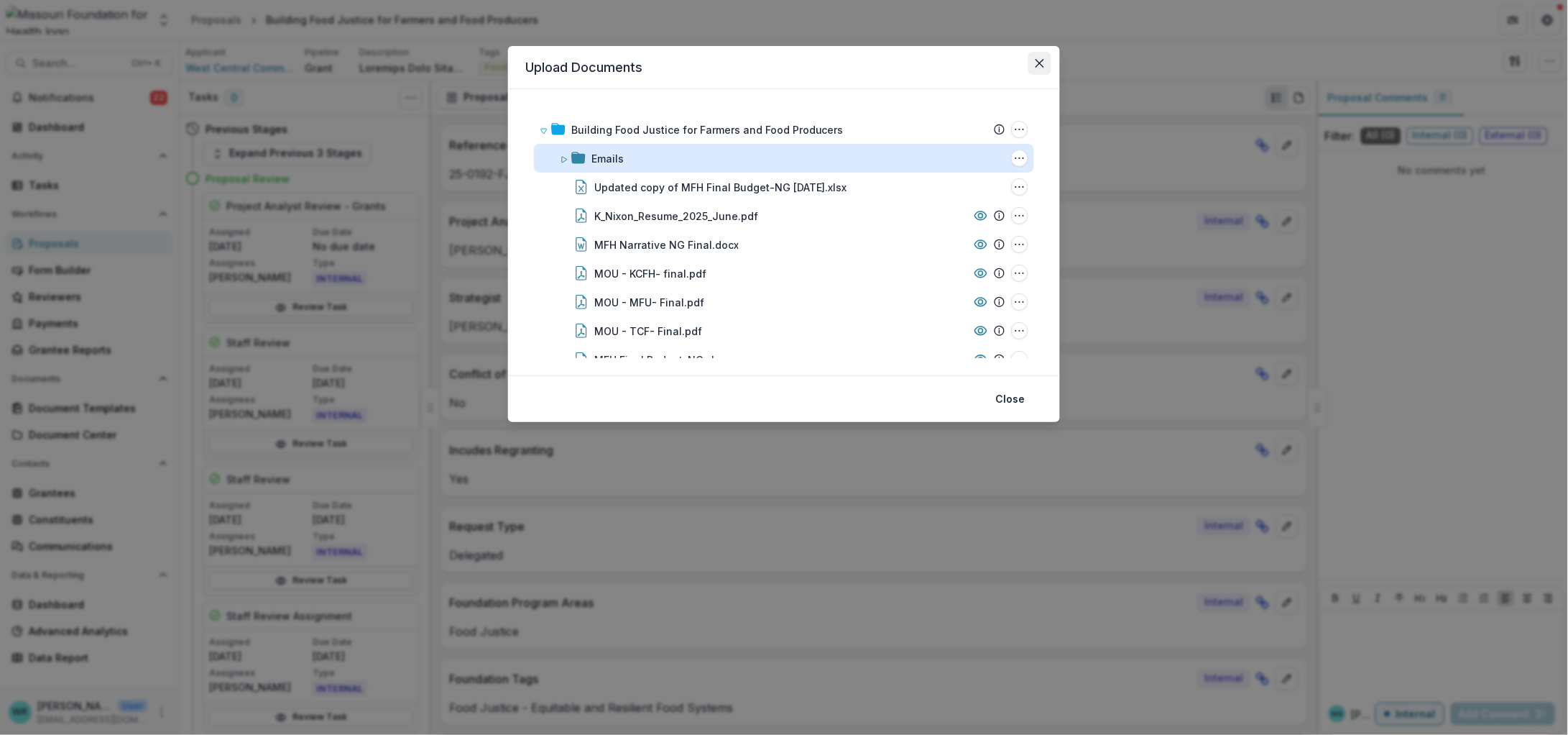
click at [1048, 64] on button "Close" at bounding box center [1040, 64] width 23 height 23
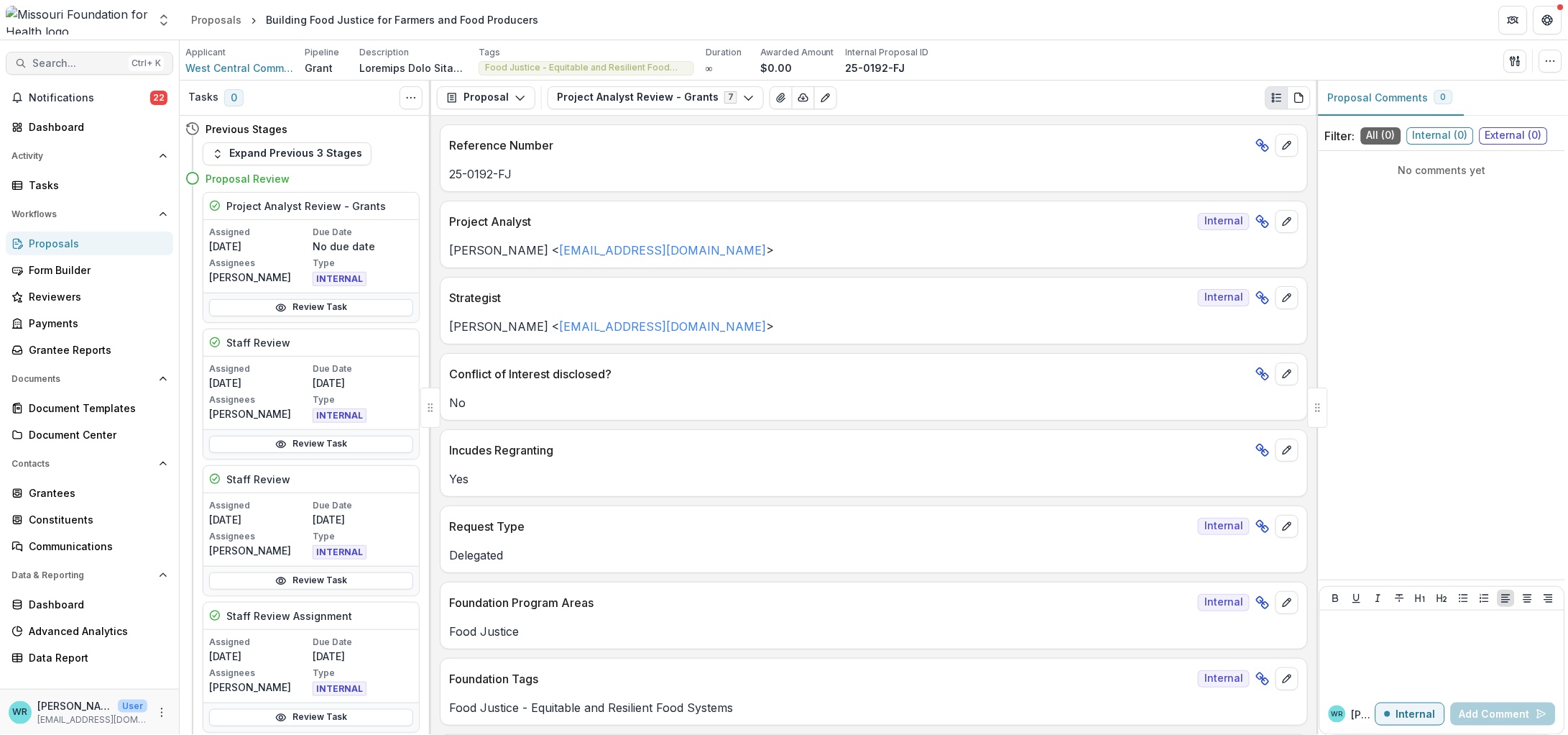
click at [81, 64] on span "Search..." at bounding box center [78, 64] width 91 height 12
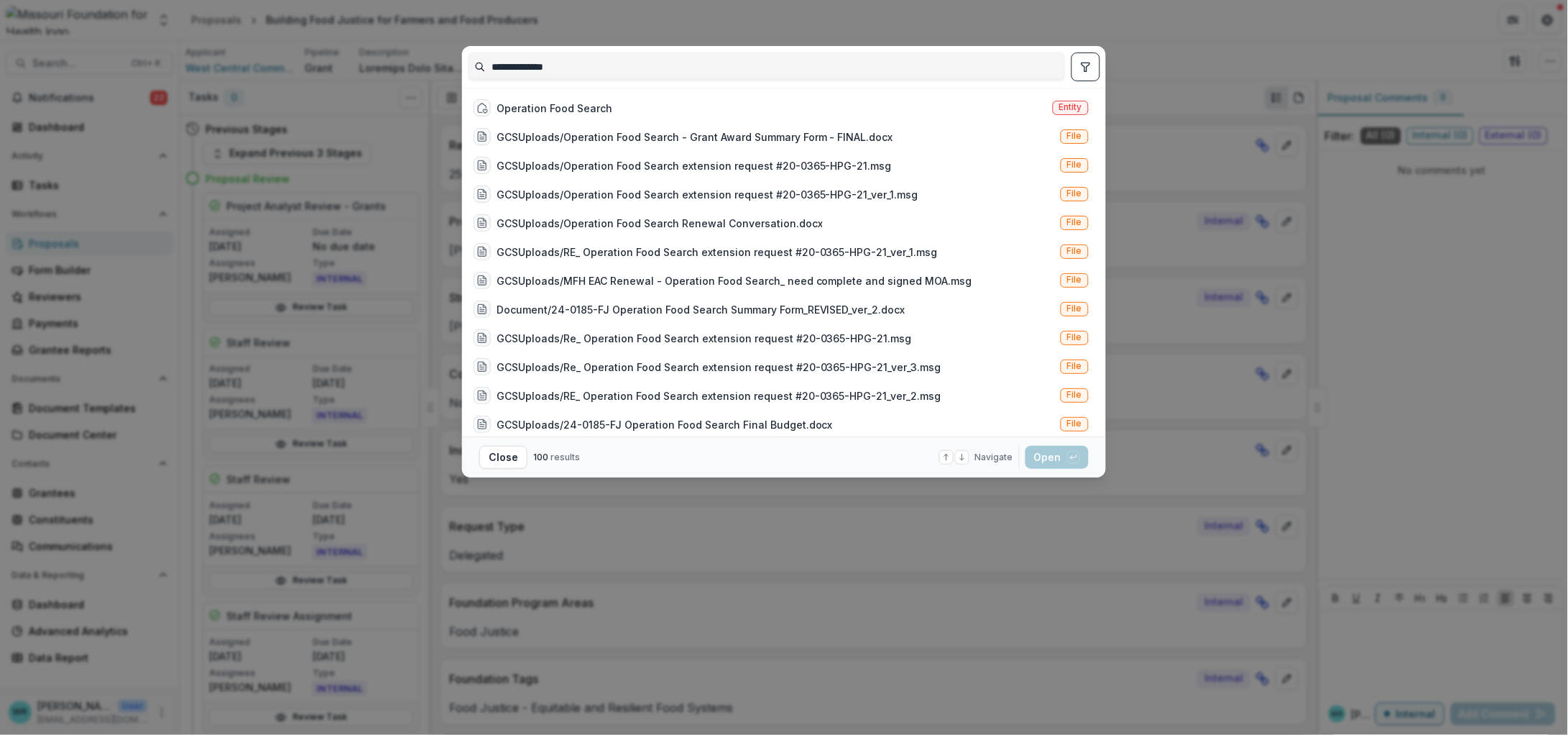
type input "**********"
click at [1087, 65] on icon "toggle filters" at bounding box center [1085, 67] width 8 height 9
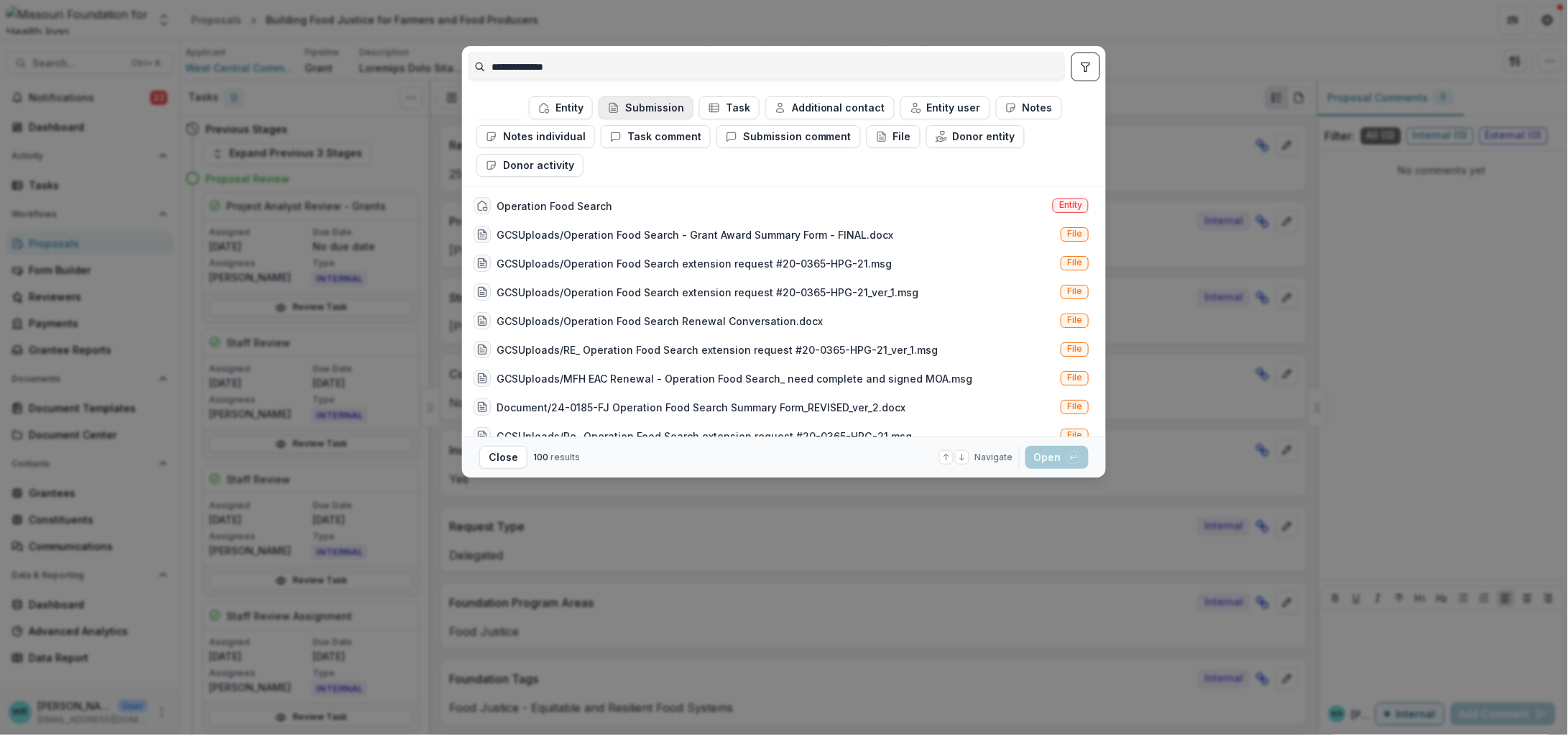
click at [632, 107] on button "Submission" at bounding box center [646, 108] width 95 height 23
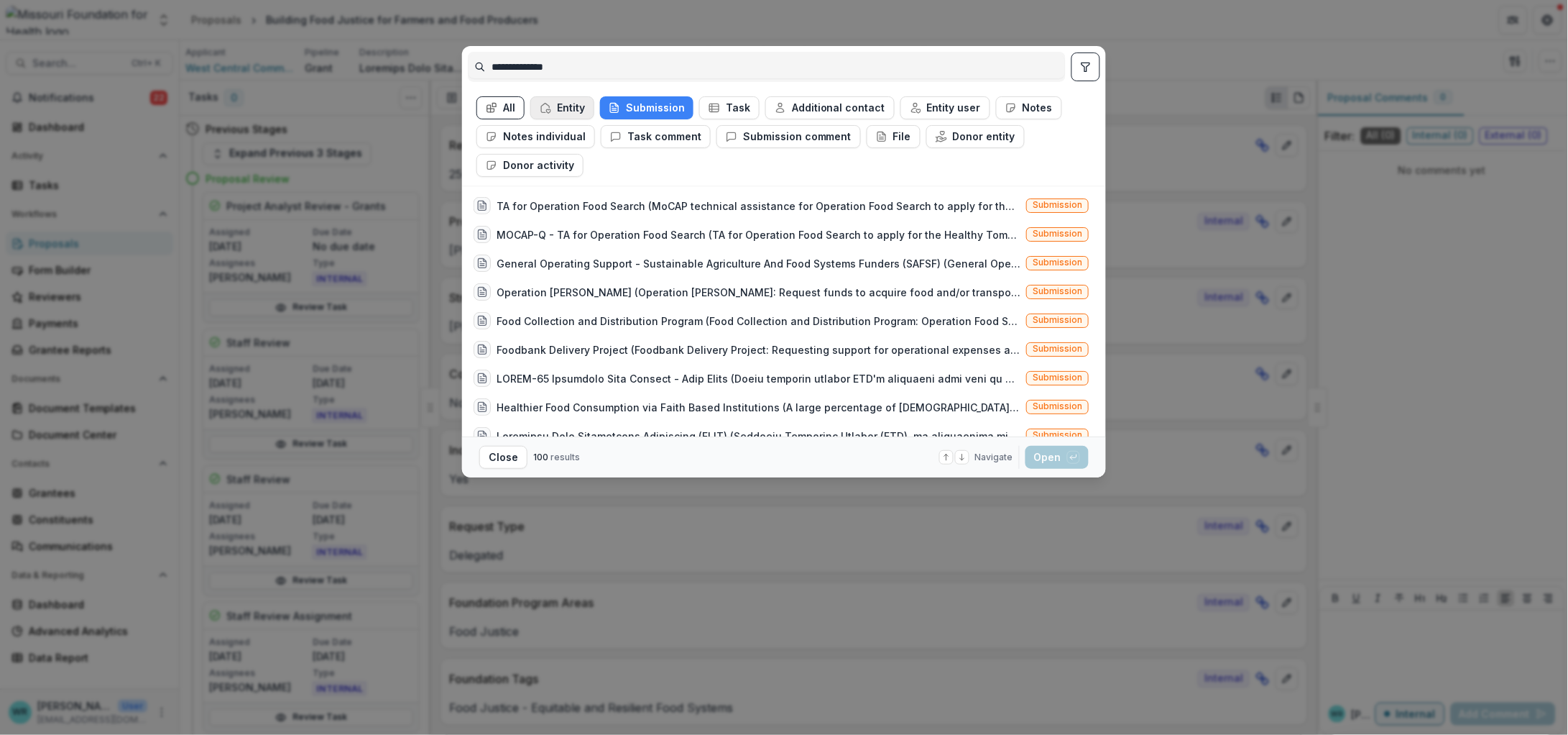
click at [562, 100] on button "Entity" at bounding box center [562, 108] width 64 height 23
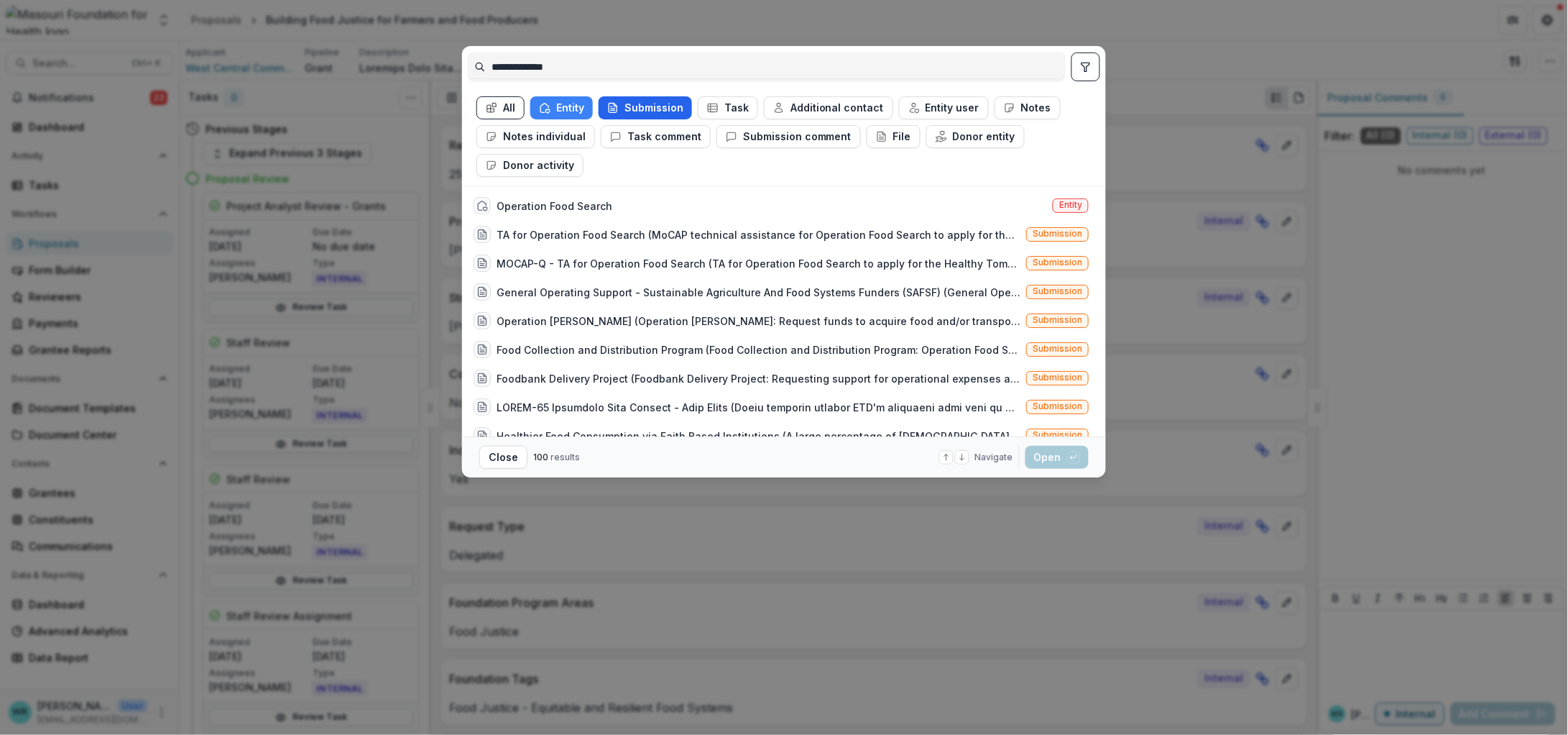
click at [637, 106] on button "Submission" at bounding box center [646, 108] width 93 height 23
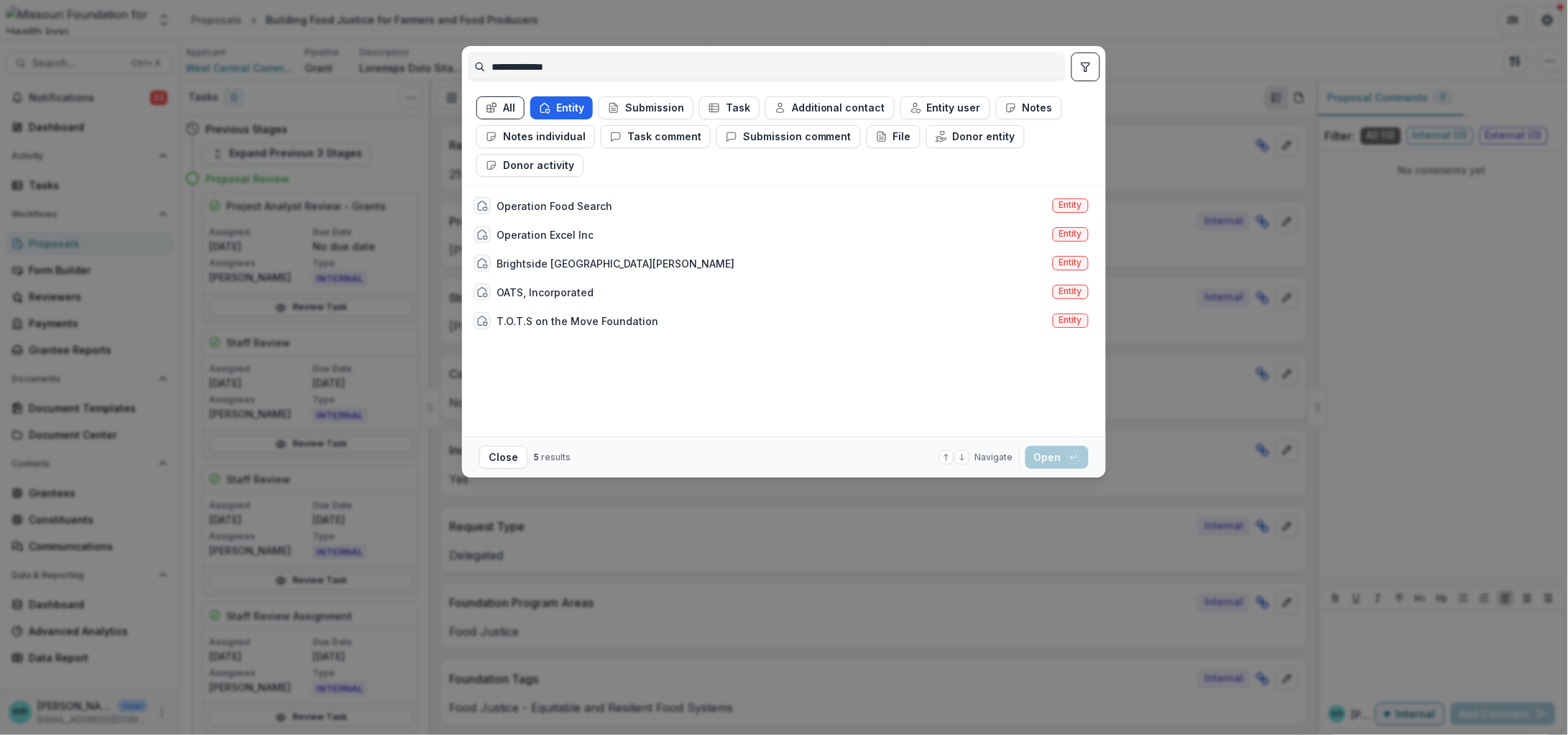
click at [560, 103] on button "Entity" at bounding box center [562, 108] width 63 height 23
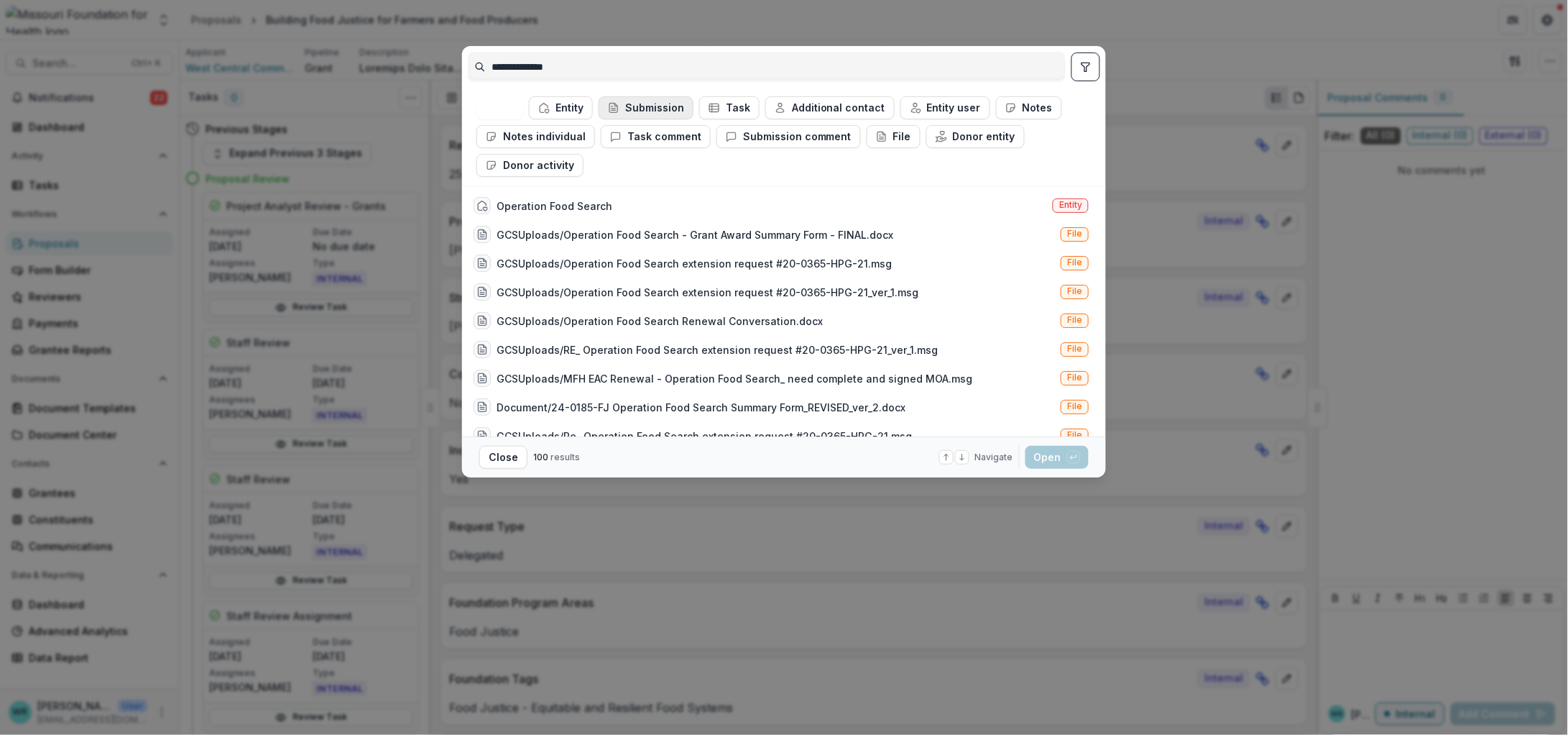
click at [632, 100] on button "Submission" at bounding box center [646, 108] width 95 height 23
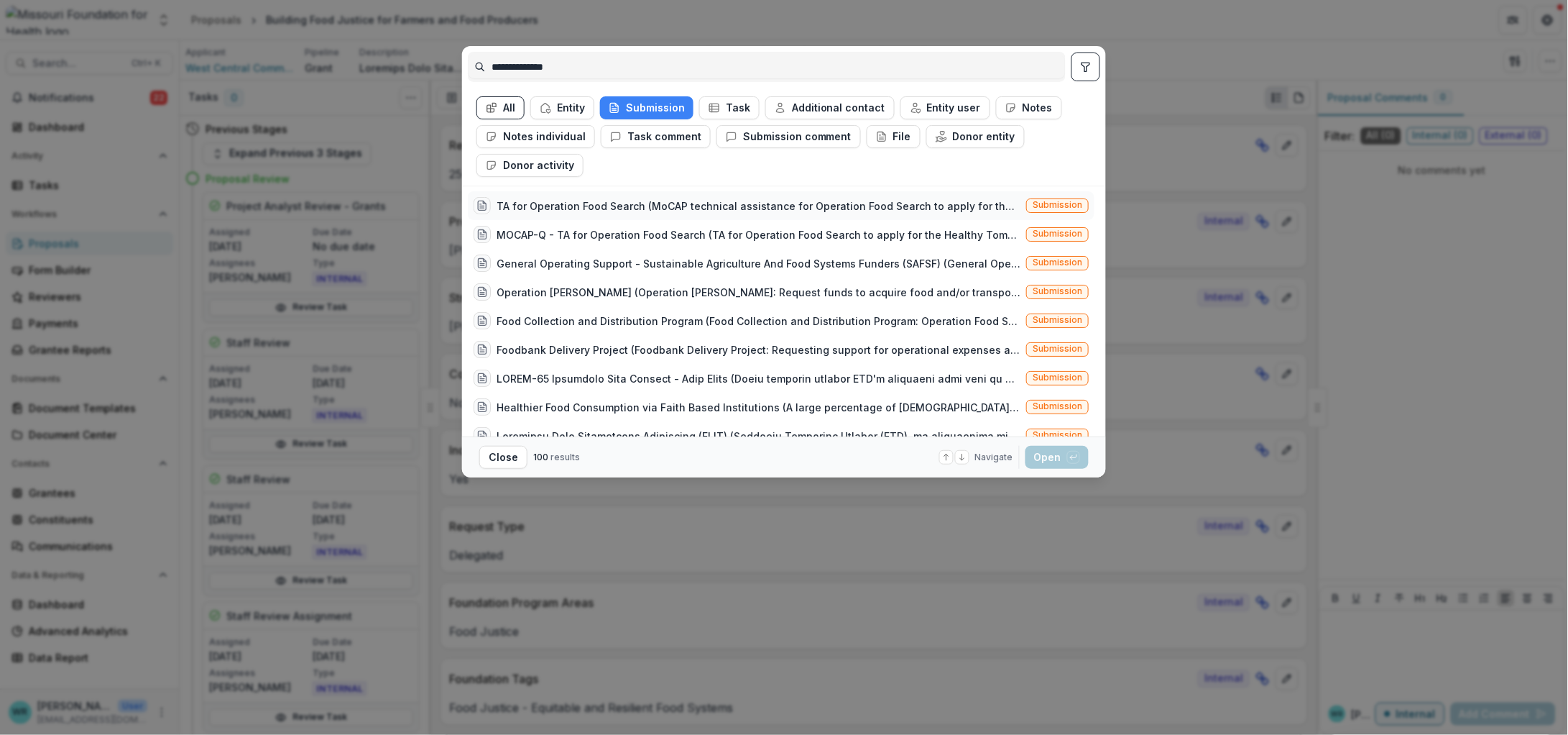
click at [1049, 207] on span "Submission" at bounding box center [1057, 204] width 50 height 10
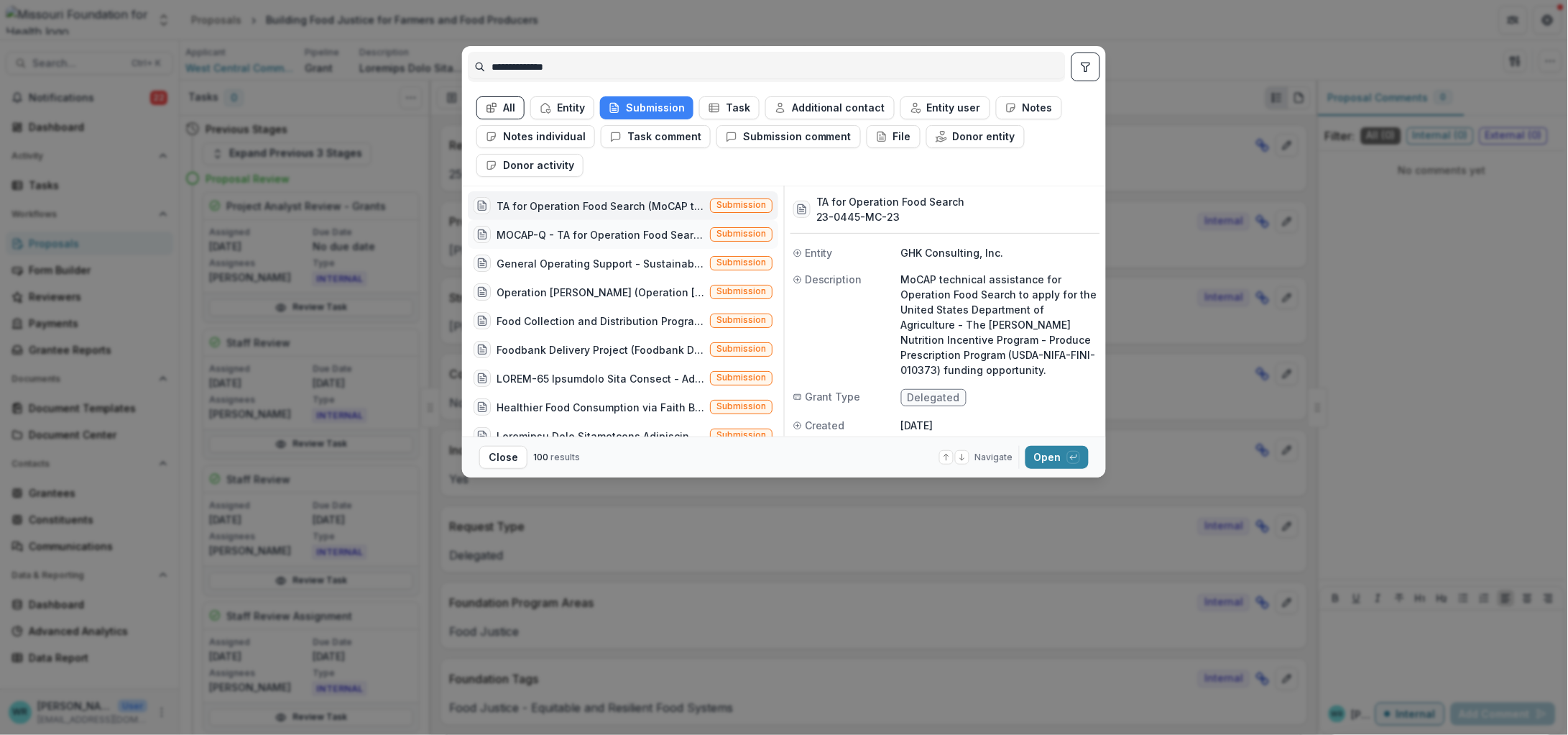
click at [649, 235] on div "MOCAP-Q - TA for Operation Food Search (TA for Operation Food Search to apply f…" at bounding box center [601, 234] width 208 height 15
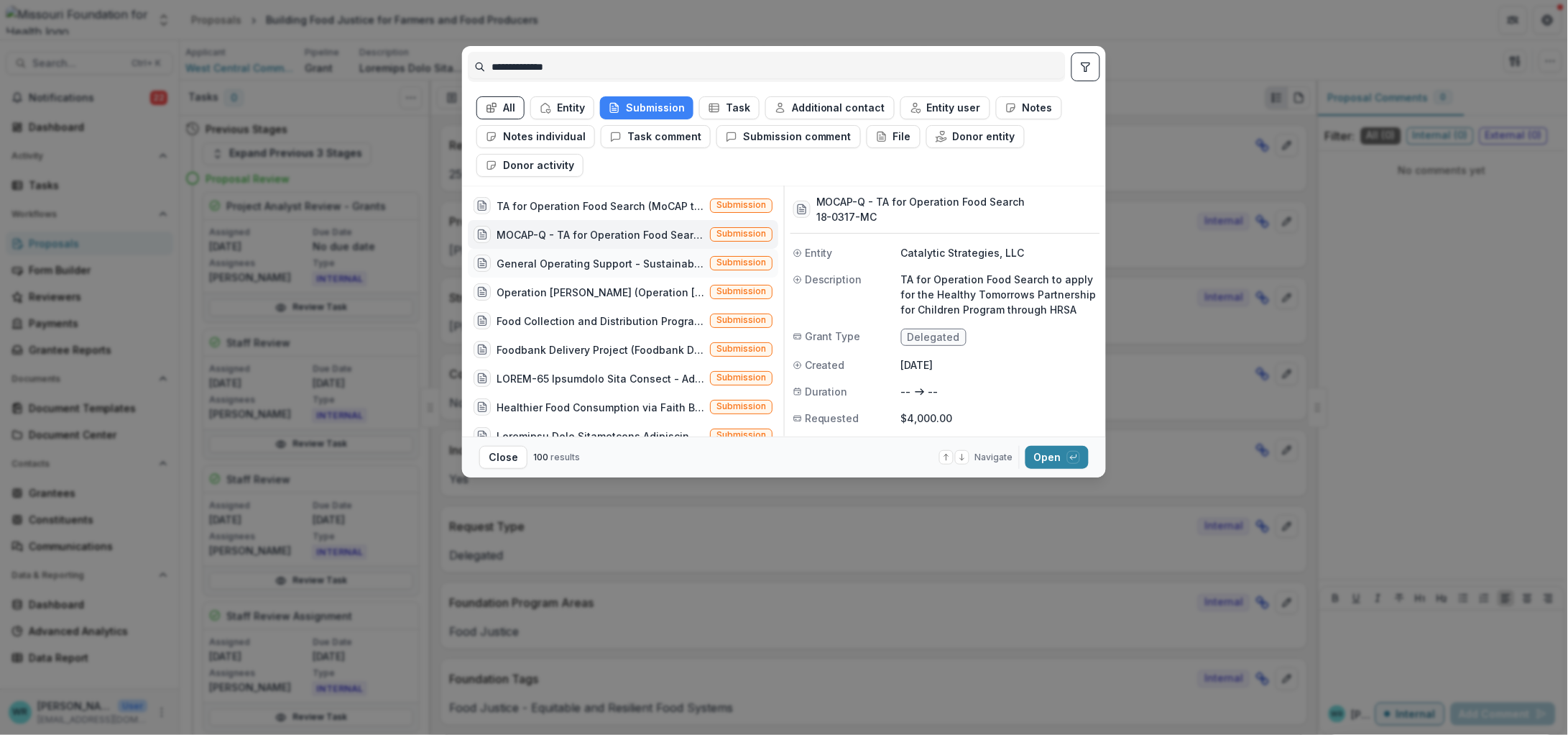
click at [624, 258] on div "General Operating Support - Sustainable Agriculture And Food Systems Funders (S…" at bounding box center [601, 263] width 208 height 15
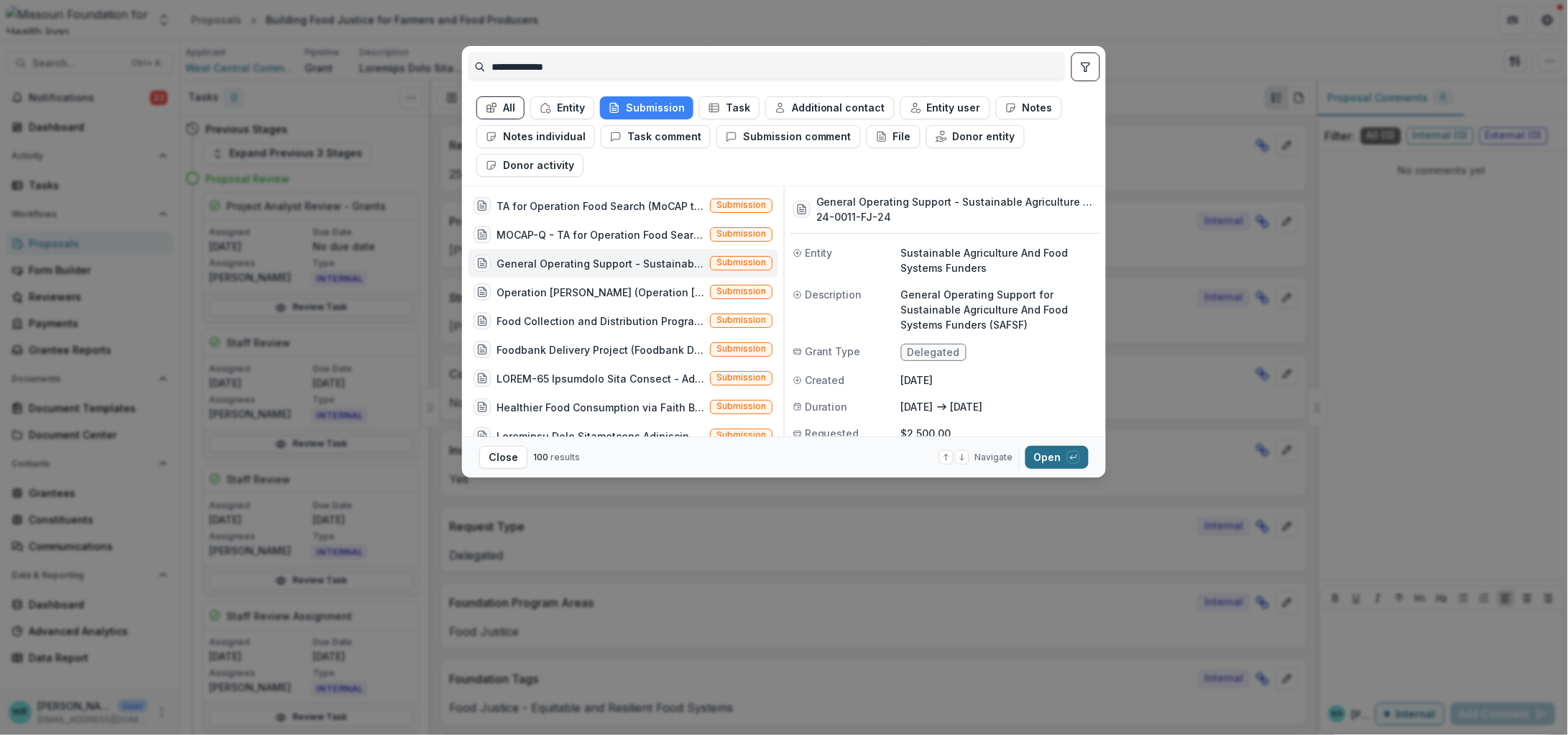
click at [1057, 456] on button "Open with enter key" at bounding box center [1057, 457] width 64 height 23
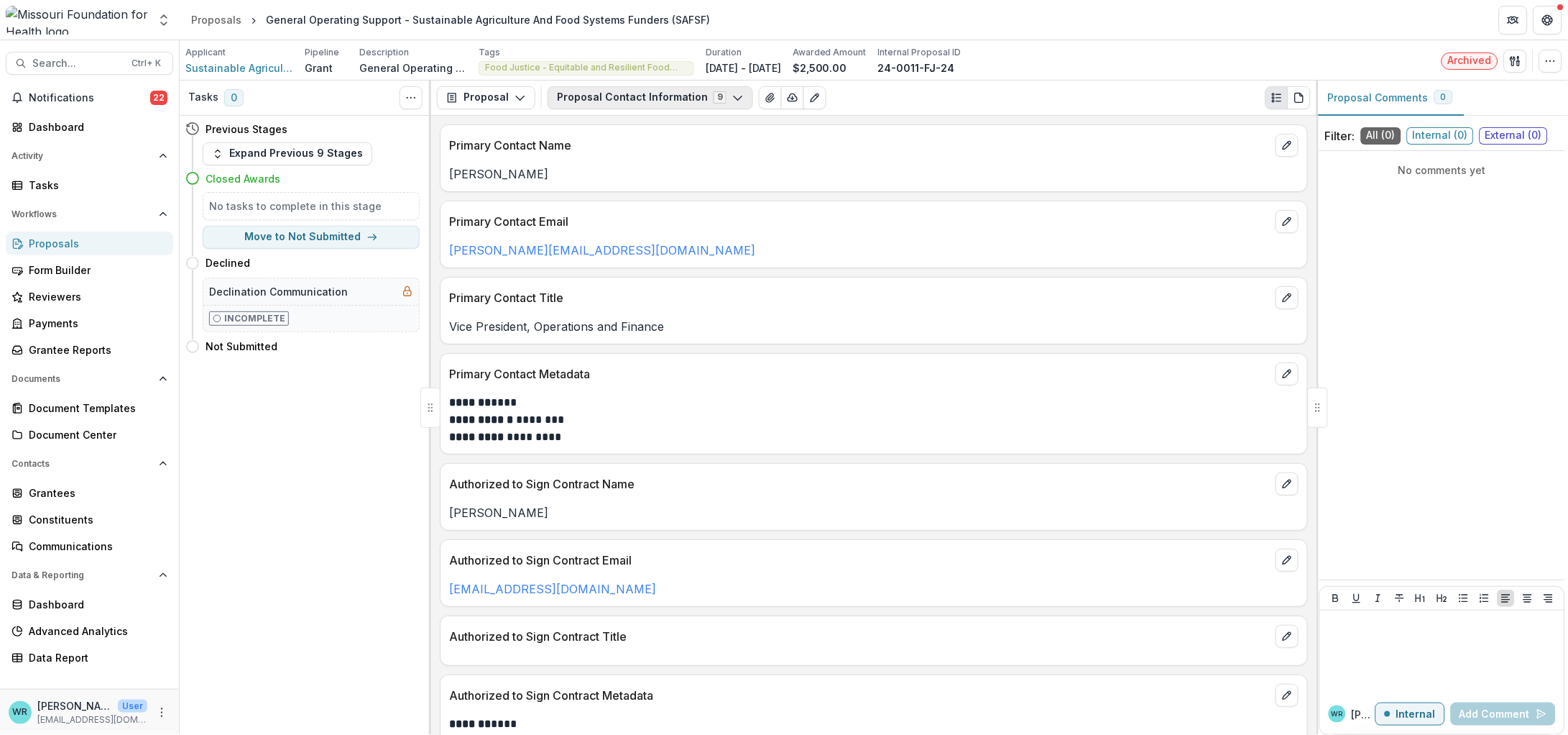
click at [687, 95] on button "Proposal Contact Information 9" at bounding box center [650, 98] width 206 height 23
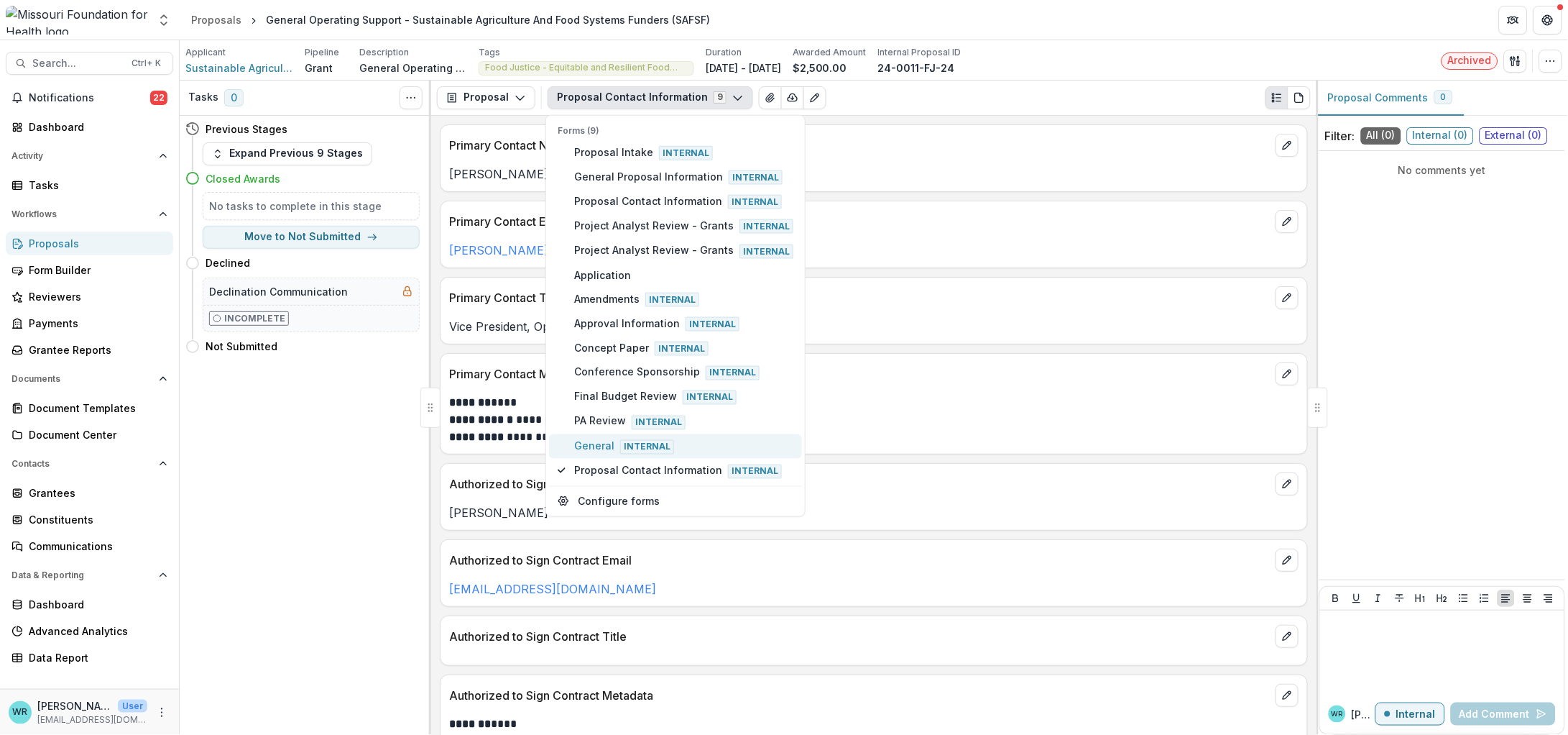
click at [592, 438] on span "General Internal" at bounding box center [684, 446] width 219 height 16
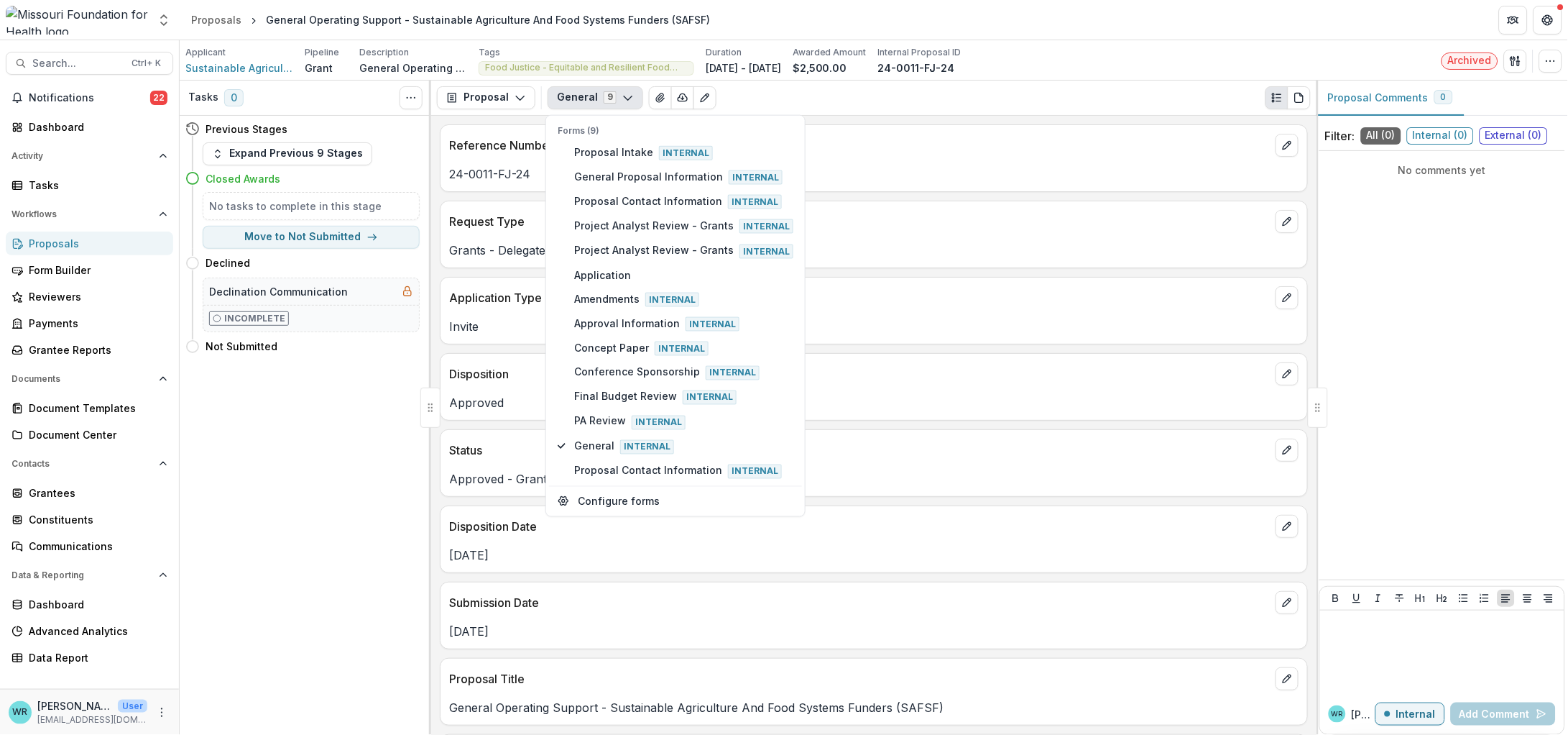
click at [1038, 77] on div "Applicant Sustainable Agriculture And Food Systems Funders Pipeline Grant Descr…" at bounding box center [874, 61] width 1388 height 40
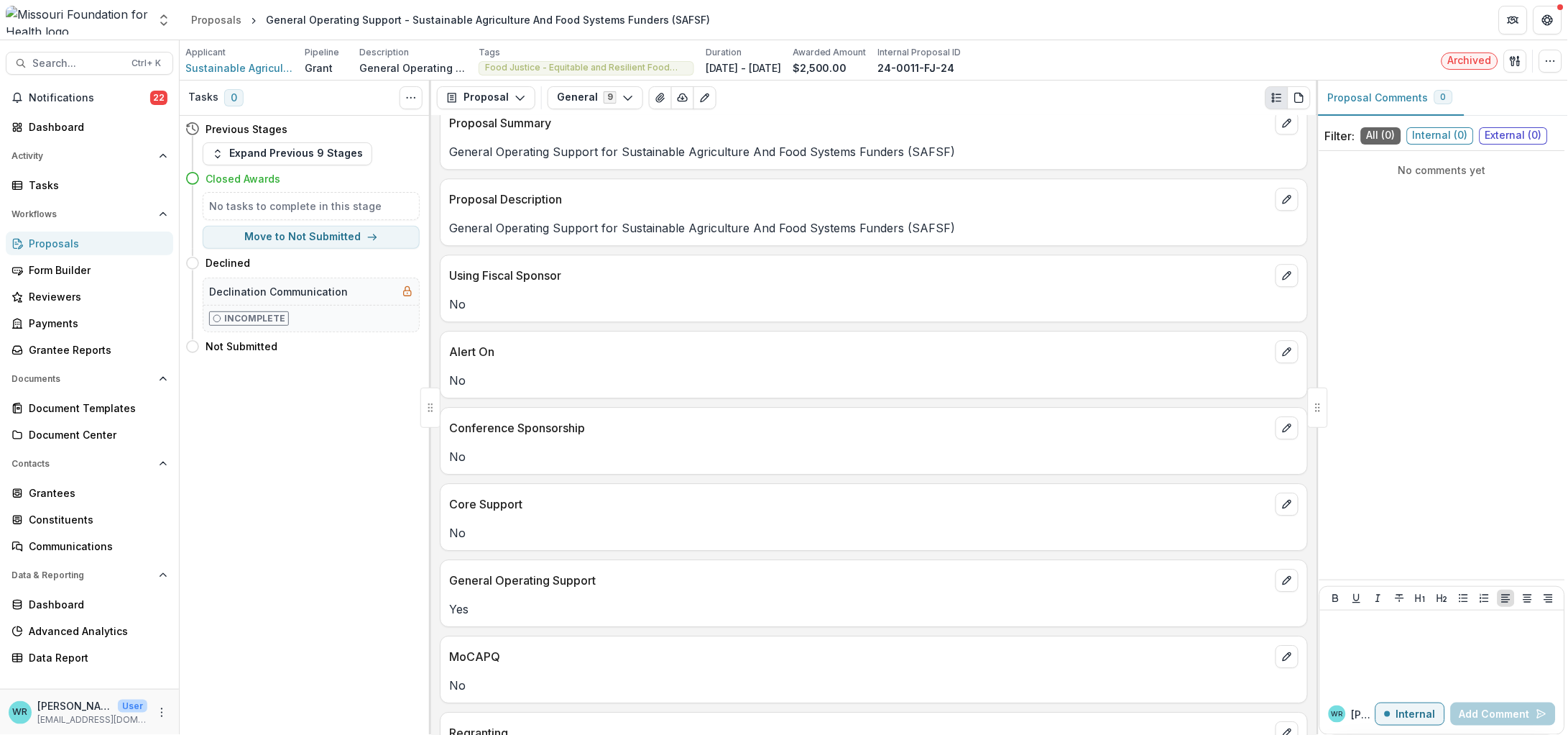
scroll to position [1077, 0]
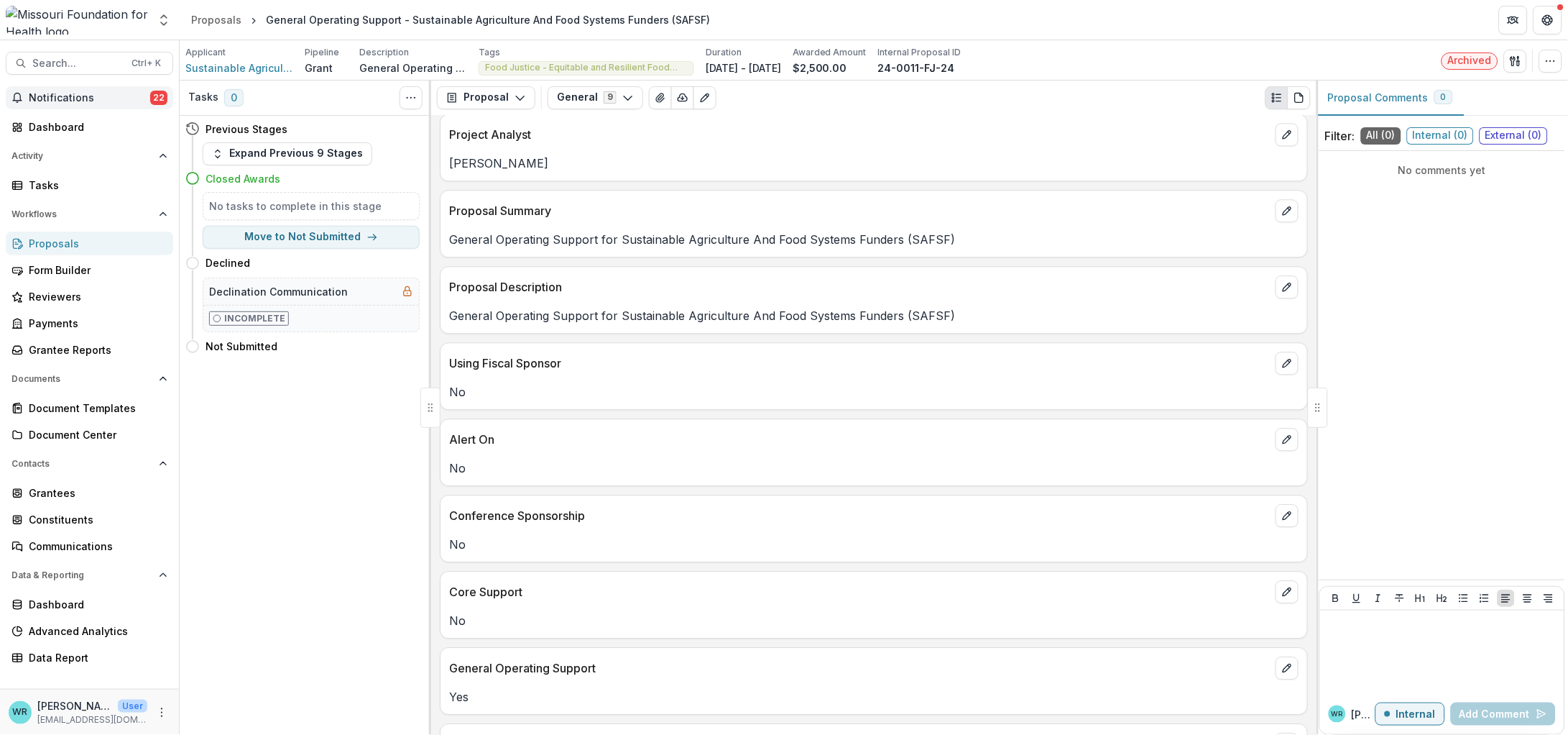
click at [97, 94] on span "Notifications" at bounding box center [89, 99] width 122 height 12
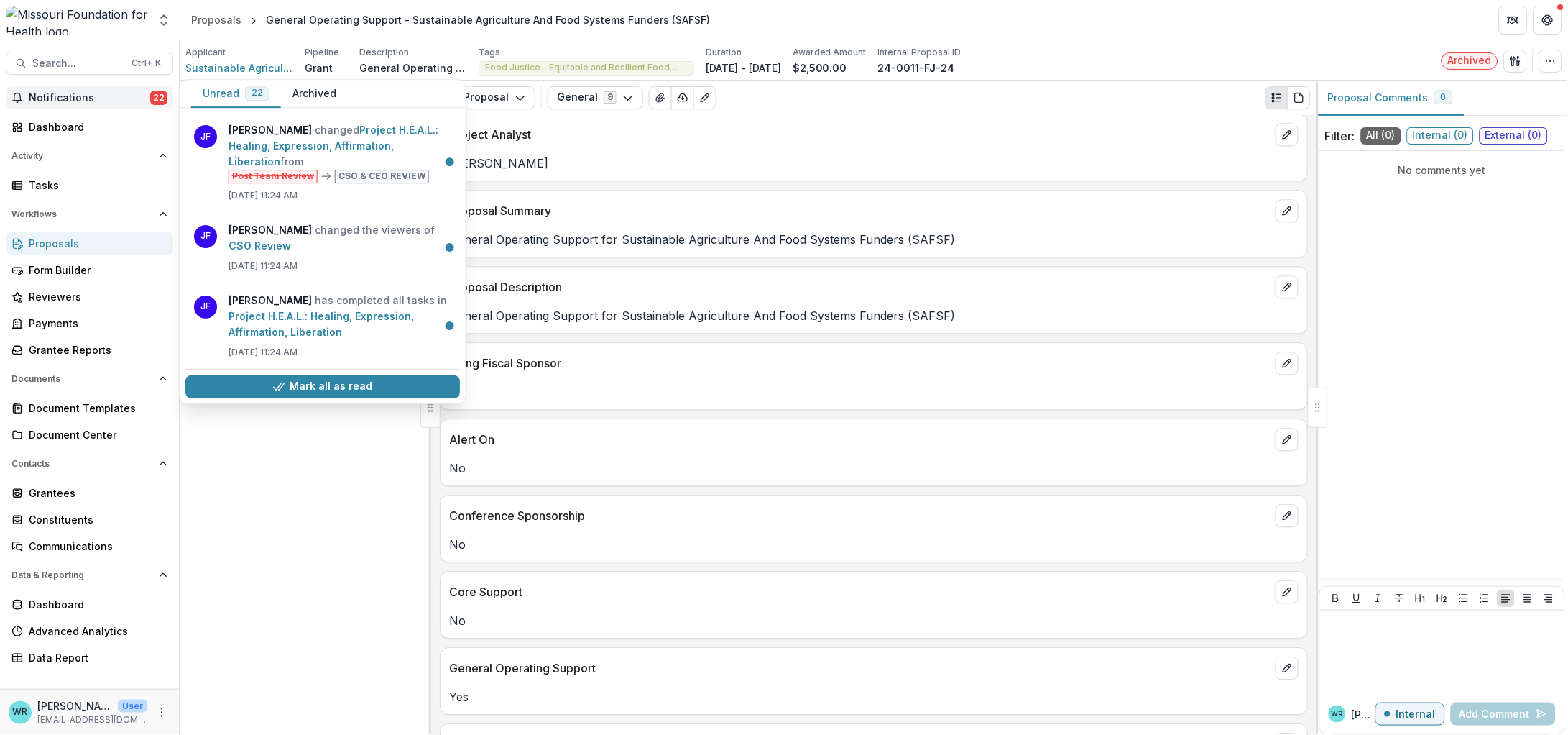
click at [1265, 20] on header "Proposals General Operating Support - Sustainable Agriculture And Food Systems …" at bounding box center [874, 19] width 1388 height 40
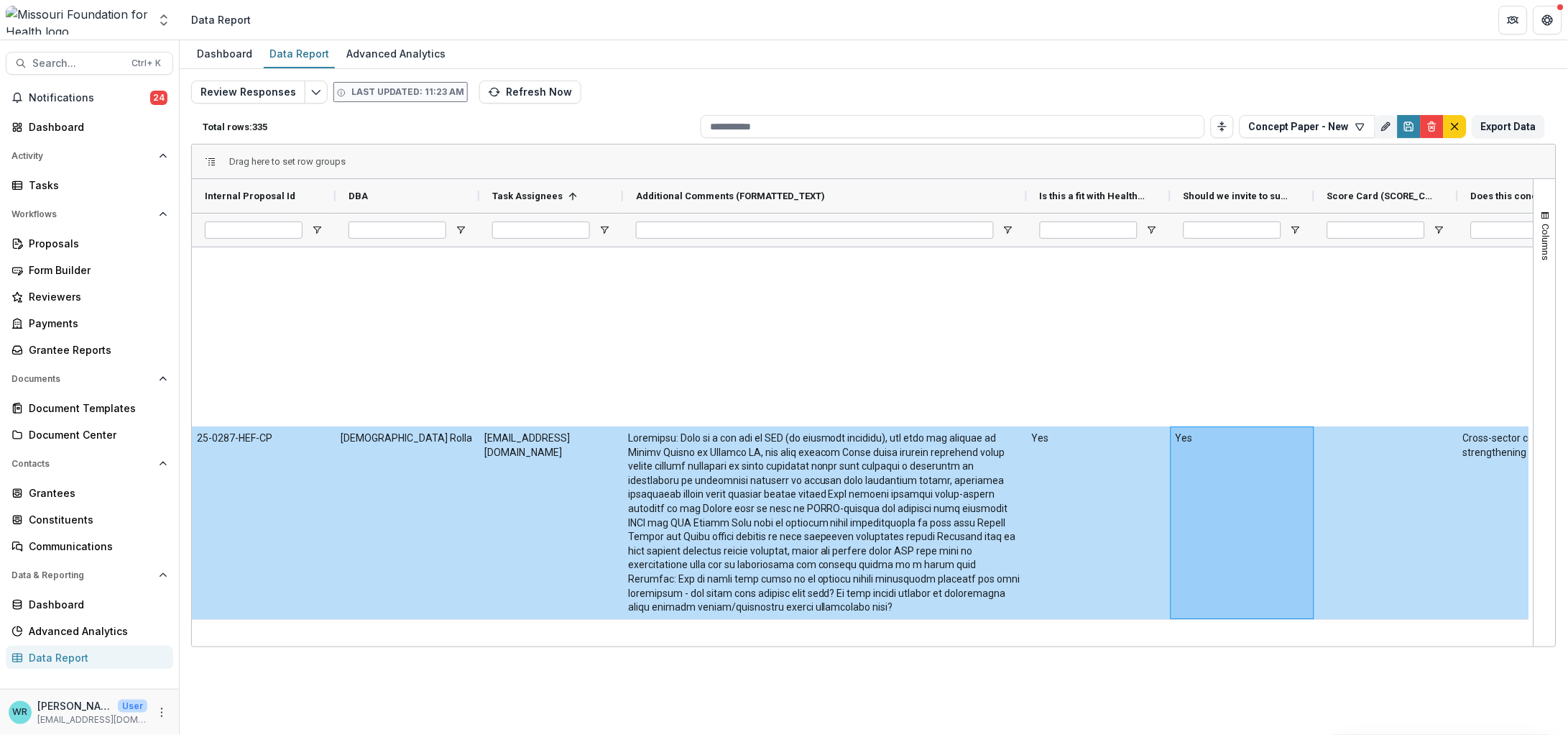
scroll to position [2080, 0]
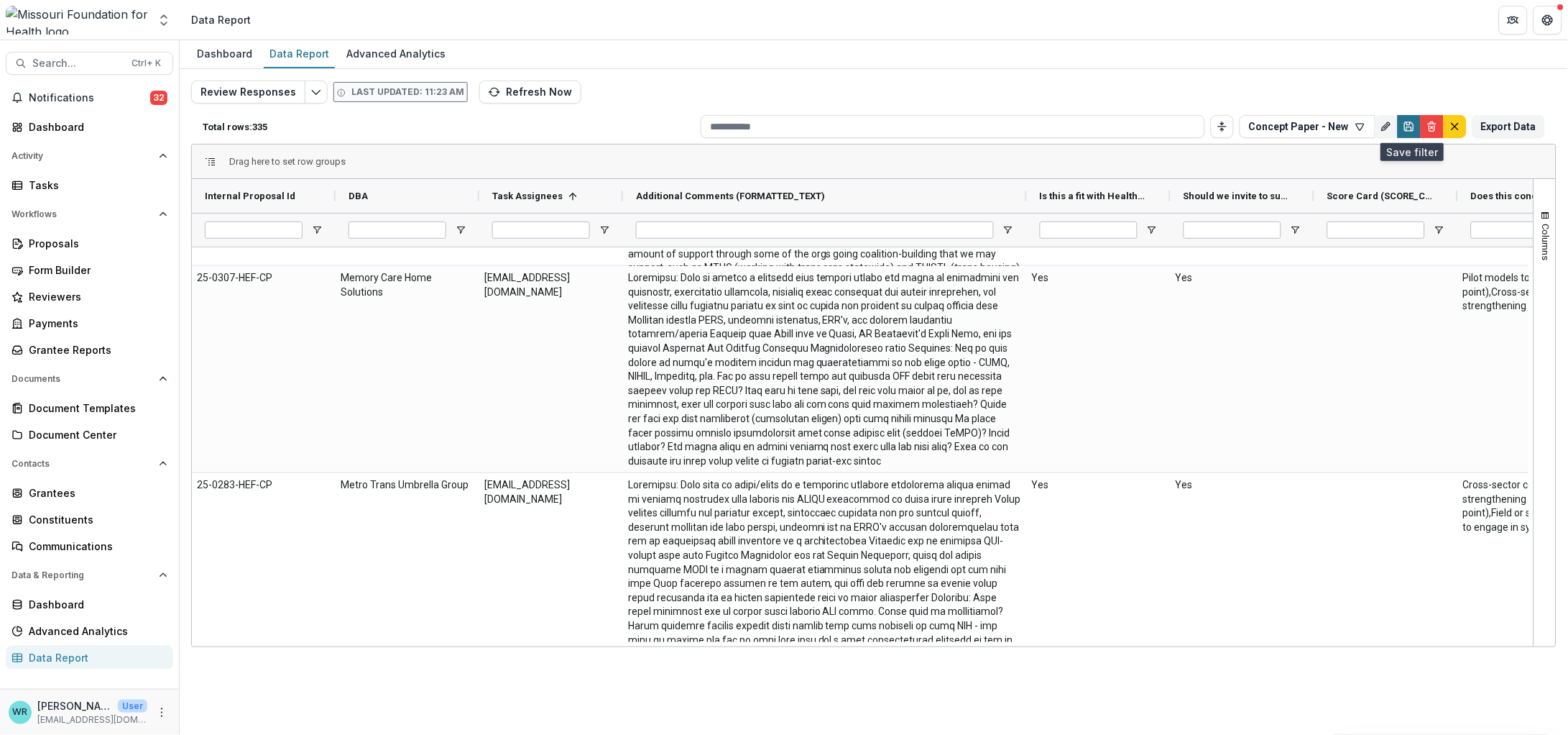
click at [1417, 131] on button "Save" at bounding box center [1410, 127] width 23 height 23
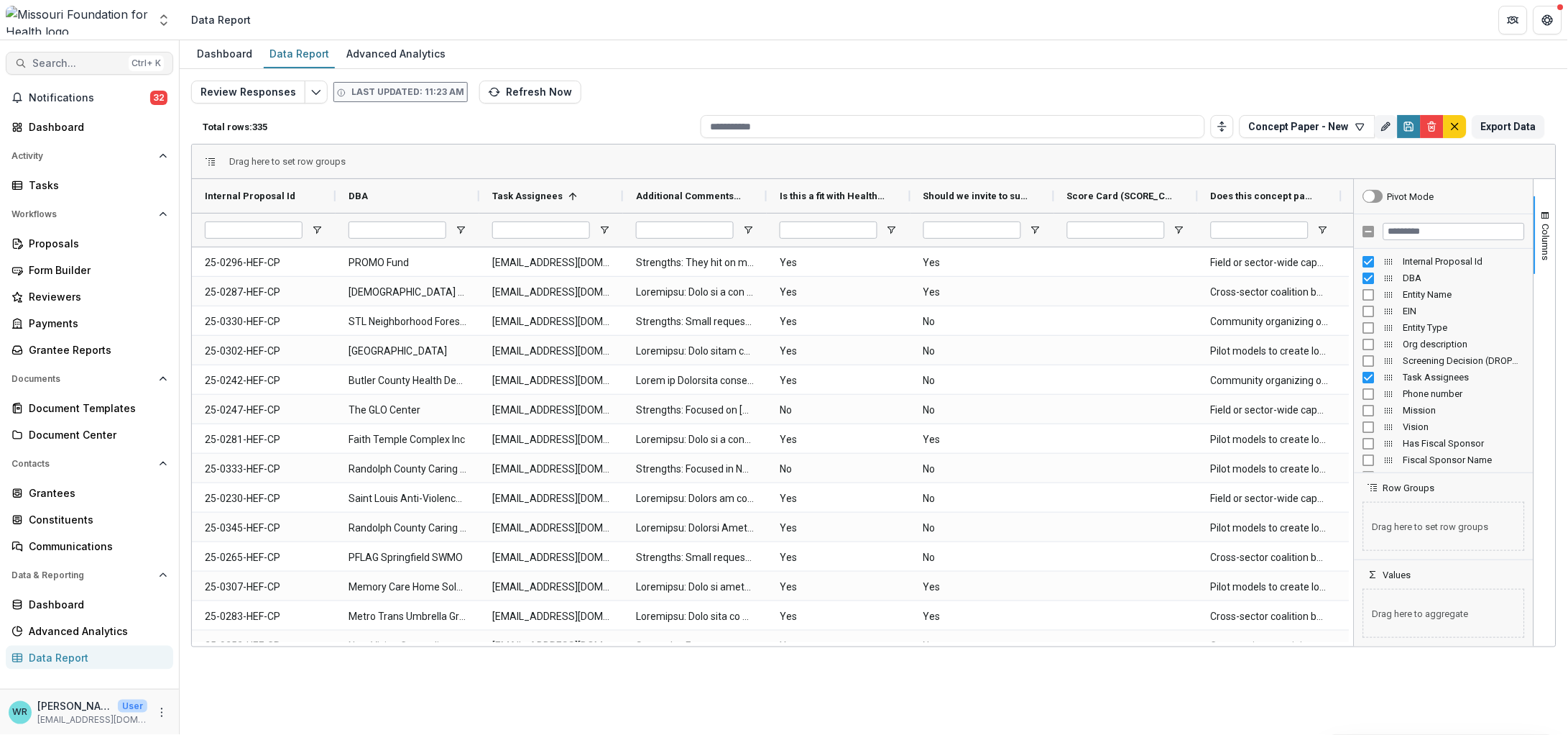
click at [62, 57] on span "Search..." at bounding box center [78, 64] width 91 height 12
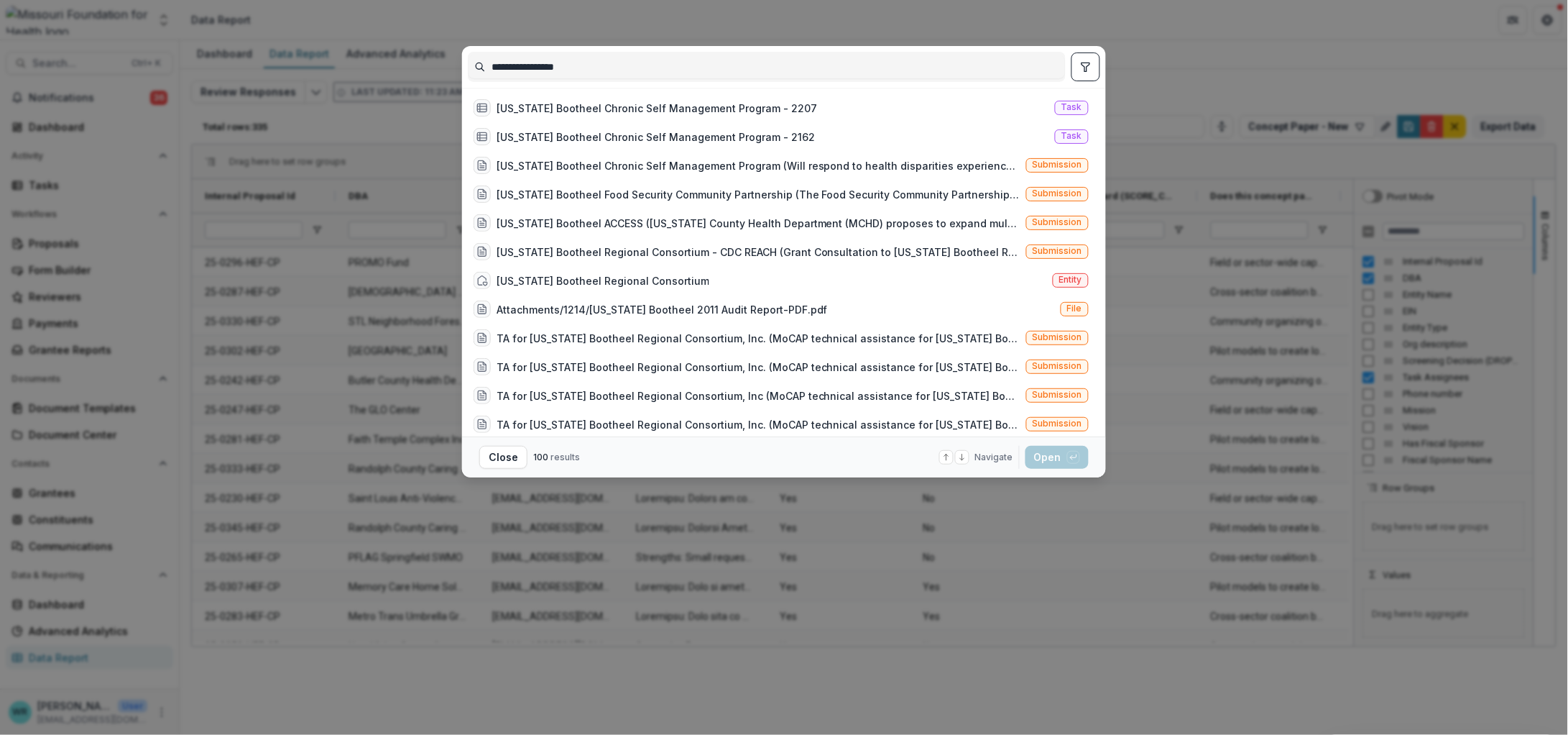
type input "**********"
click at [1085, 68] on icon "toggle filters" at bounding box center [1085, 67] width 12 height 12
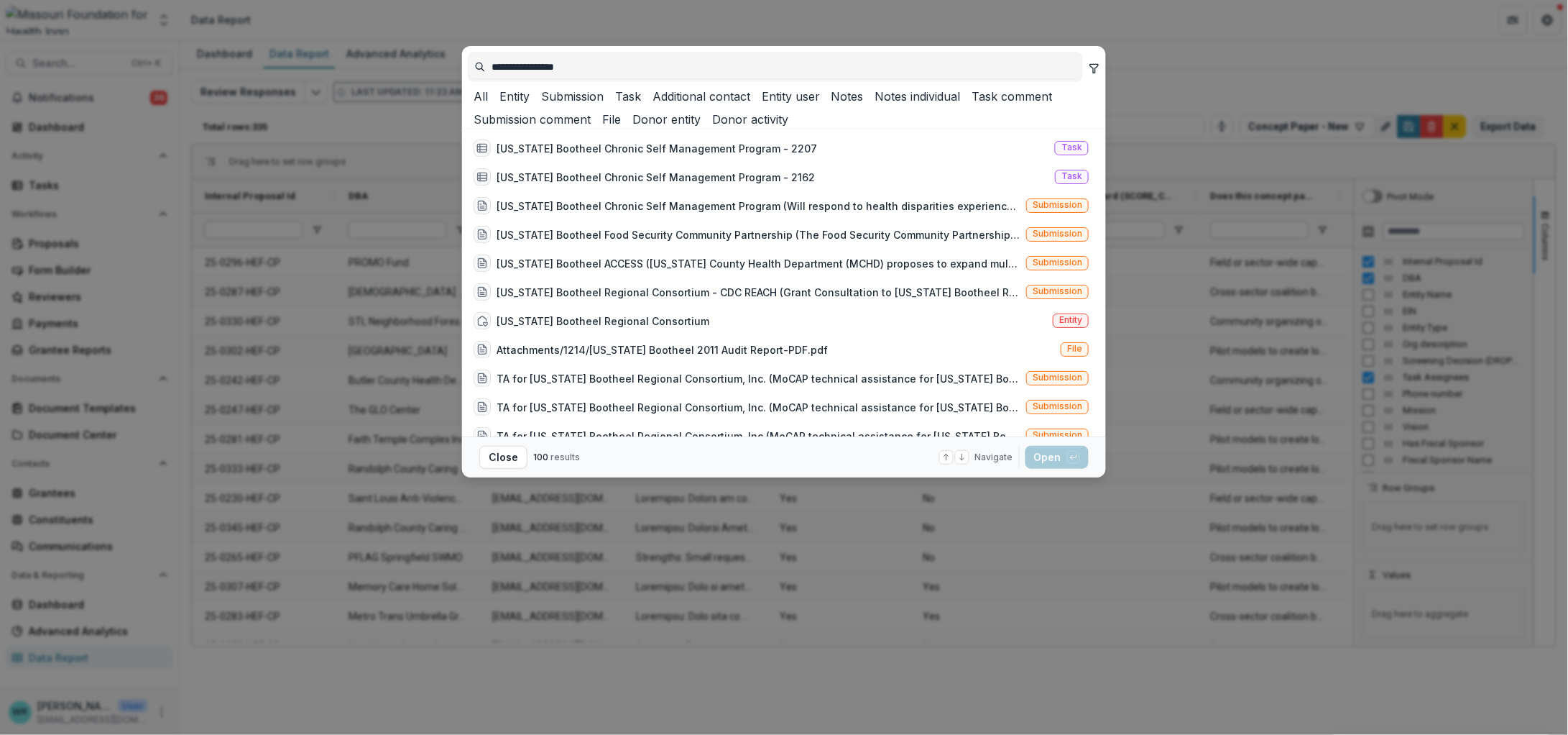
click at [530, 99] on button "Entity" at bounding box center [511, 96] width 36 height 17
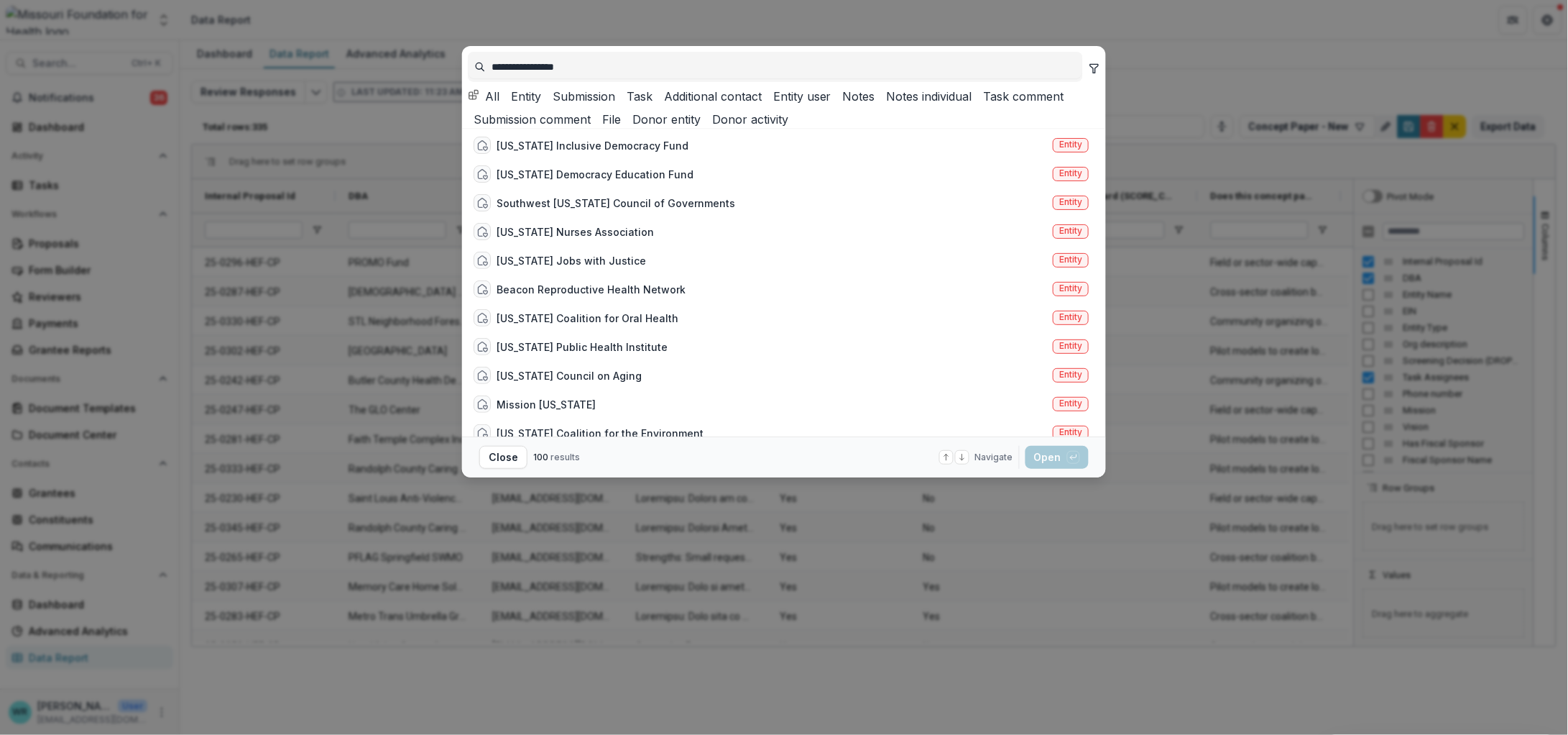
scroll to position [0, 0]
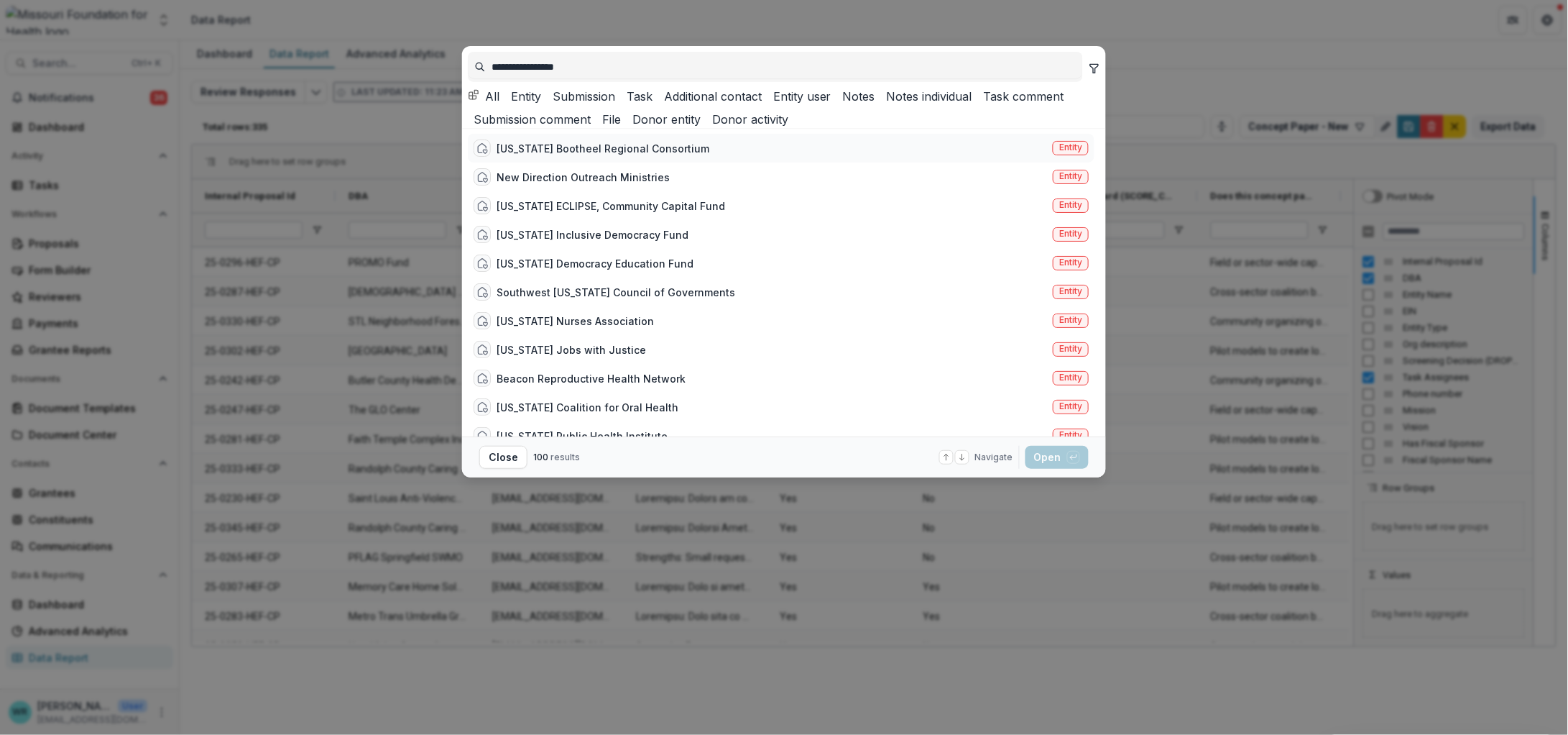
click at [1067, 152] on span "Entity" at bounding box center [1071, 147] width 23 height 10
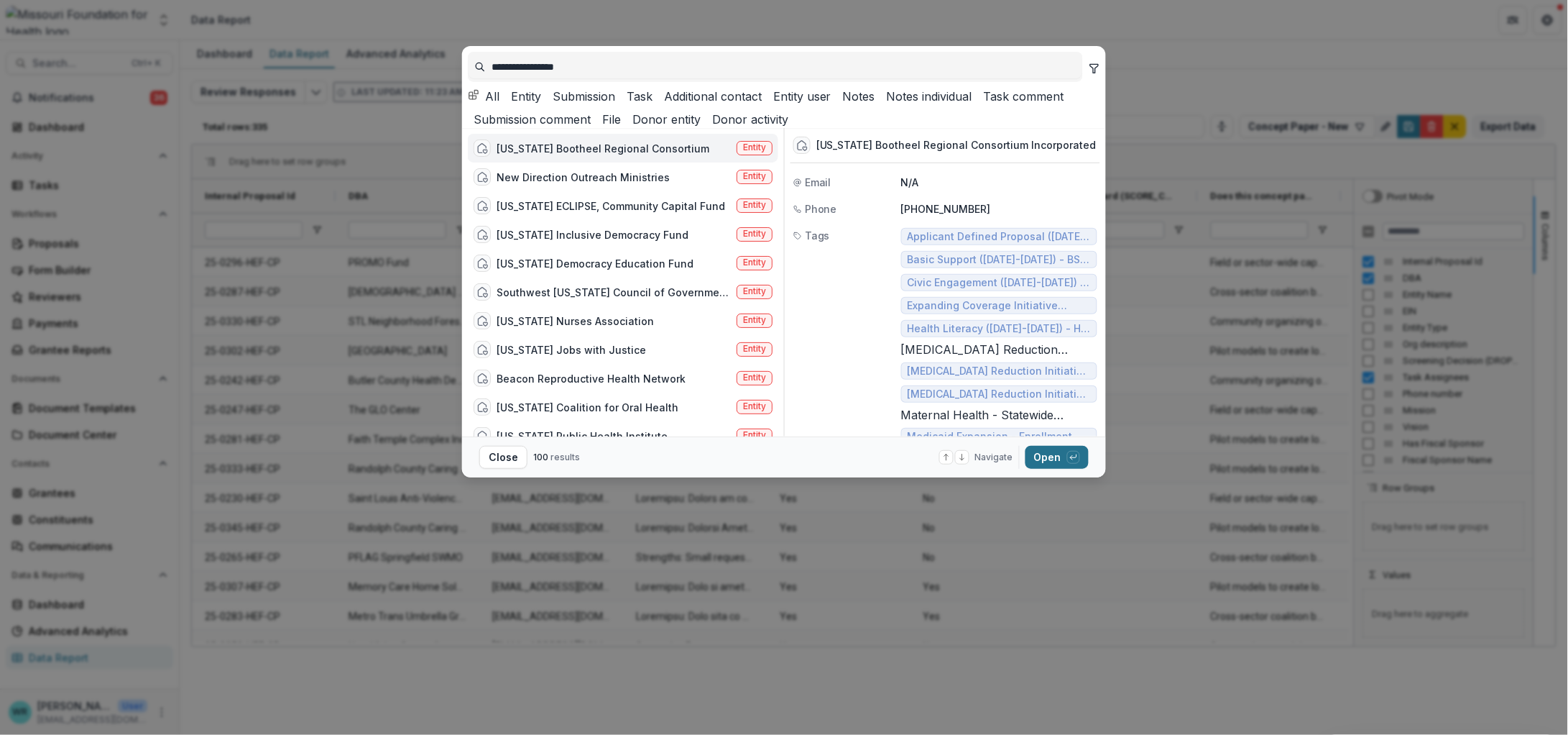
click at [1037, 455] on button "Open with enter key" at bounding box center [1057, 457] width 64 height 23
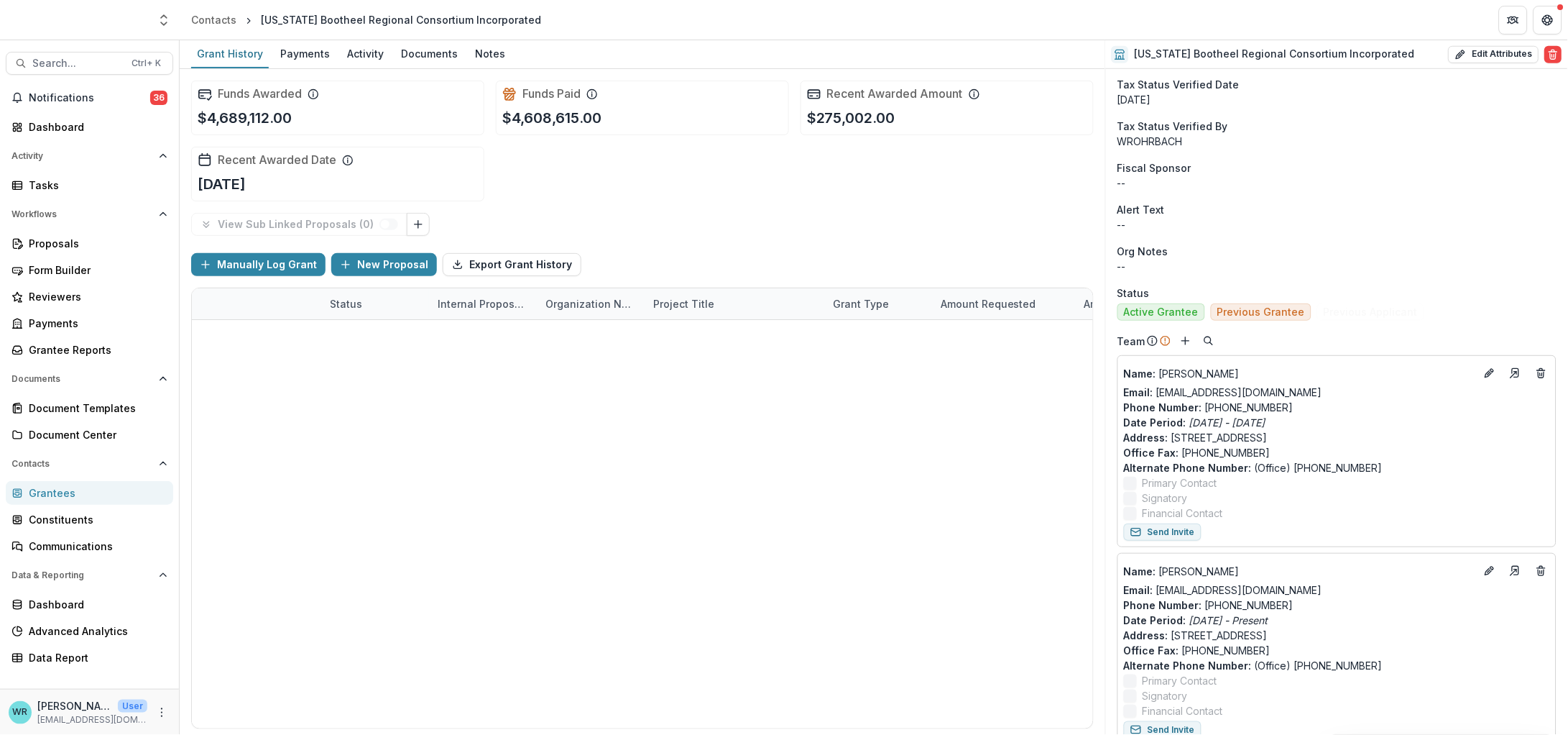
scroll to position [449, 0]
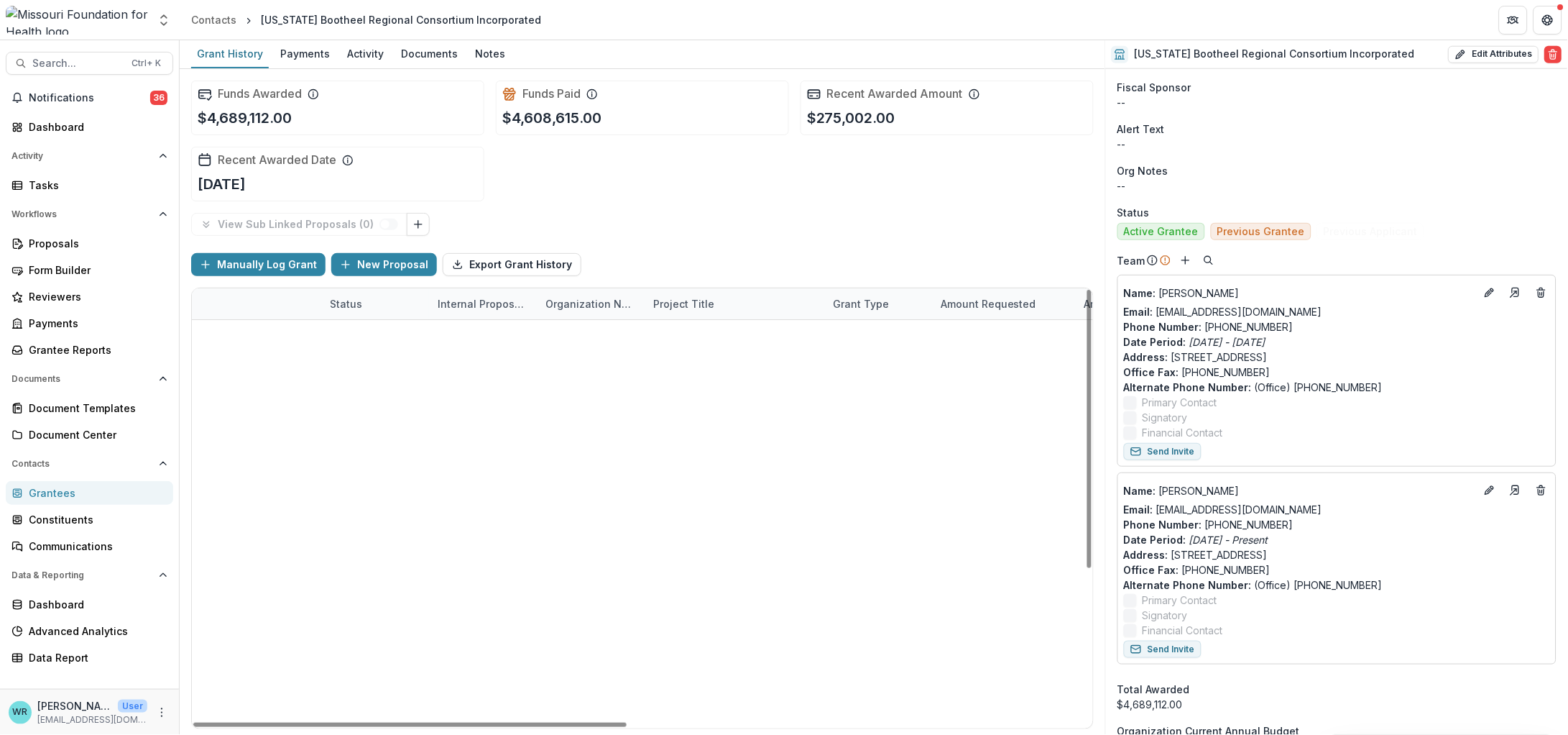
click at [1497, 287] on div "Name : [PERSON_NAME]" at bounding box center [1337, 293] width 426 height 23
click at [1484, 293] on icon "Edit" at bounding box center [1490, 293] width 12 height 12
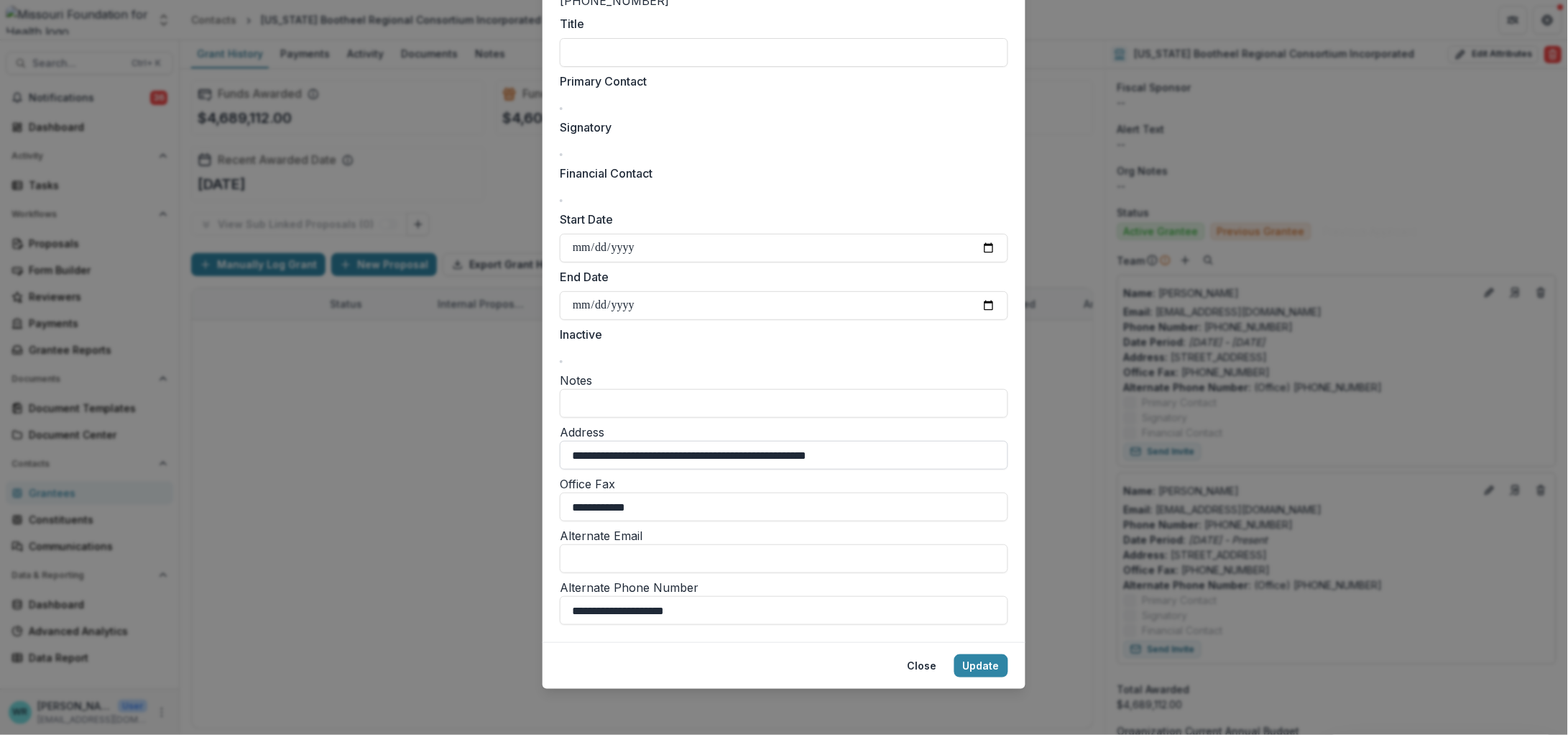
scroll to position [309, 0]
drag, startPoint x: 746, startPoint y: 609, endPoint x: 464, endPoint y: 601, distance: 282.1
click at [464, 601] on div "**********" at bounding box center [784, 367] width 1568 height 735
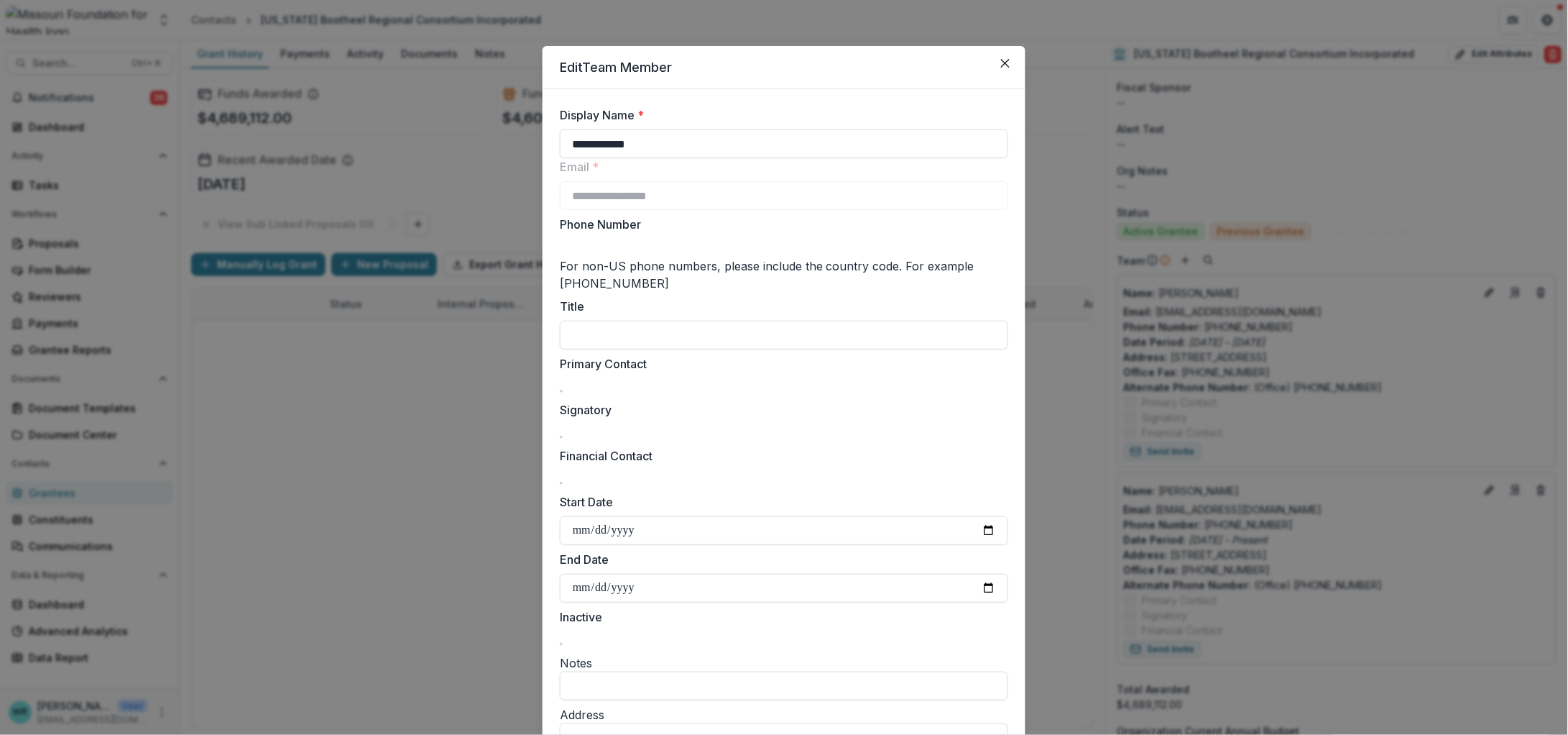
click at [625, 255] on input "Phone Number" at bounding box center [618, 248] width 115 height 17
paste input "**********"
type input "**********"
click at [684, 328] on input "Title" at bounding box center [784, 335] width 448 height 29
drag, startPoint x: 758, startPoint y: 338, endPoint x: 402, endPoint y: 315, distance: 356.7
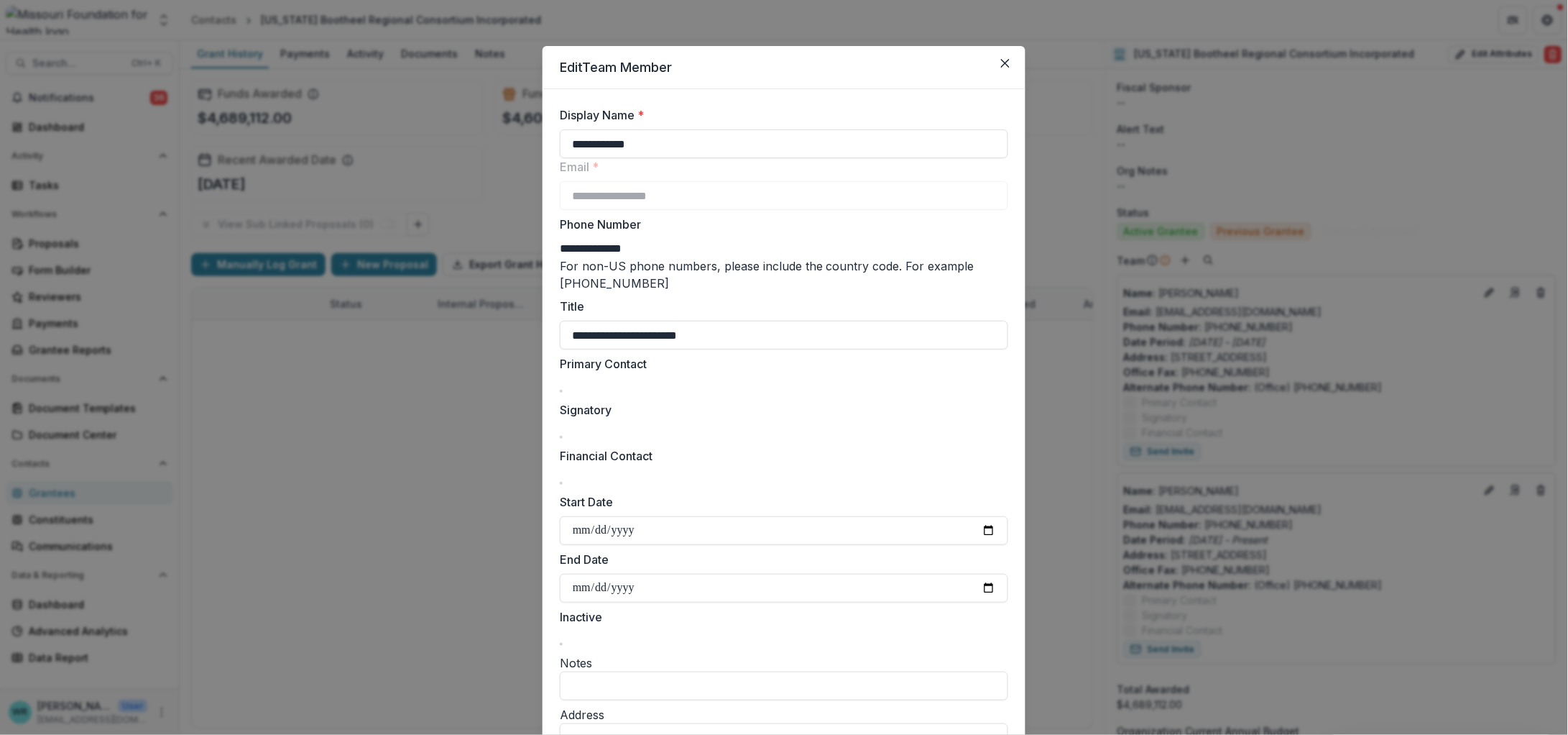
click at [402, 315] on div "**********" at bounding box center [784, 367] width 1568 height 735
click at [594, 334] on input "**********" at bounding box center [784, 335] width 448 height 29
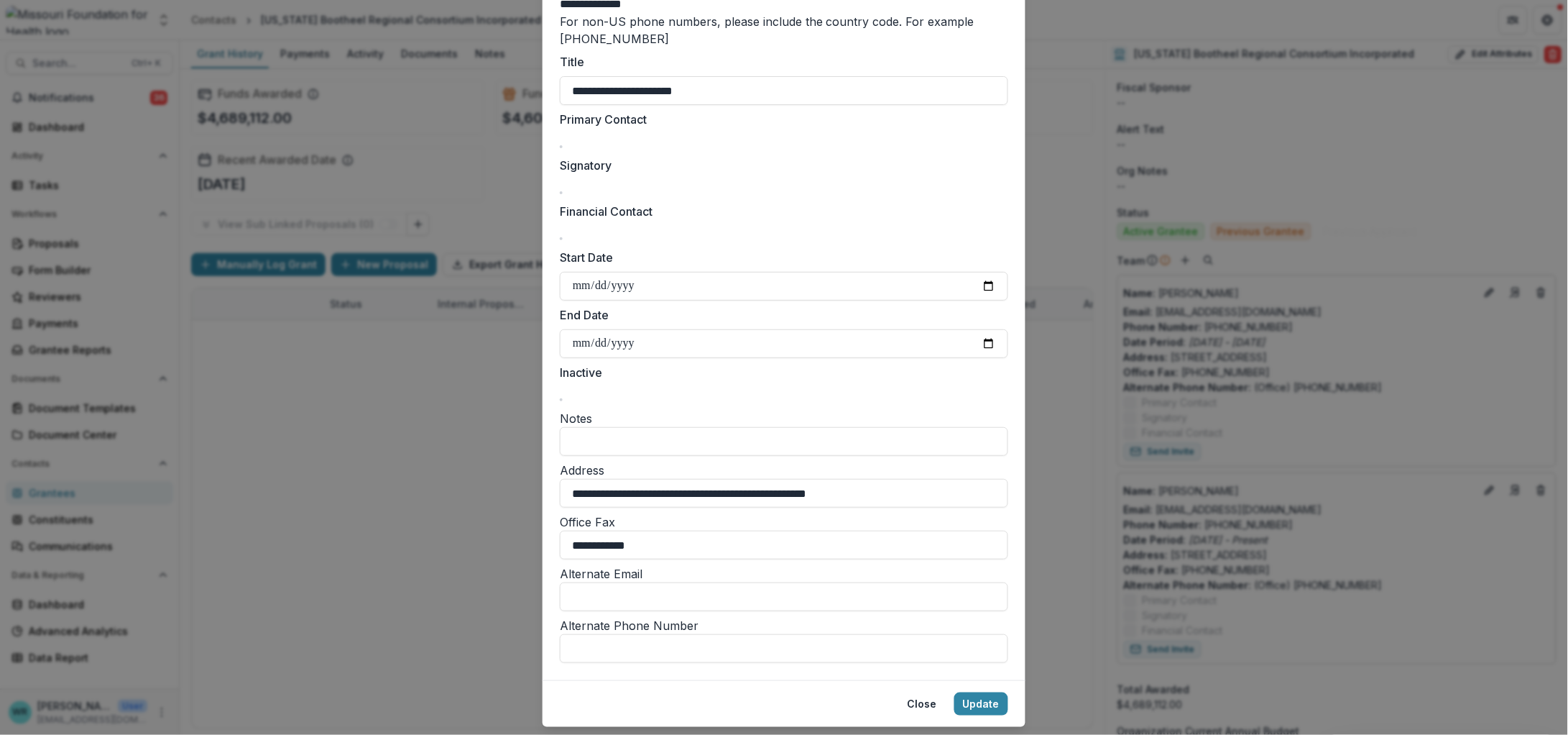
scroll to position [219, 0]
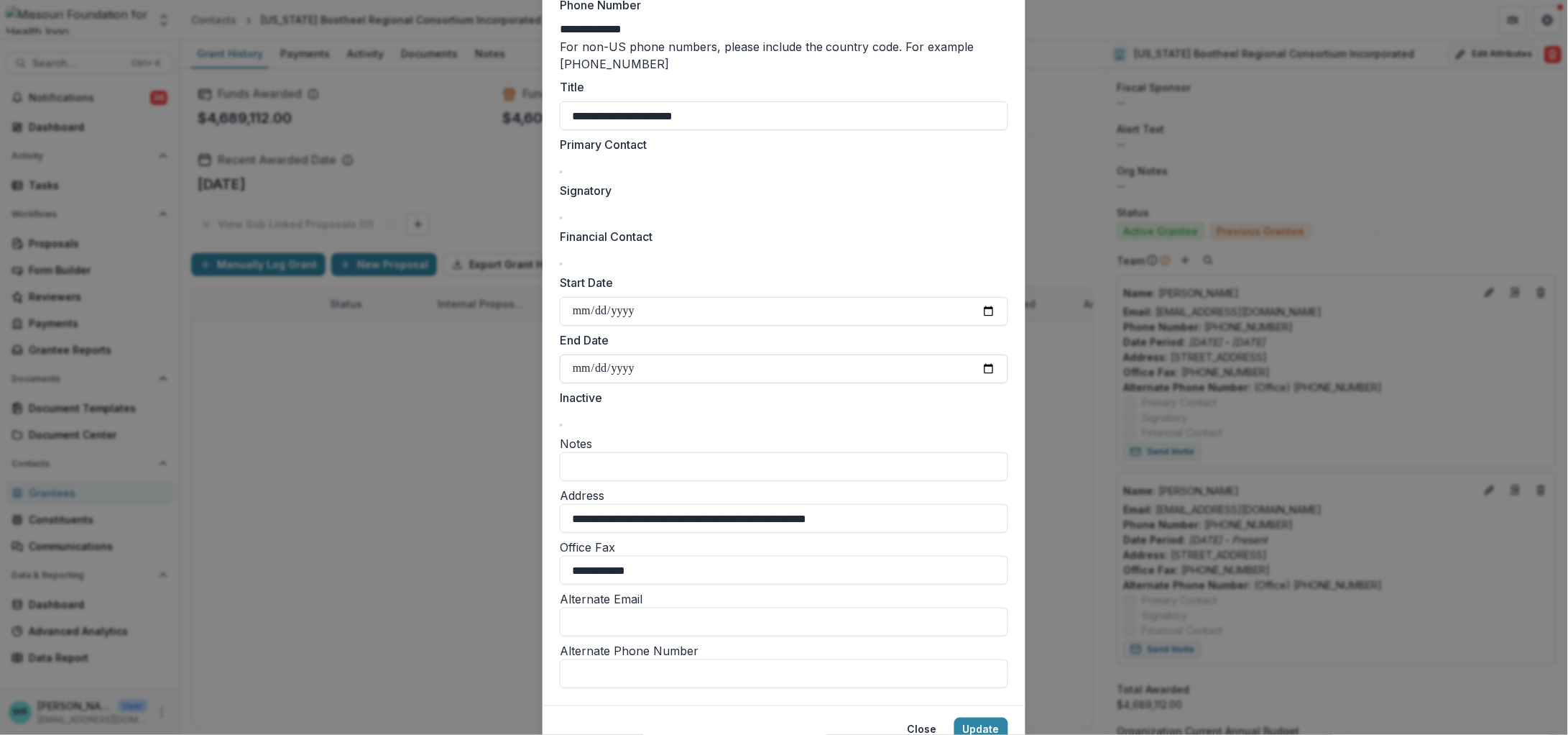
type input "**********"
click at [626, 371] on input "**********" at bounding box center [784, 369] width 448 height 29
click at [595, 369] on input "End Date" at bounding box center [784, 369] width 448 height 29
click at [573, 366] on input "End Date" at bounding box center [784, 369] width 448 height 29
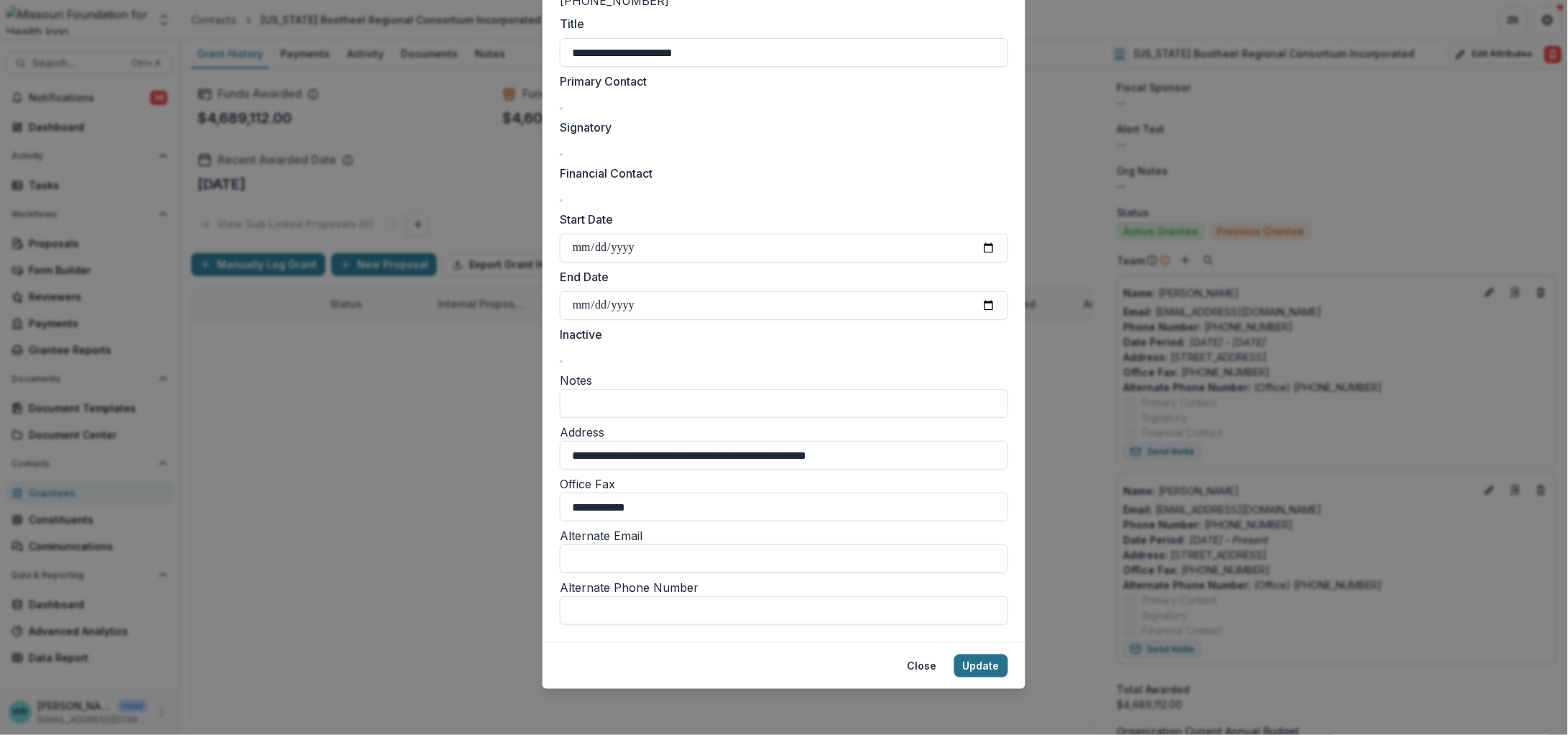
click at [982, 676] on button "Update" at bounding box center [981, 666] width 54 height 23
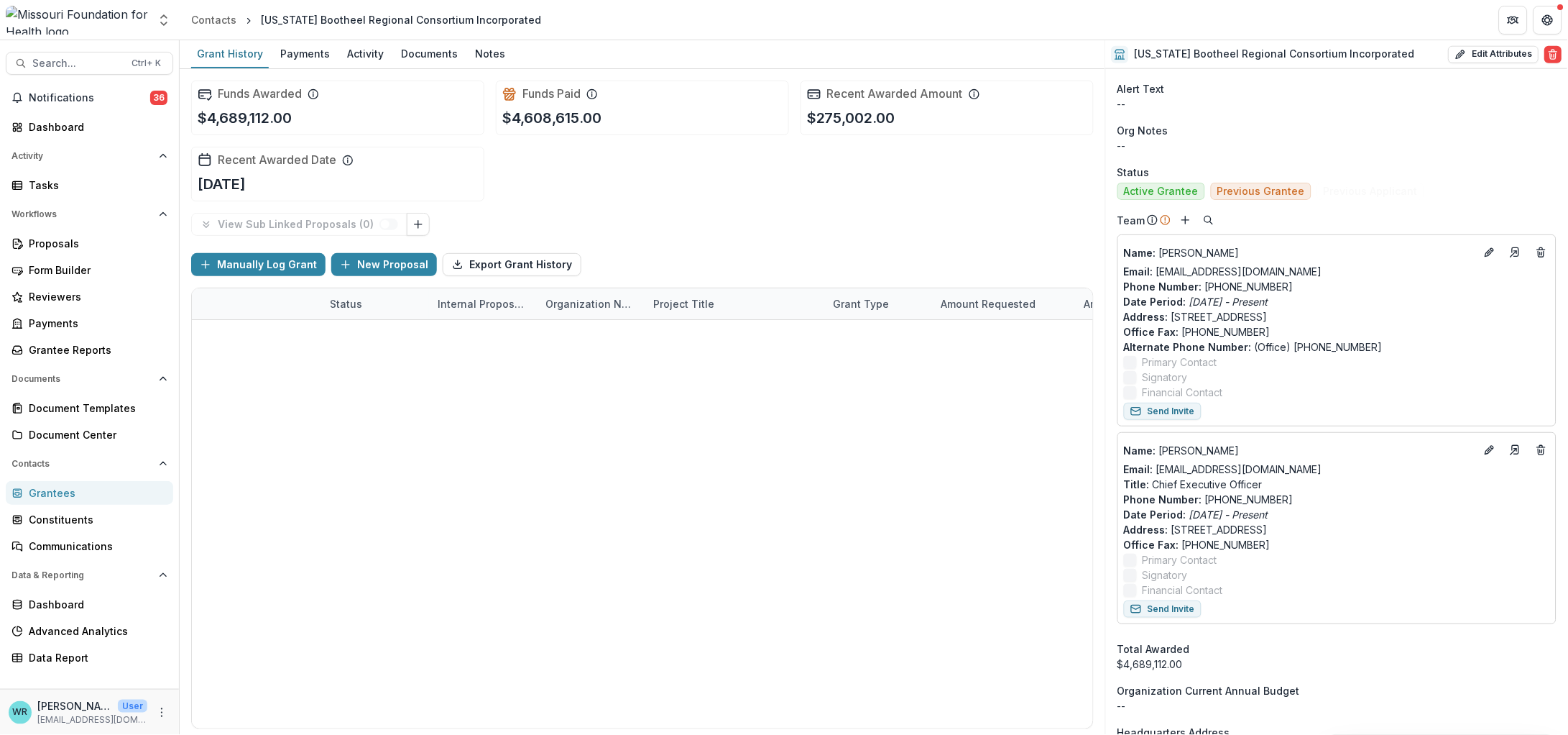
scroll to position [539, 0]
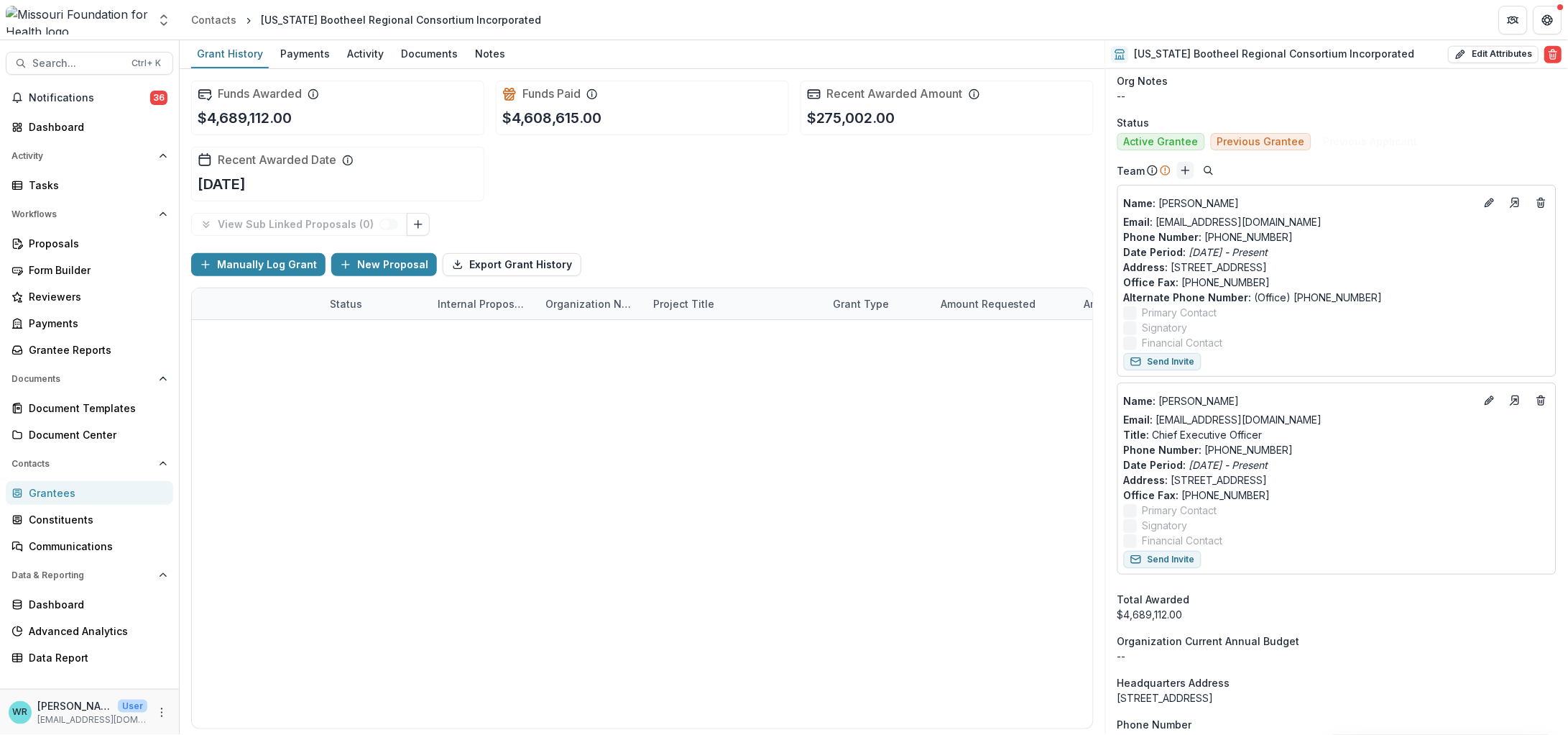
click at [1188, 171] on icon "Add" at bounding box center [1186, 170] width 12 height 12
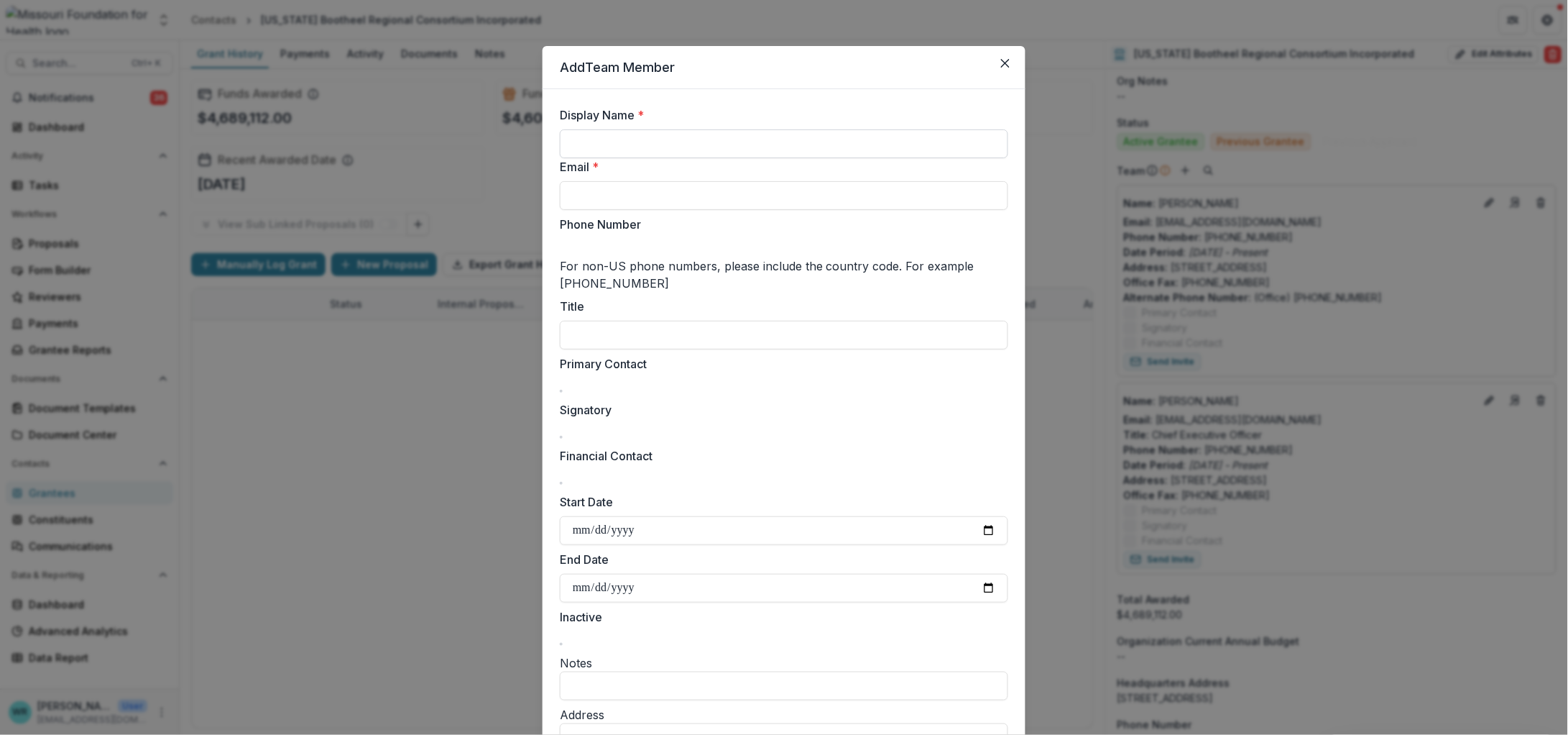
click at [677, 135] on input "Display Name *" at bounding box center [784, 144] width 448 height 29
type input "**********"
type input "*"
type input "**********"
click at [619, 258] on input "Phone Number" at bounding box center [618, 248] width 115 height 17
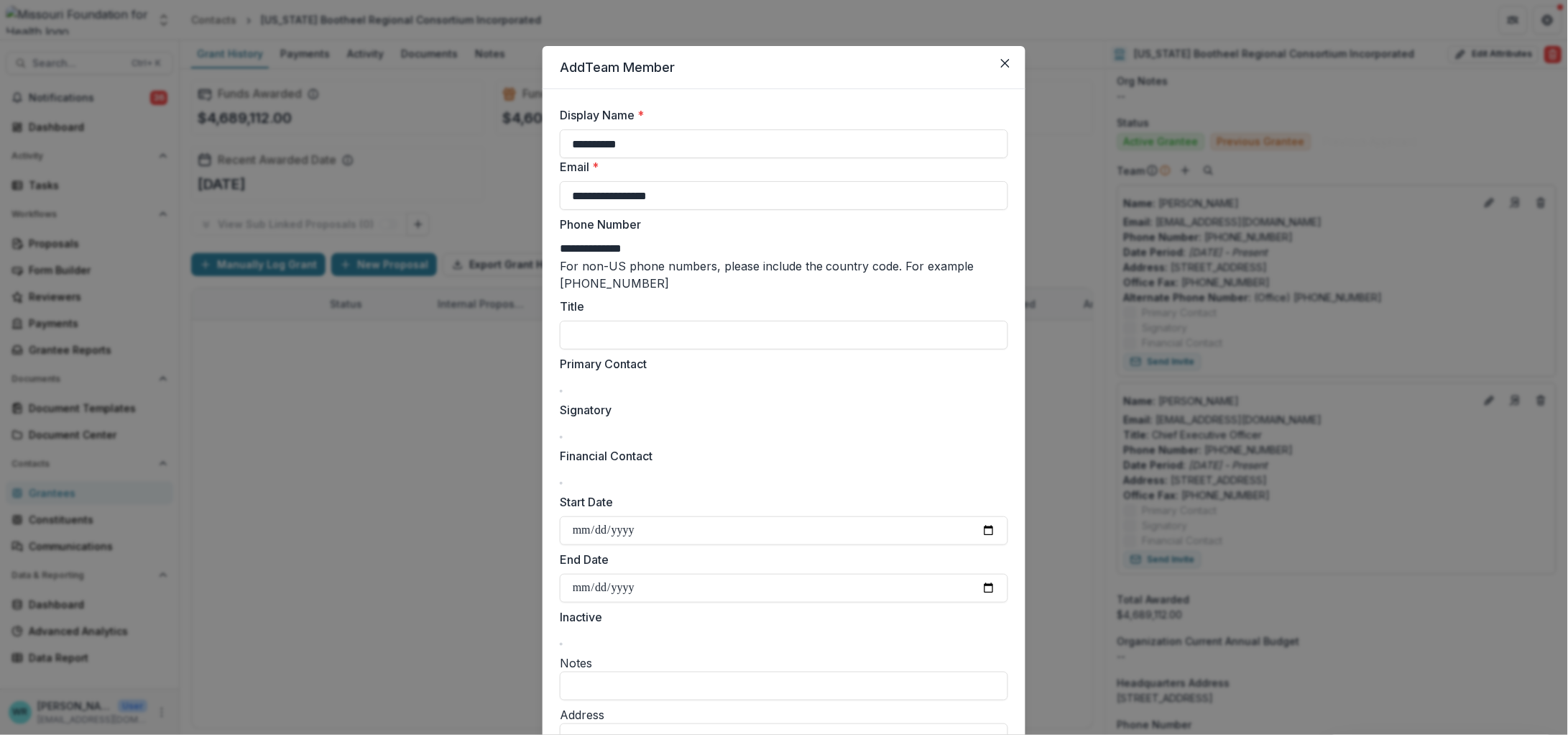
type input "**********"
click at [599, 336] on input "Title" at bounding box center [784, 335] width 448 height 29
paste input "**********"
type input "**********"
click at [561, 483] on span at bounding box center [561, 483] width 0 height 0
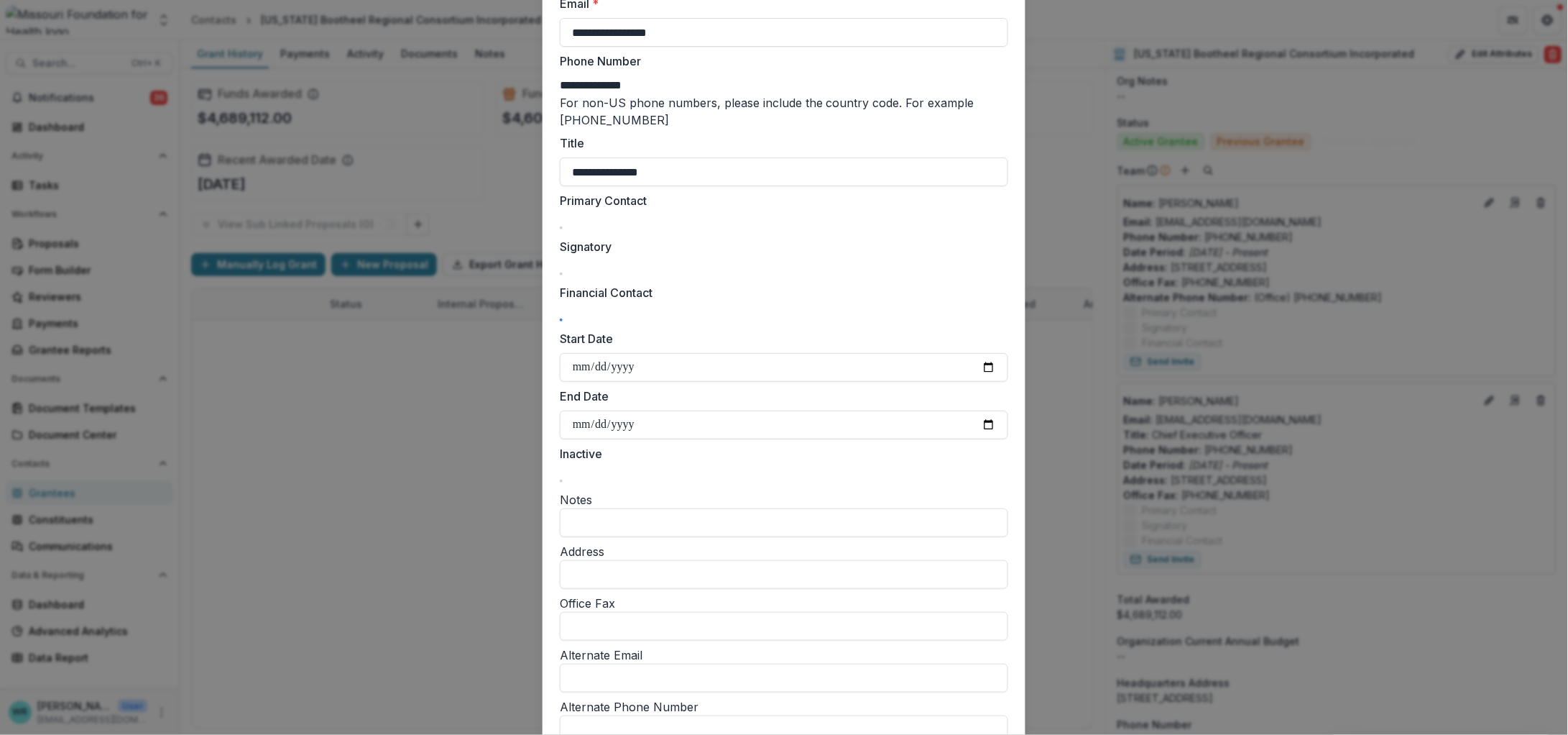
scroll to position [269, 0]
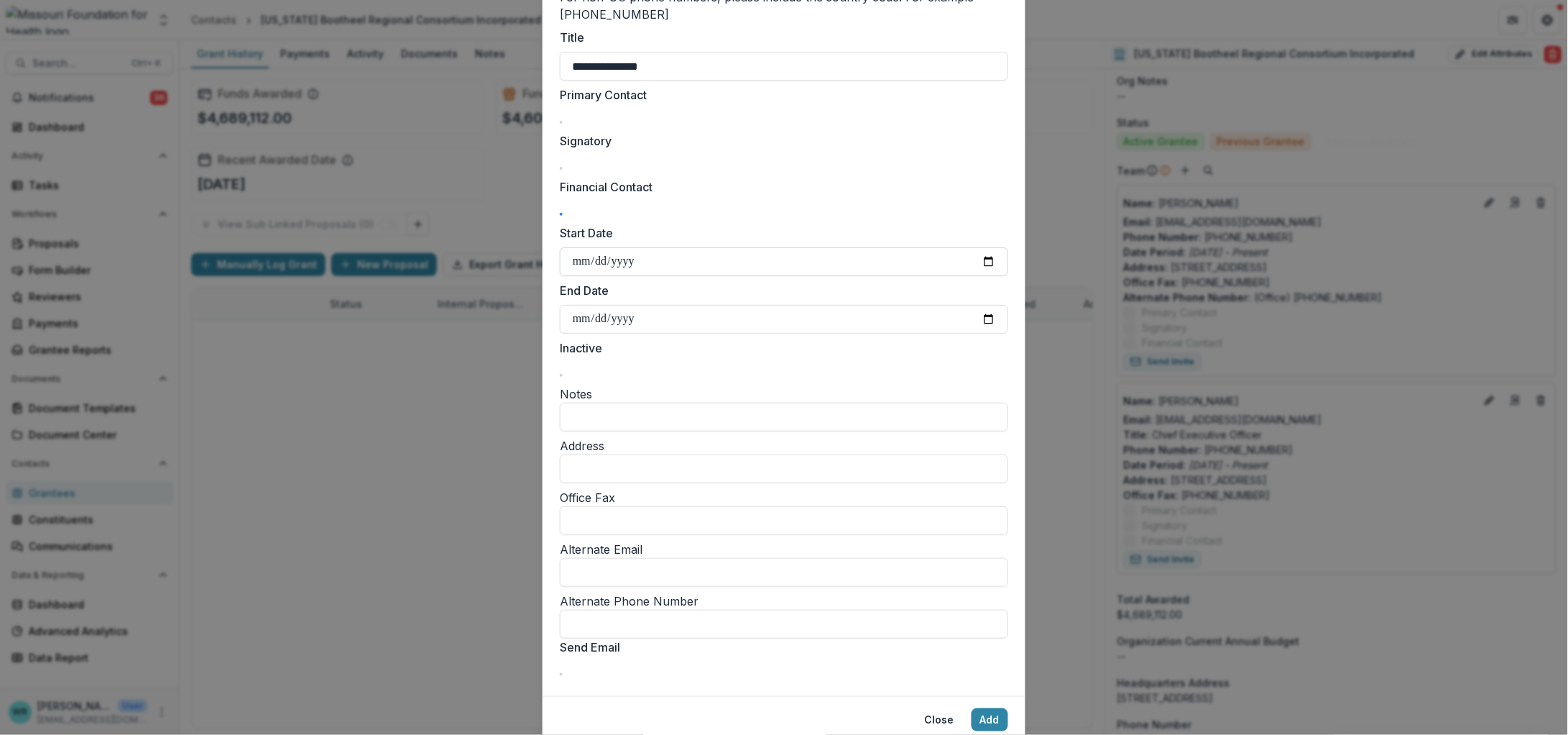
click at [577, 262] on input "Start Date" at bounding box center [784, 262] width 448 height 29
type input "**********"
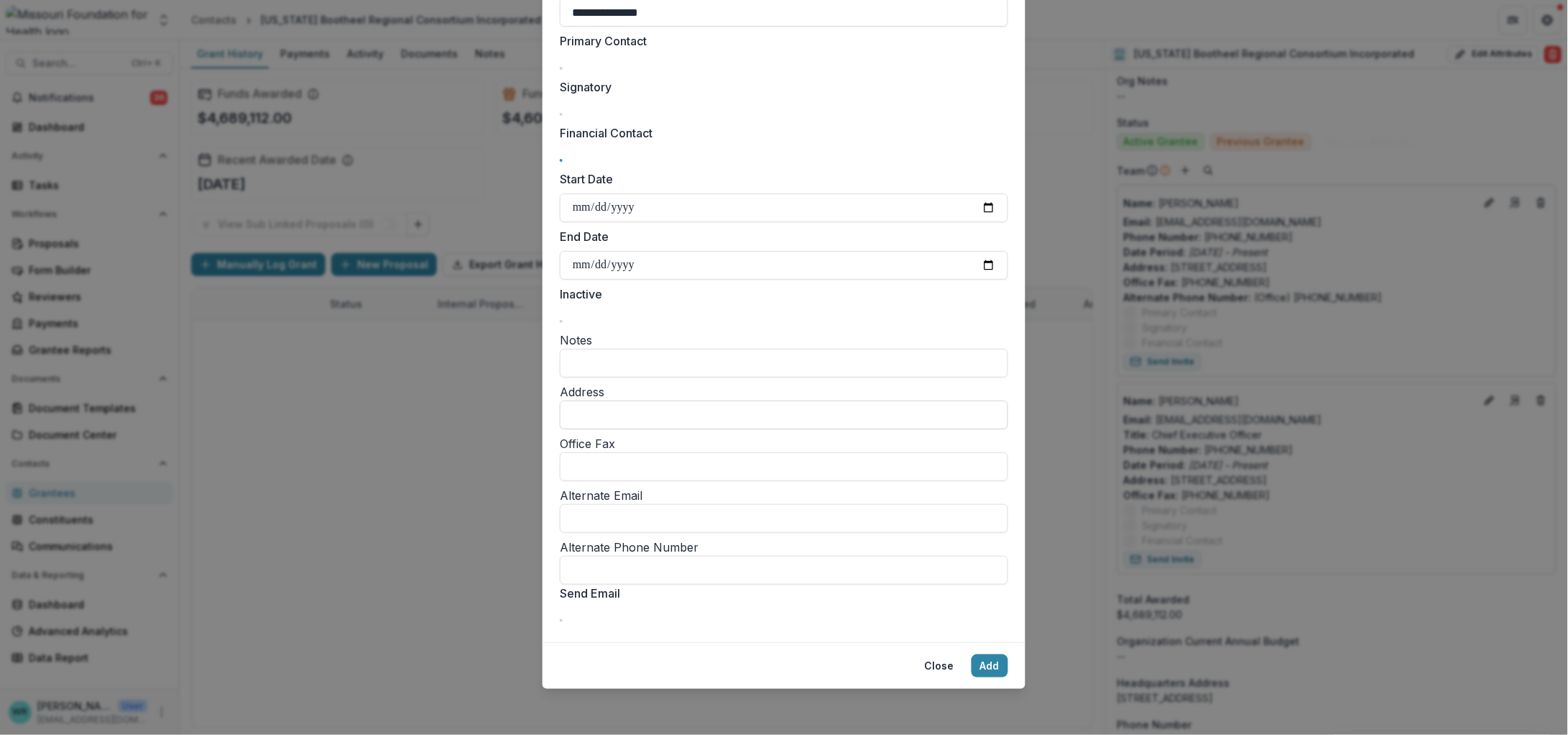
scroll to position [355, 0]
click at [561, 620] on span at bounding box center [561, 620] width 0 height 0
click at [991, 664] on button "Add" at bounding box center [989, 666] width 36 height 23
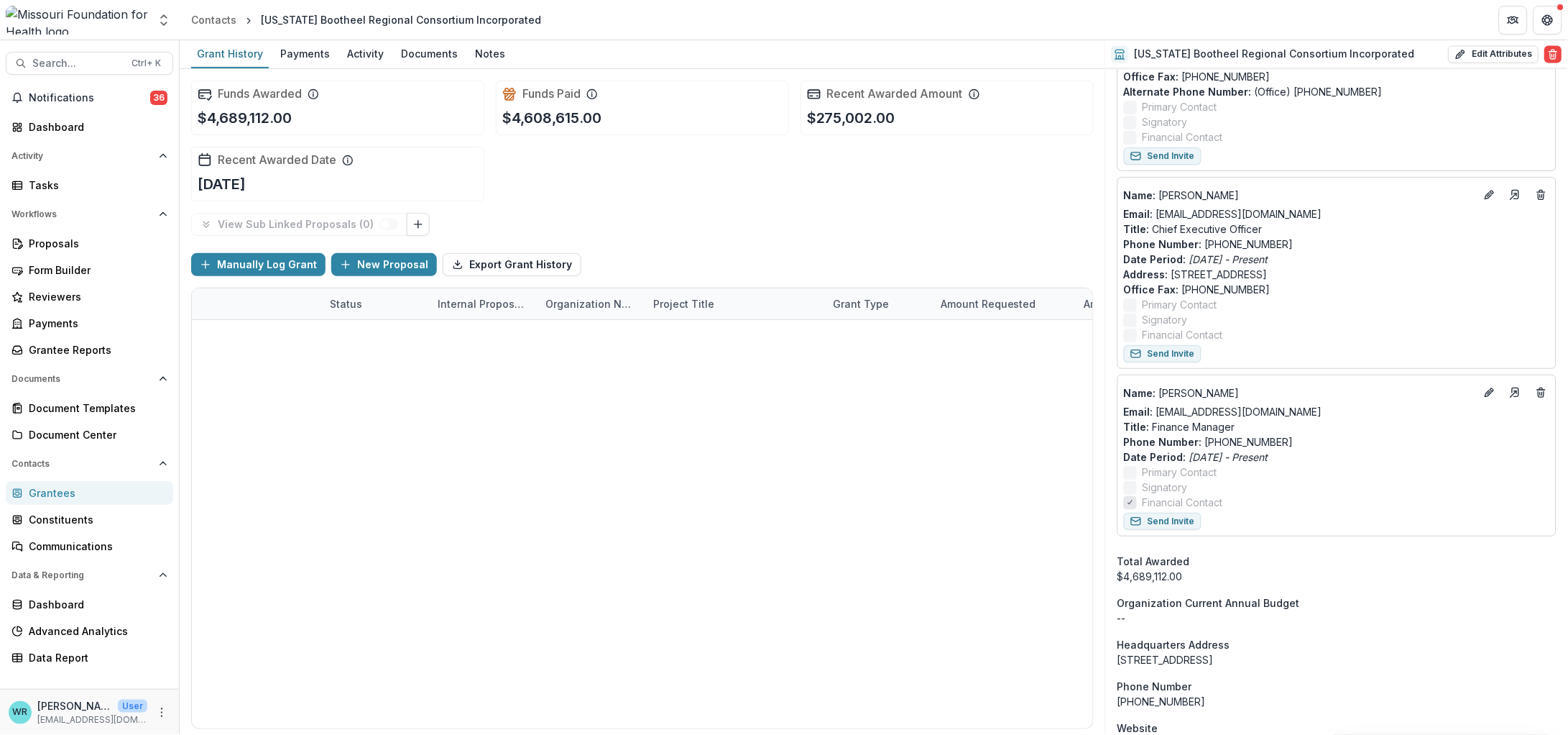
scroll to position [808, 0]
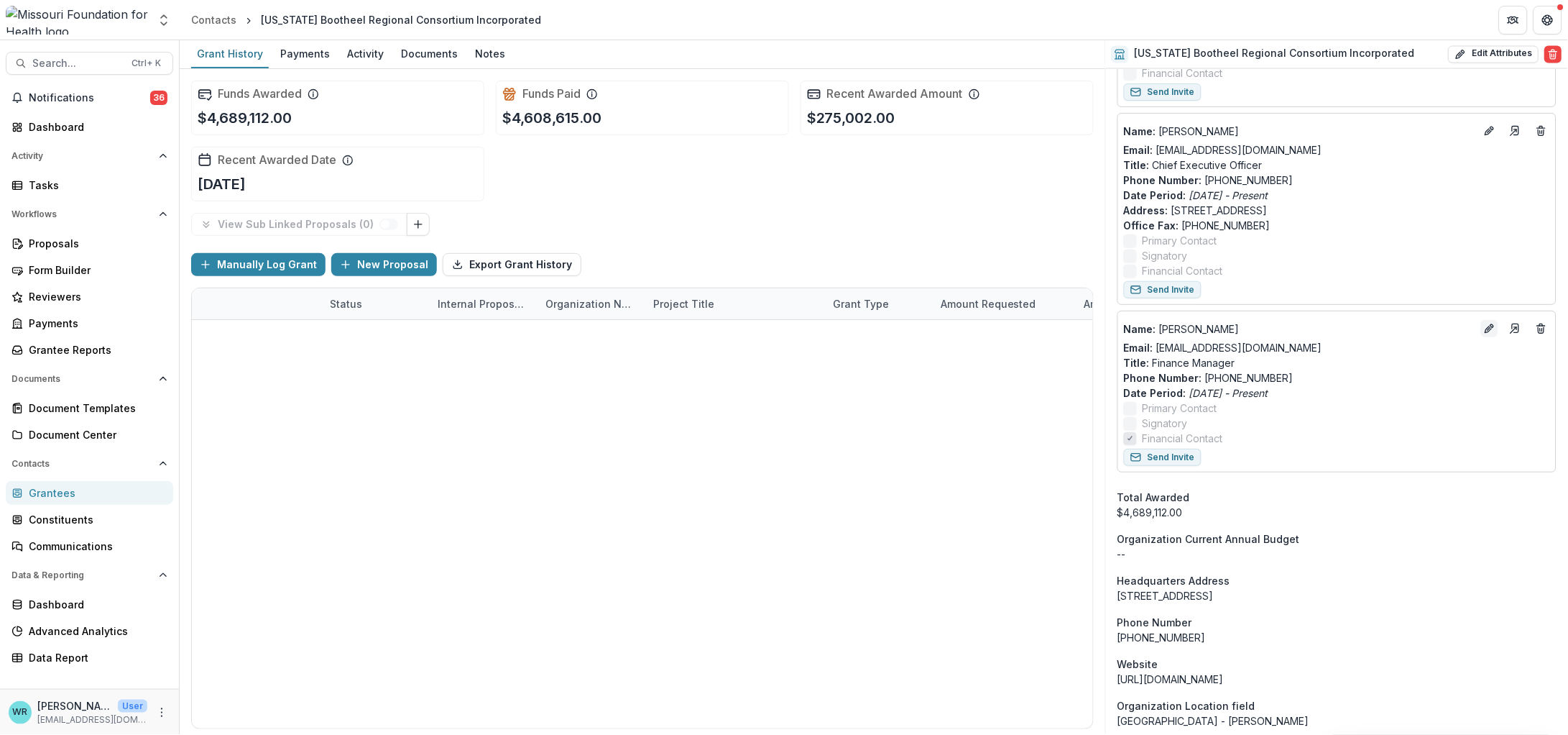
click at [1490, 327] on icon "Edit" at bounding box center [1490, 328] width 12 height 12
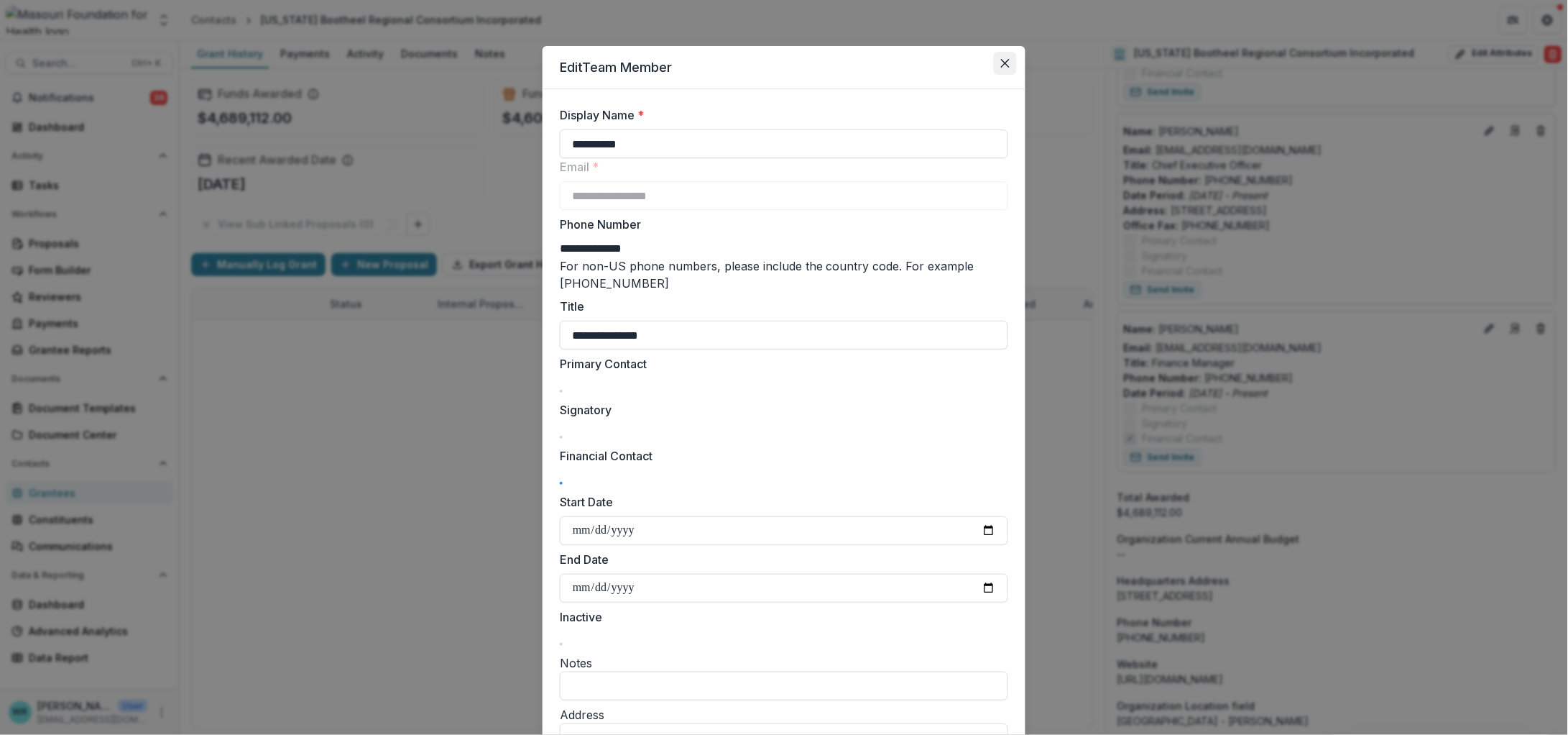
click at [1001, 63] on icon "Close" at bounding box center [1005, 63] width 9 height 9
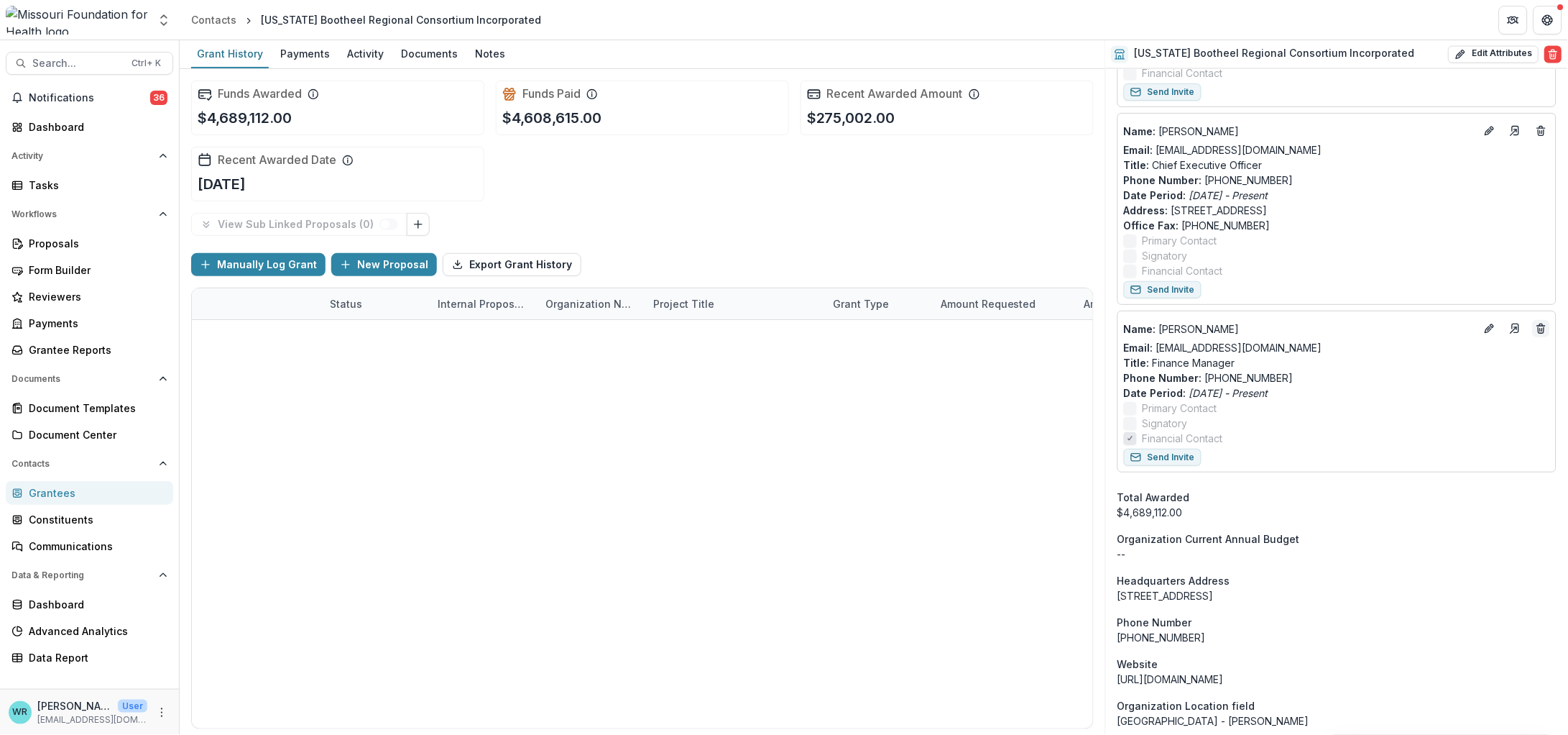
click at [1541, 328] on line "Deletes" at bounding box center [1541, 330] width 0 height 3
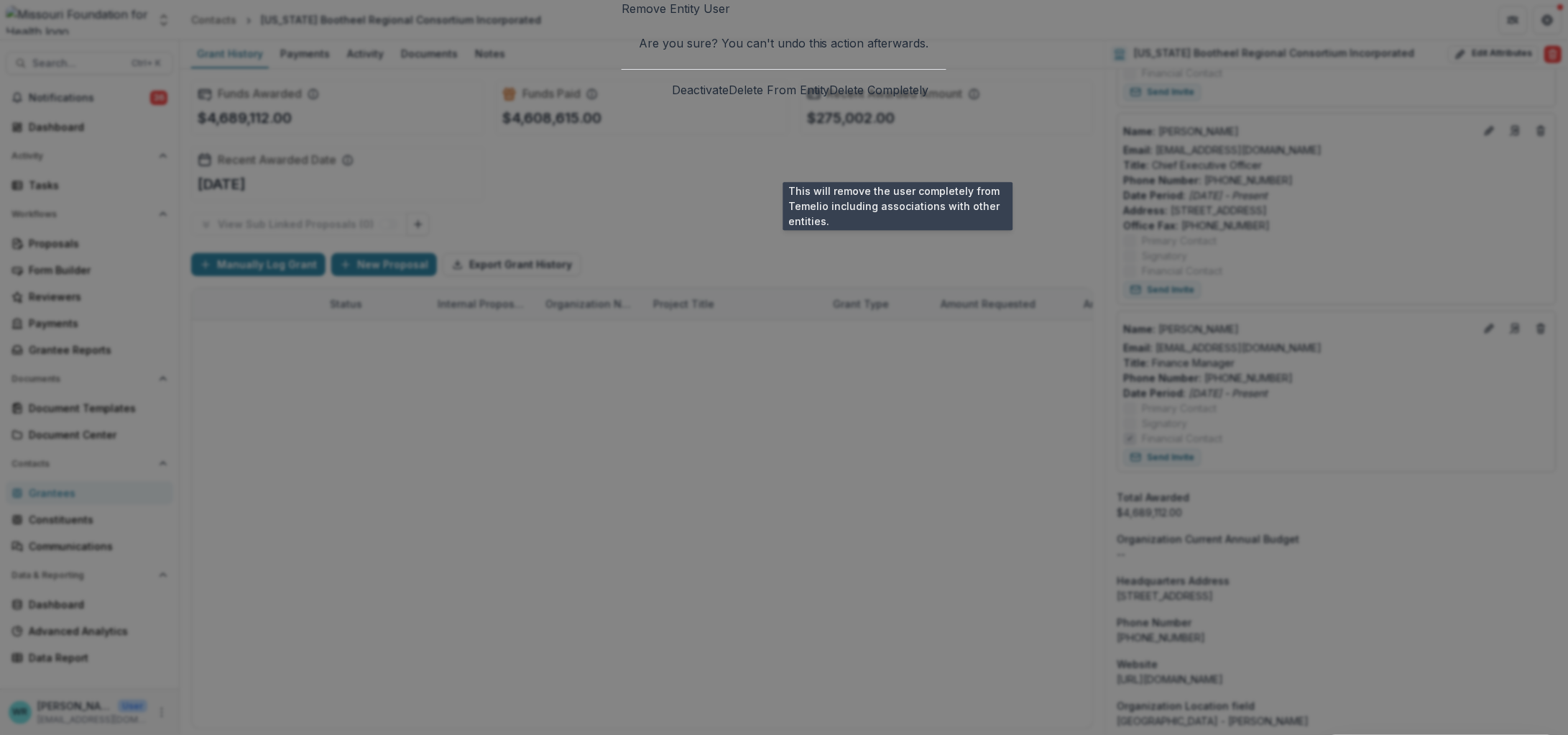
click at [891, 99] on button "Delete Completely" at bounding box center [880, 90] width 99 height 17
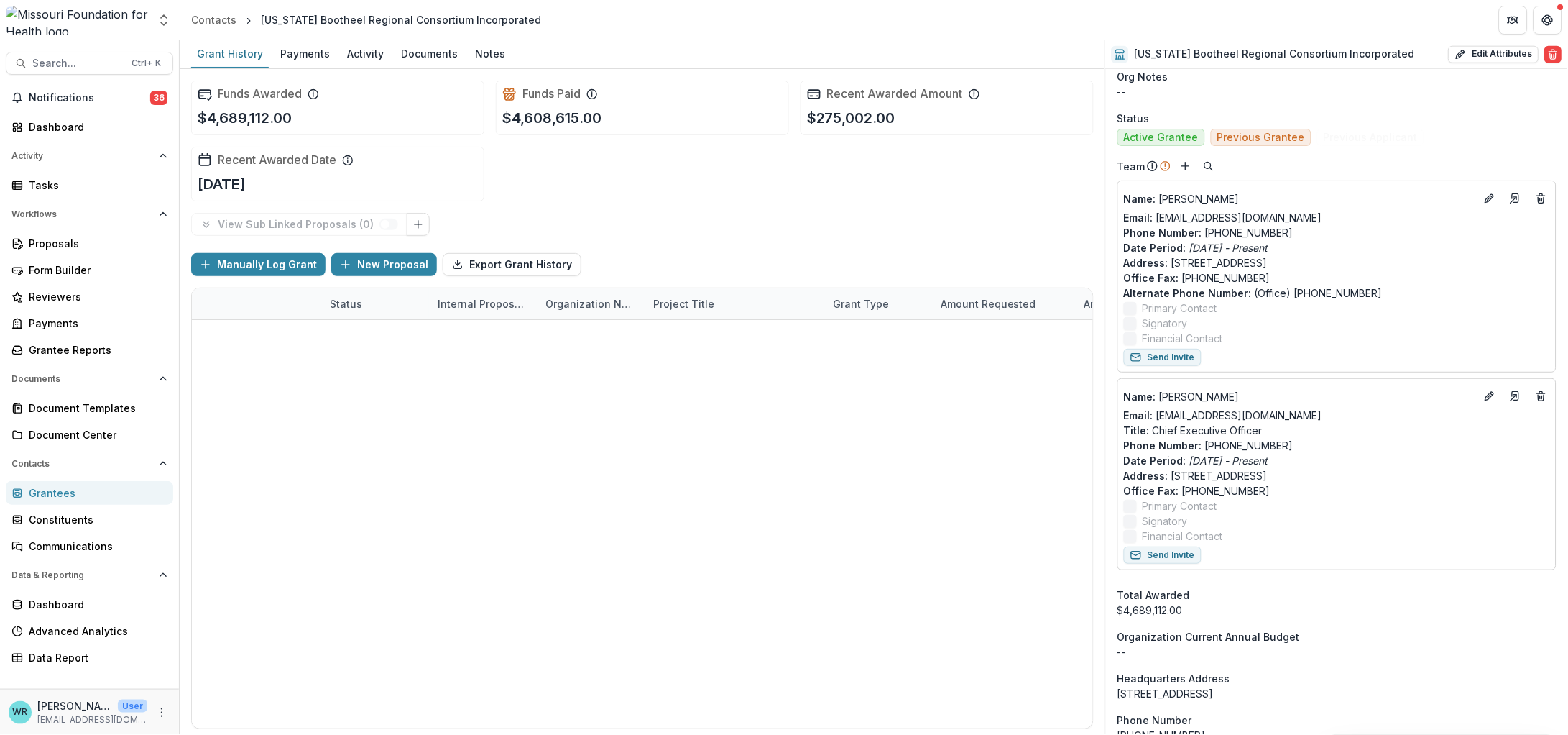
scroll to position [539, 0]
click at [1180, 170] on icon "Add" at bounding box center [1186, 170] width 12 height 12
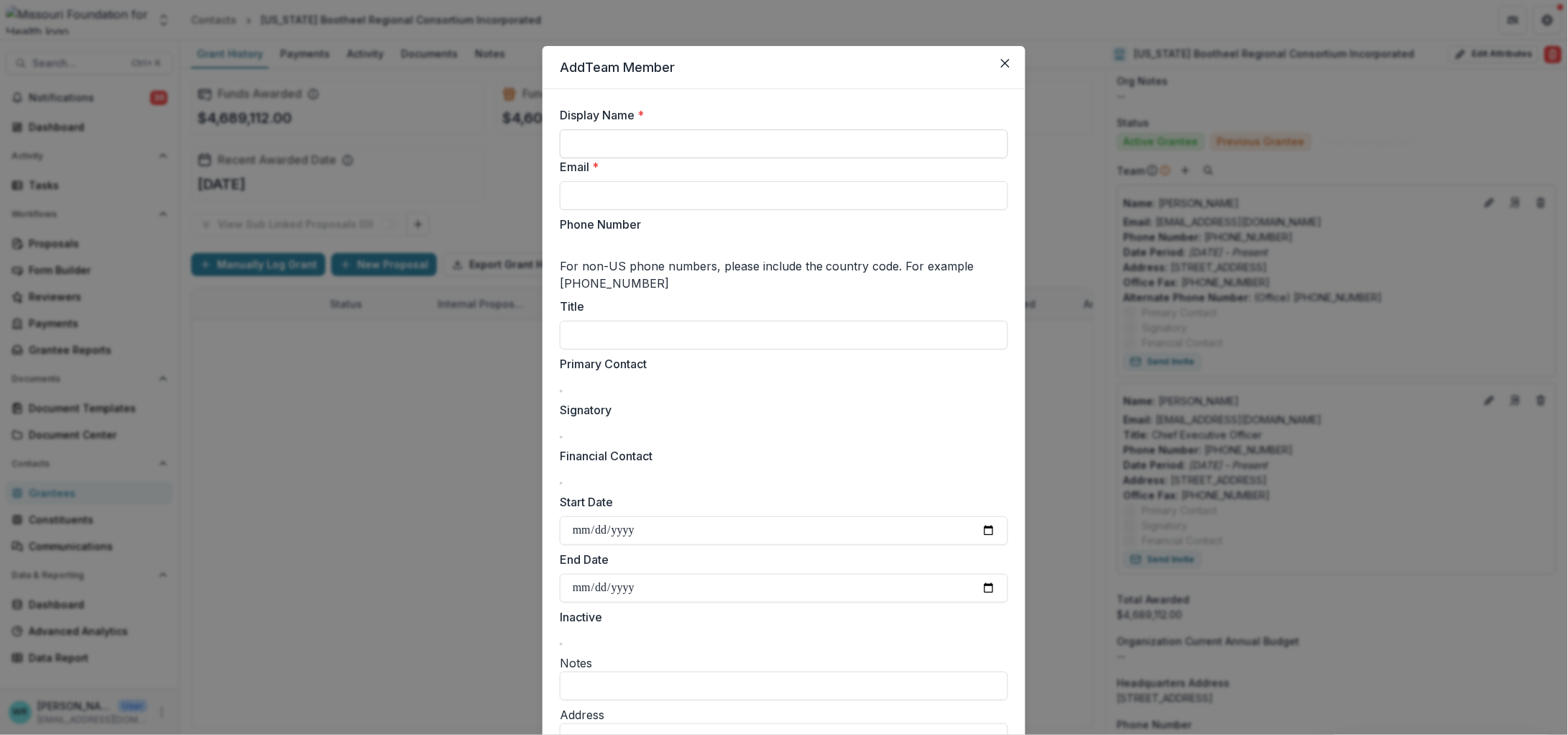
click at [827, 150] on input "Display Name *" at bounding box center [784, 144] width 448 height 29
type input "**********"
click at [700, 200] on input "Email *" at bounding box center [784, 195] width 448 height 29
paste input "**********"
drag, startPoint x: 606, startPoint y: 200, endPoint x: 501, endPoint y: 200, distance: 105.0
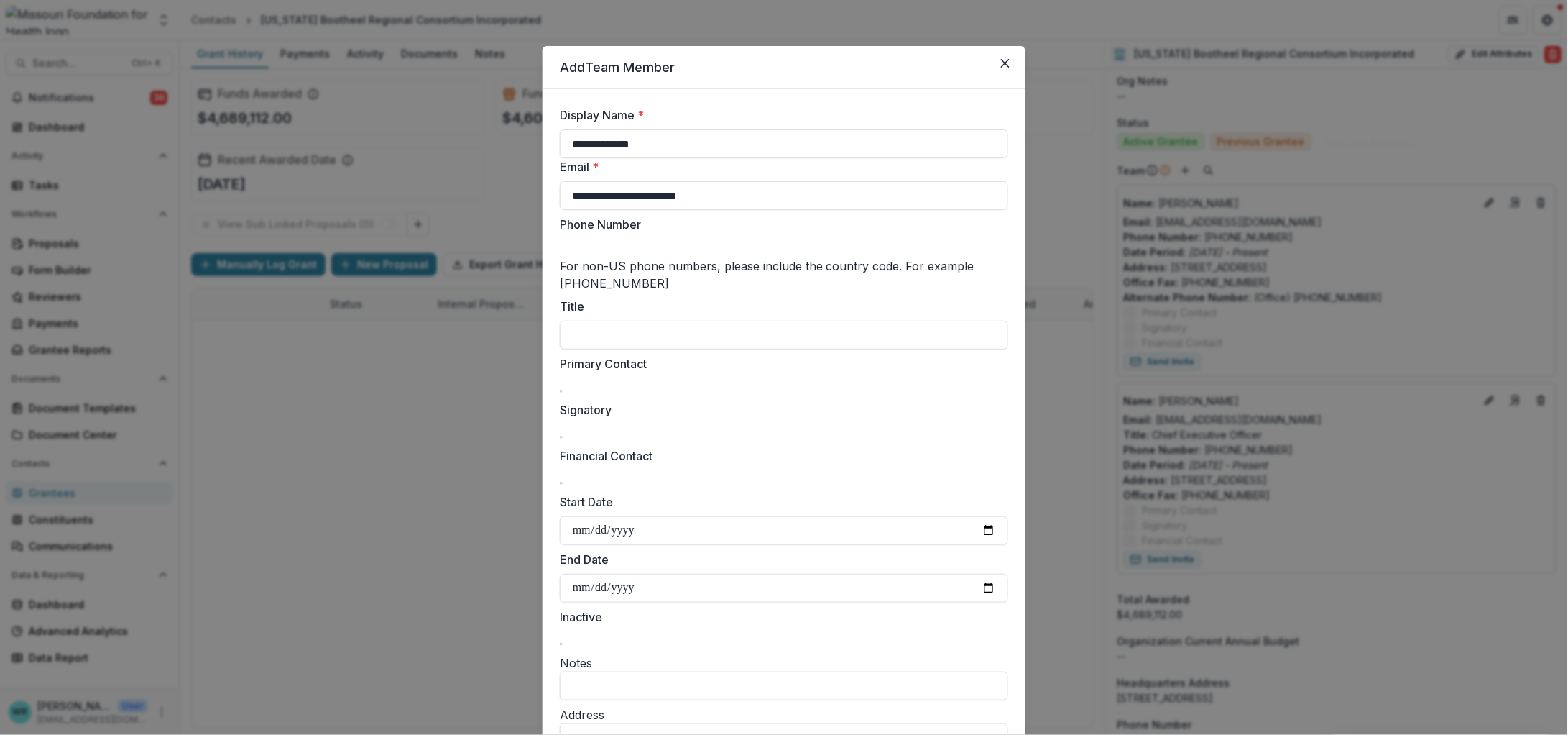
click at [501, 200] on div "**********" at bounding box center [784, 367] width 1568 height 735
type input "**********"
click at [644, 258] on input "Phone Number" at bounding box center [618, 248] width 115 height 17
type input "**********"
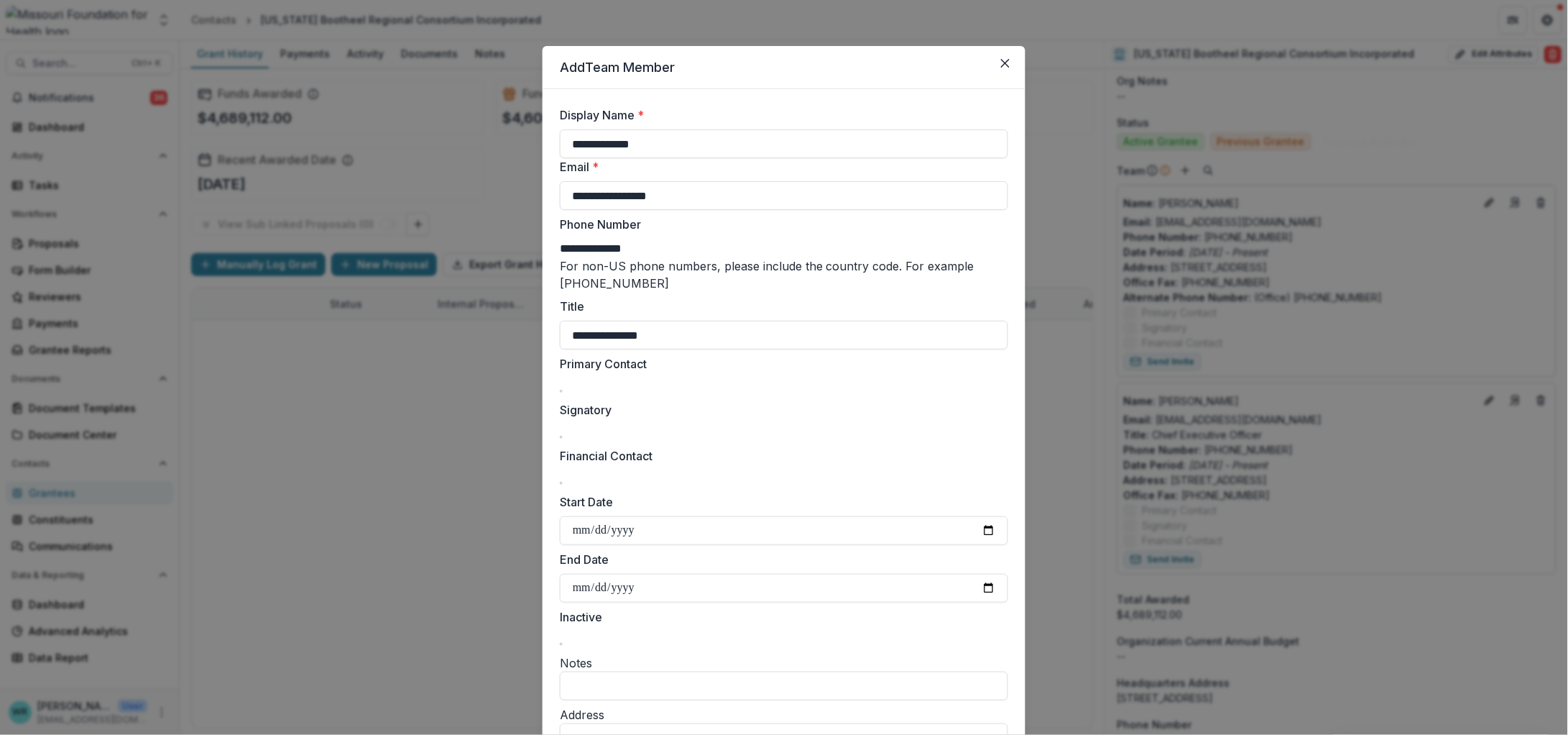
click at [561, 483] on span at bounding box center [561, 483] width 0 height 0
click at [580, 539] on input "Start Date" at bounding box center [784, 530] width 448 height 29
type input "**********"
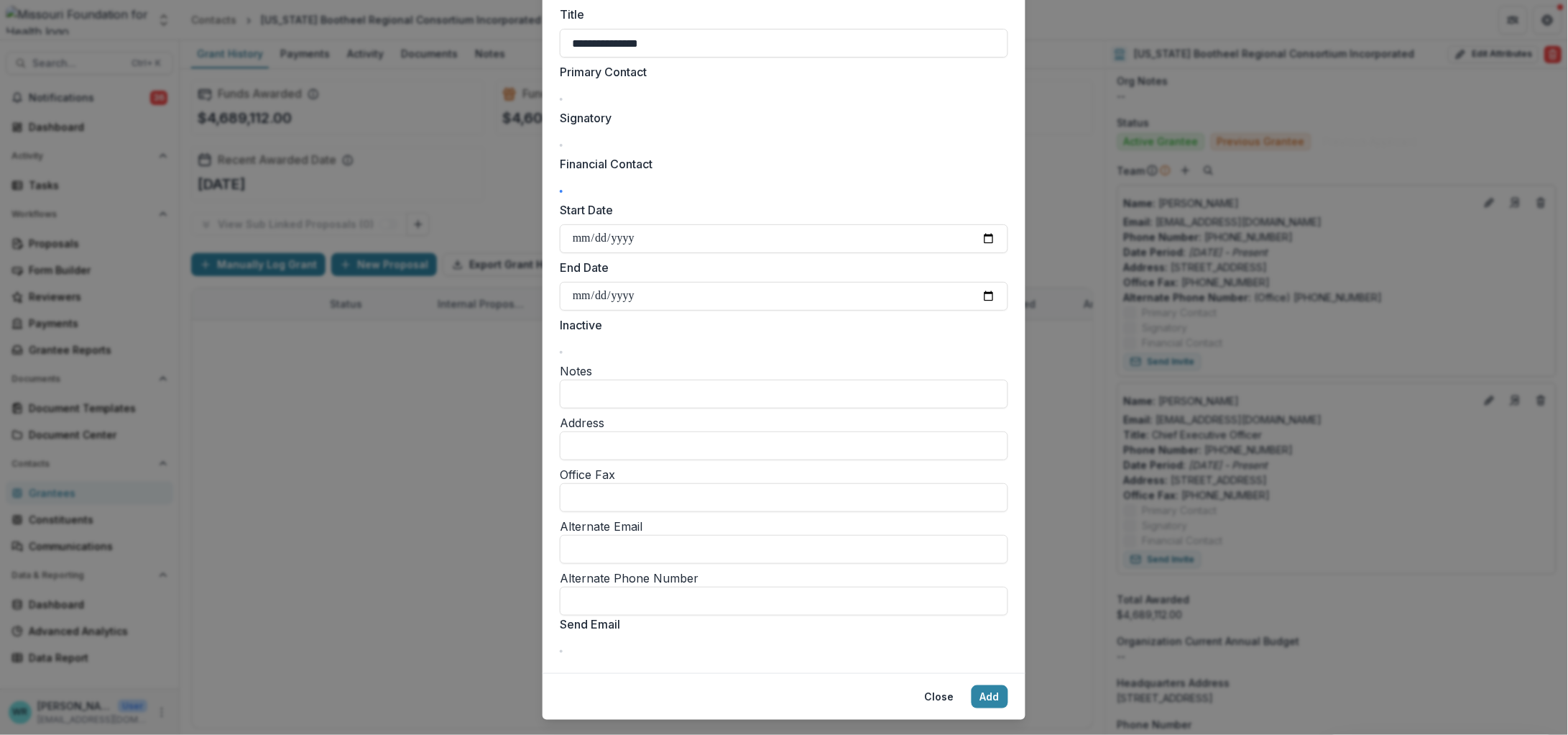
scroll to position [355, 0]
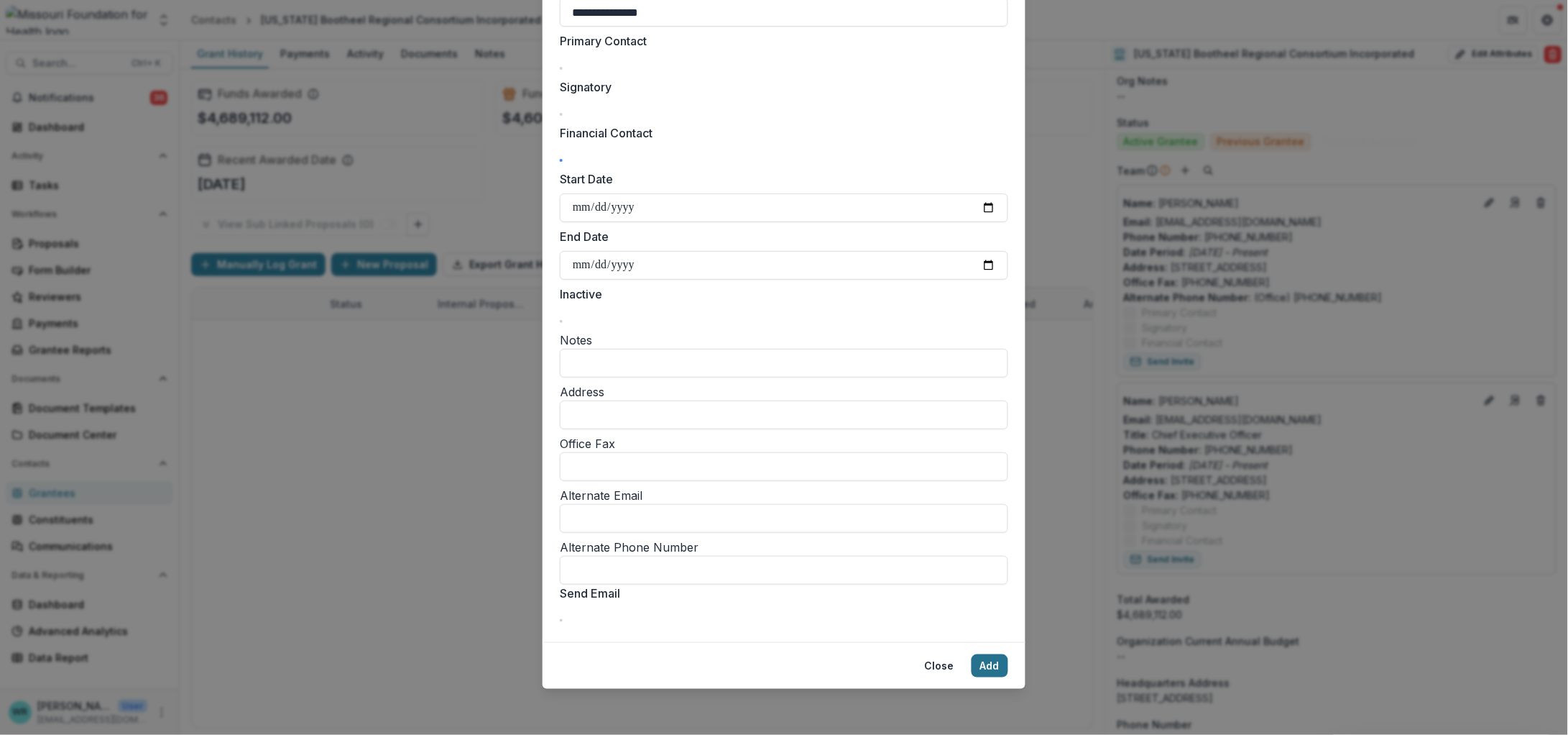
click at [989, 668] on button "Add" at bounding box center [989, 666] width 36 height 23
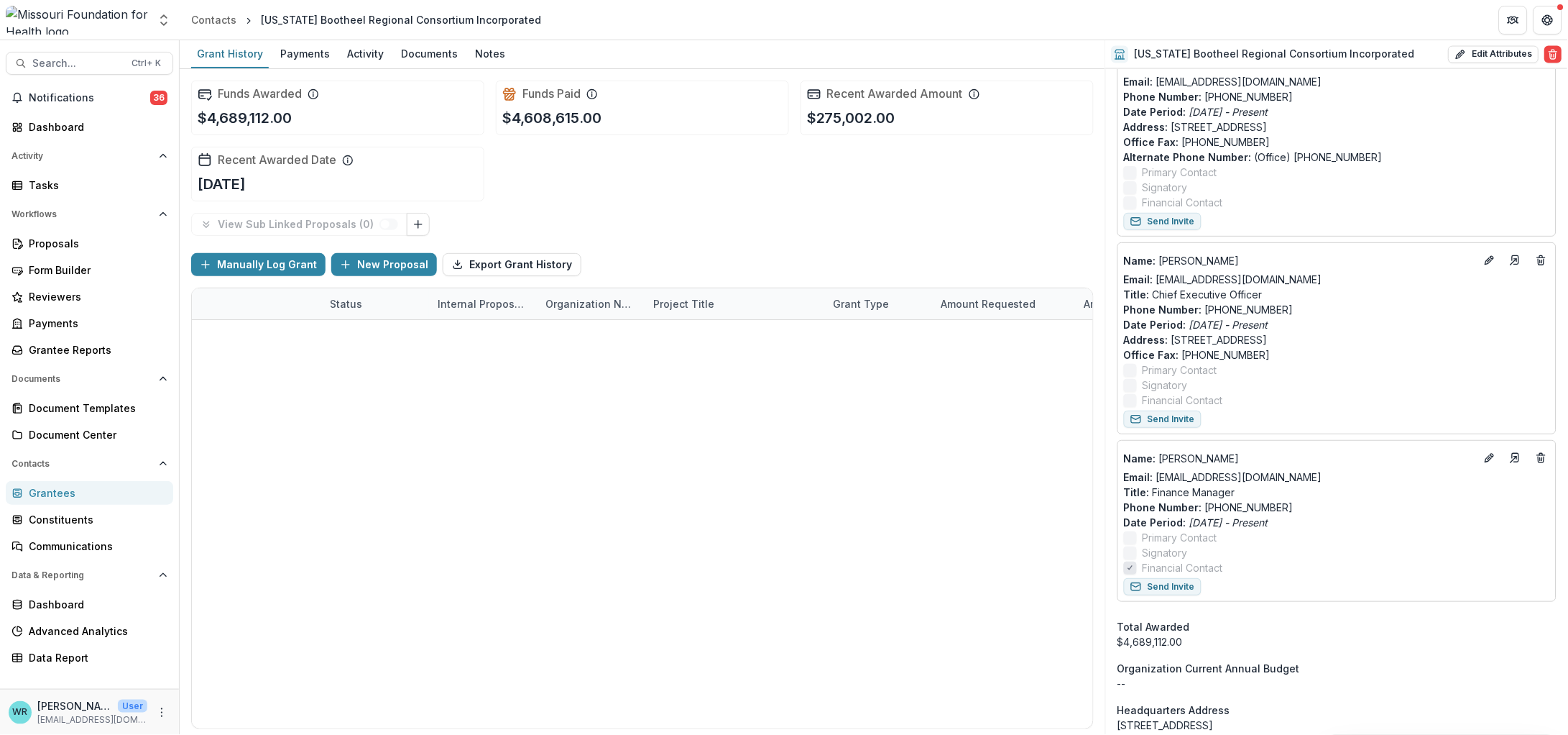
scroll to position [808, 0]
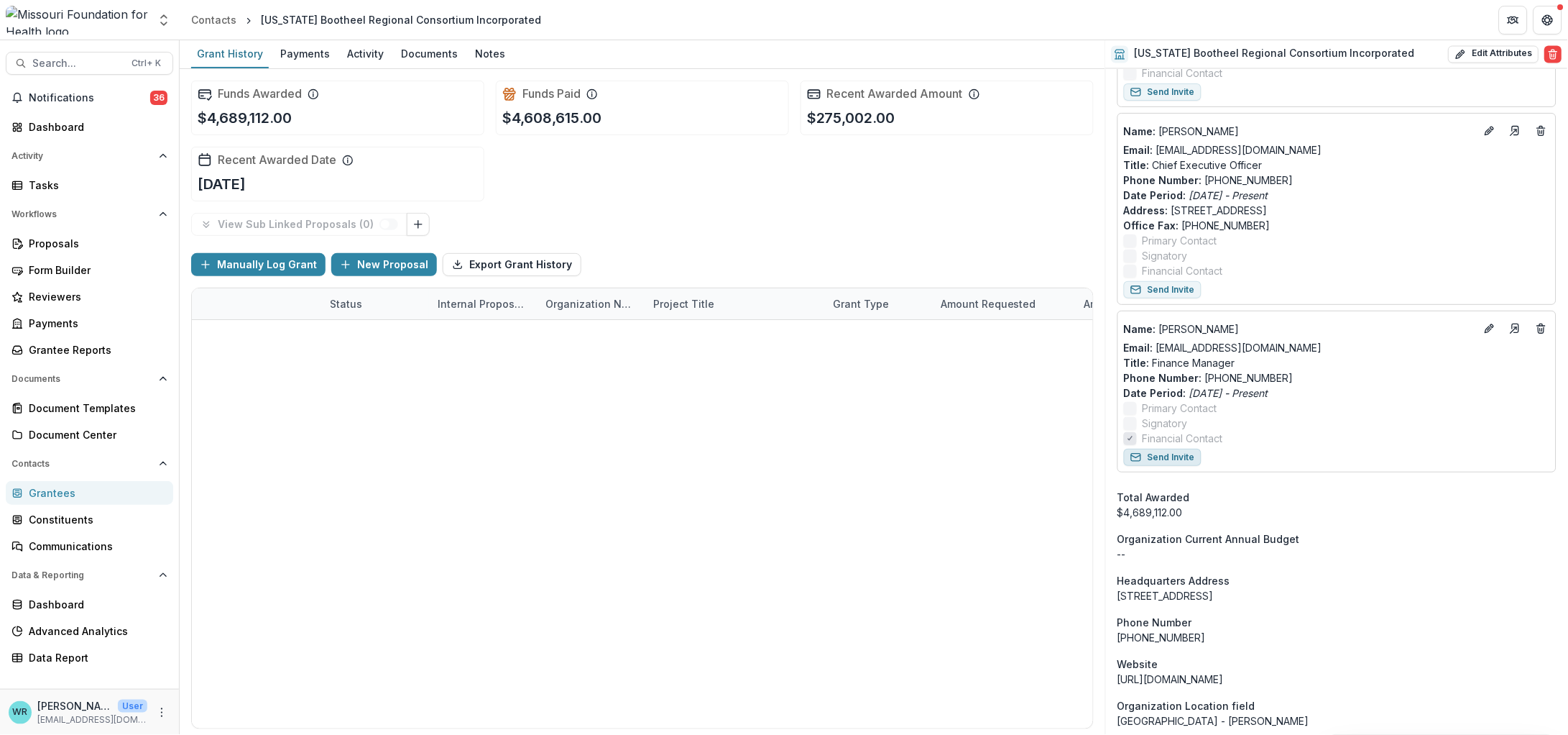
click at [1173, 452] on button "Send Invite" at bounding box center [1163, 457] width 78 height 17
click at [1487, 130] on icon "Edit" at bounding box center [1490, 130] width 12 height 12
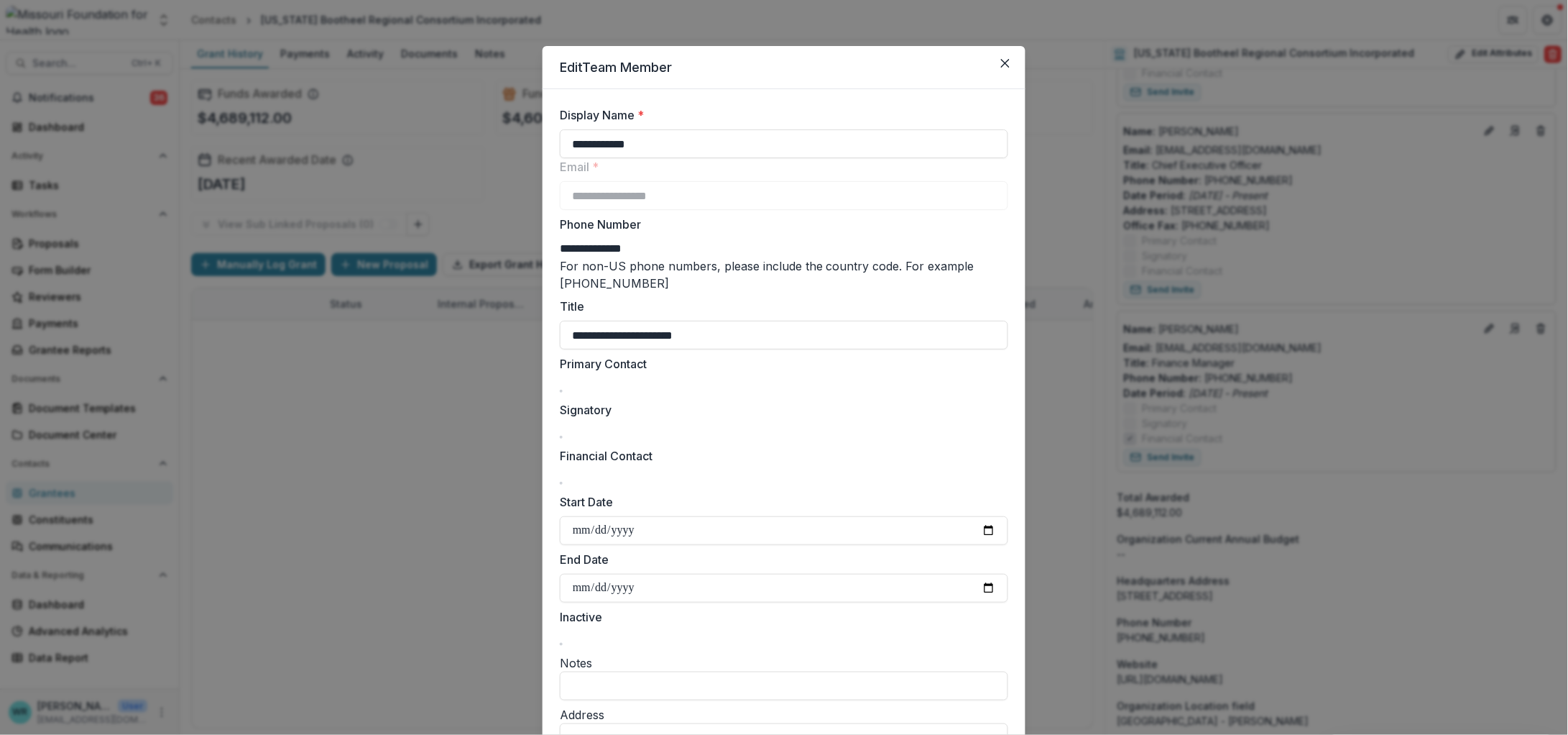
click at [561, 391] on span at bounding box center [561, 391] width 0 height 0
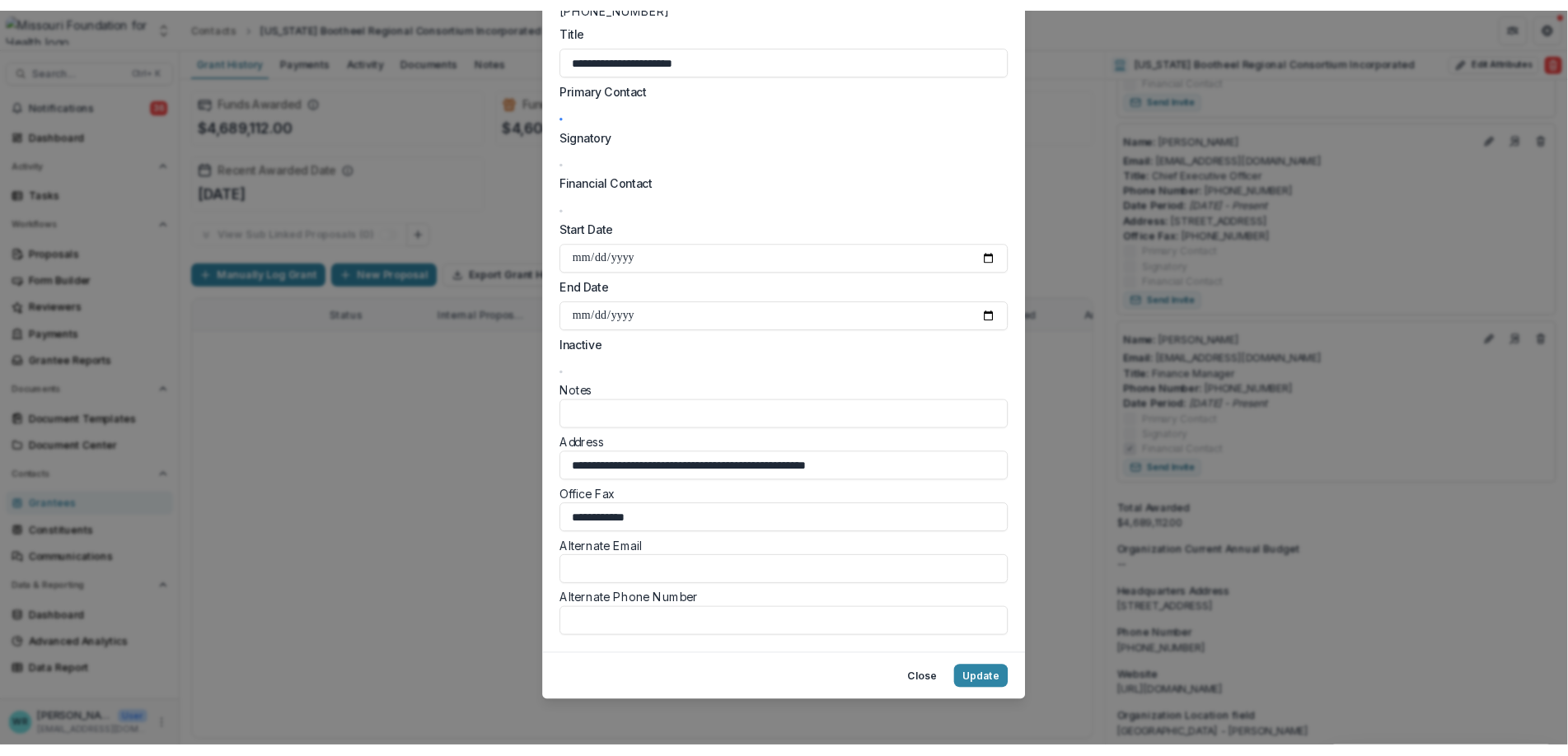
scroll to position [354, 0]
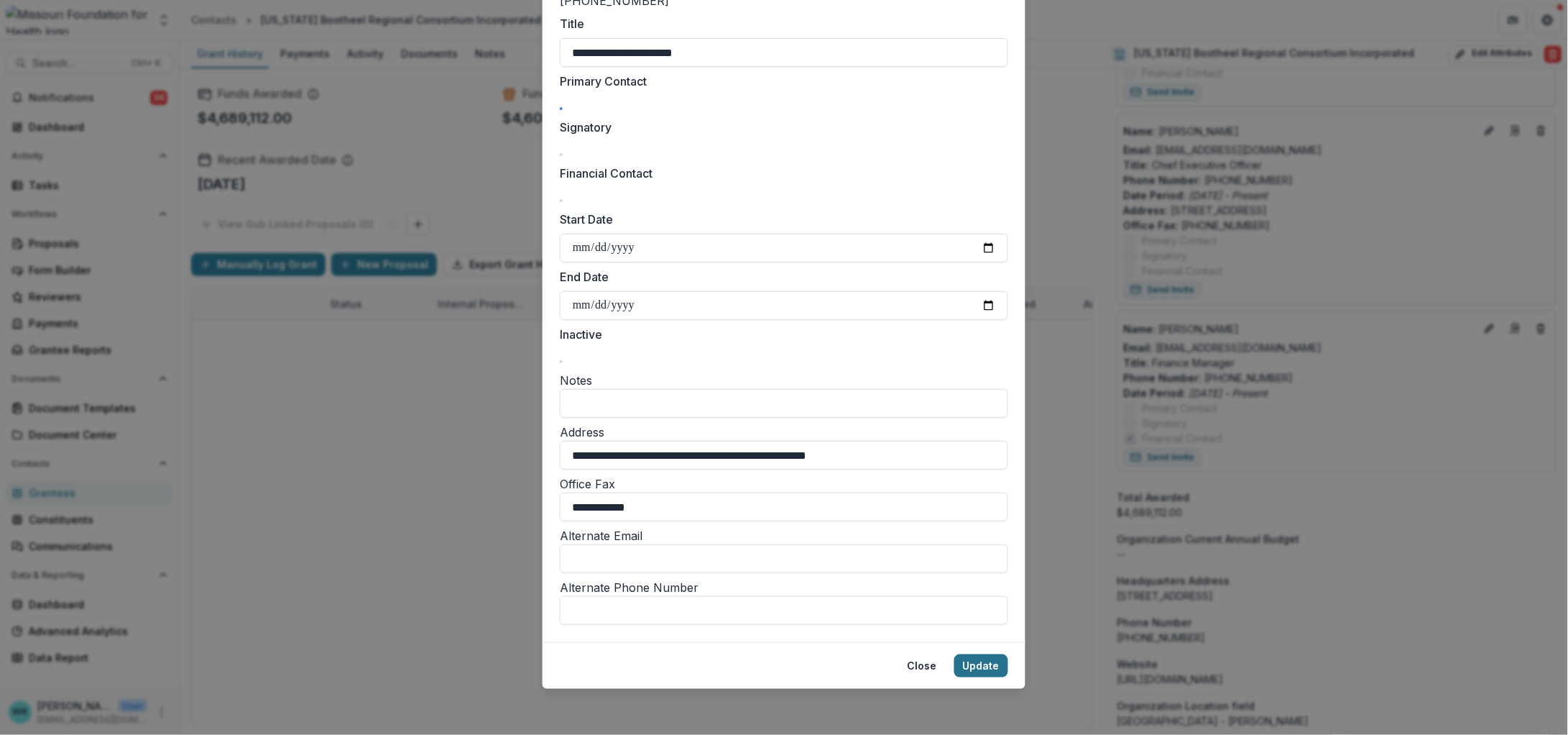
click at [985, 670] on button "Update" at bounding box center [981, 666] width 54 height 23
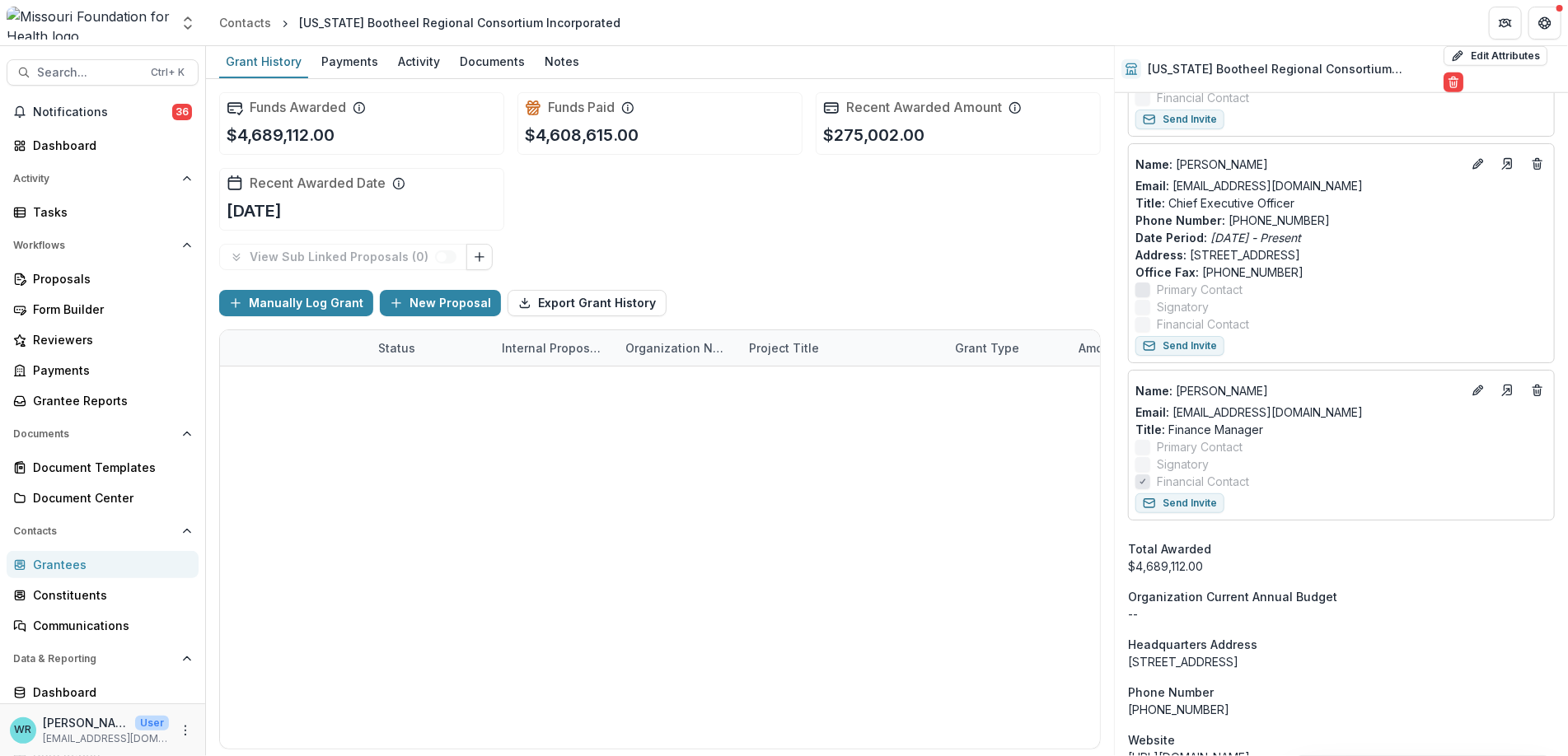
scroll to position [941, 0]
